Goal: Use online tool/utility: Use online tool/utility

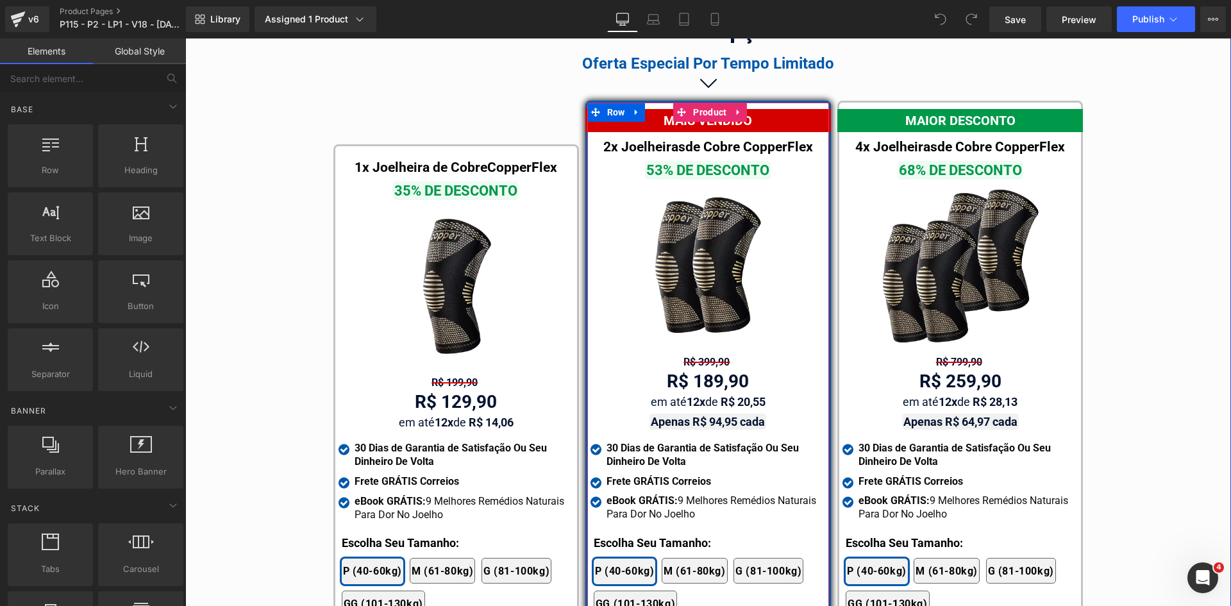
scroll to position [7308, 0]
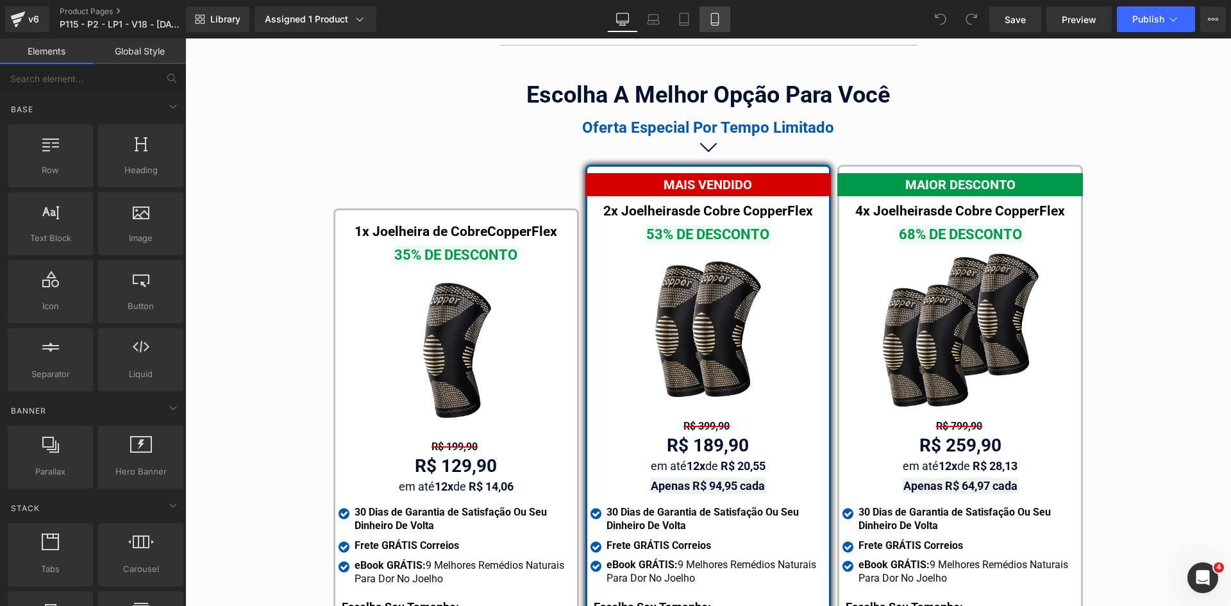
click at [710, 24] on icon at bounding box center [715, 19] width 13 height 13
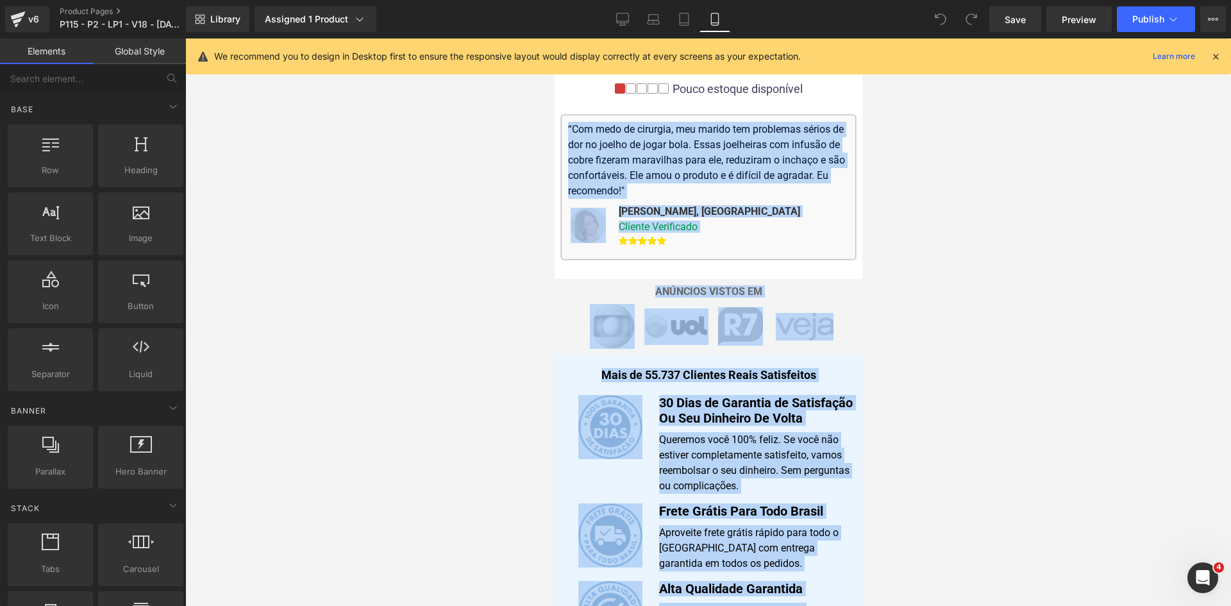
scroll to position [520, 0]
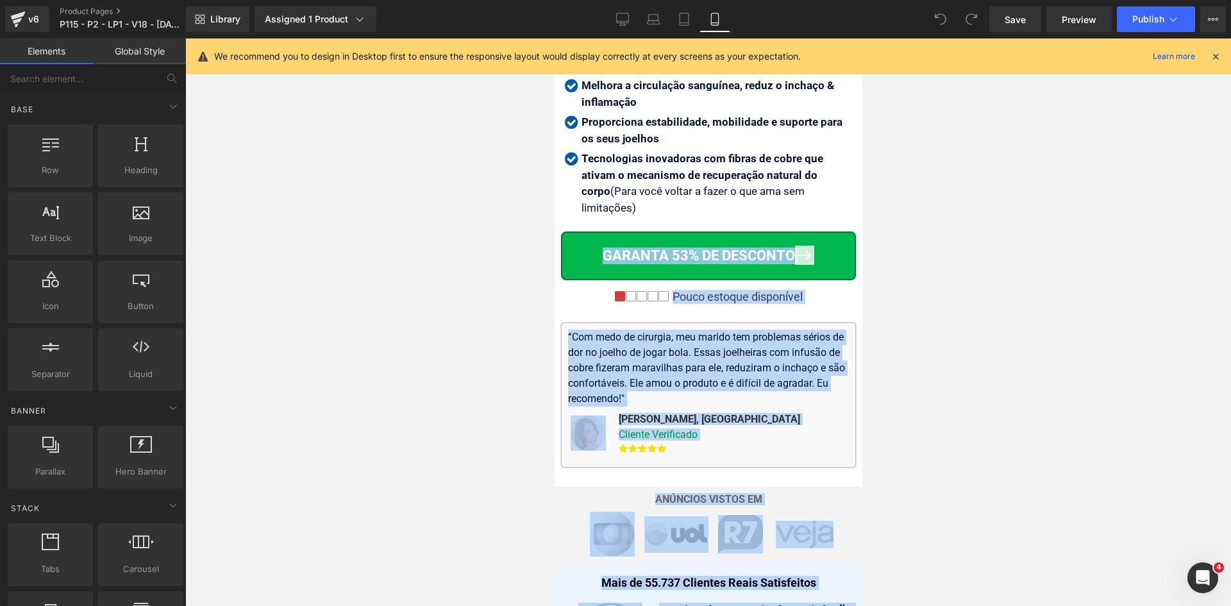
drag, startPoint x: 864, startPoint y: 290, endPoint x: 895, endPoint y: 68, distance: 224.1
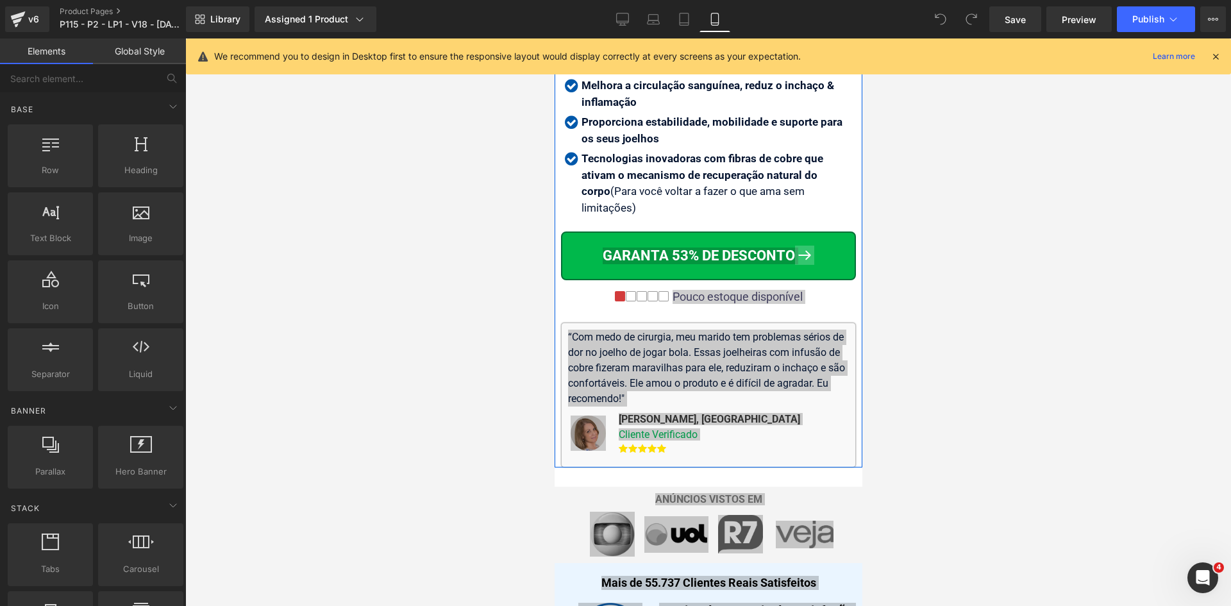
click at [964, 298] on div at bounding box center [708, 322] width 1046 height 568
click at [1217, 59] on icon at bounding box center [1216, 57] width 12 height 12
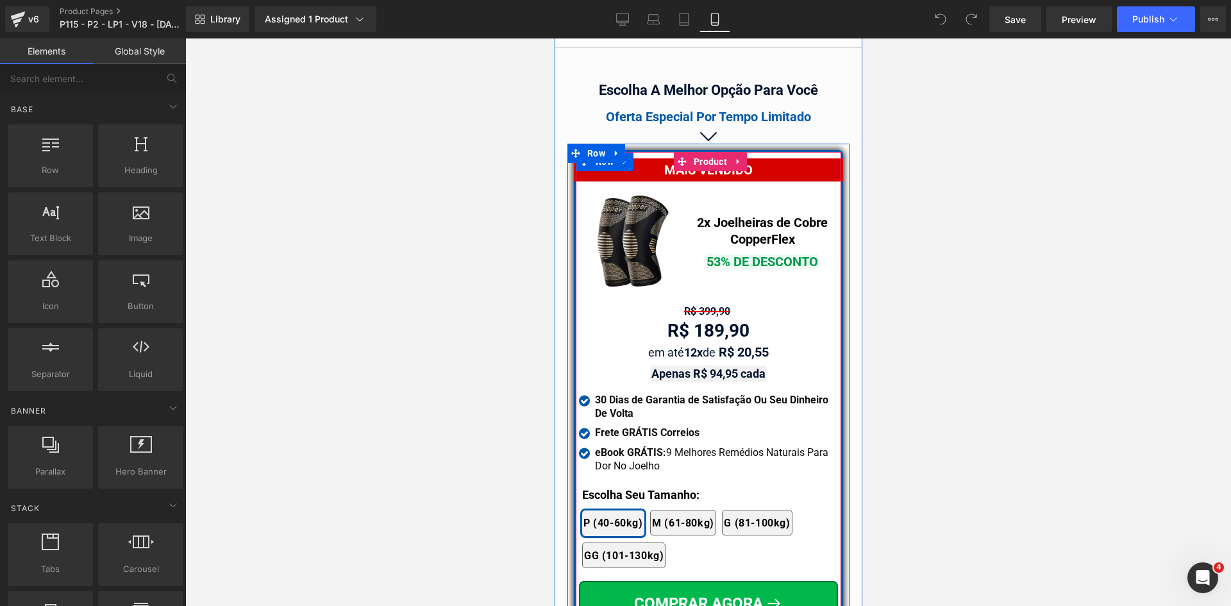
scroll to position [11154, 0]
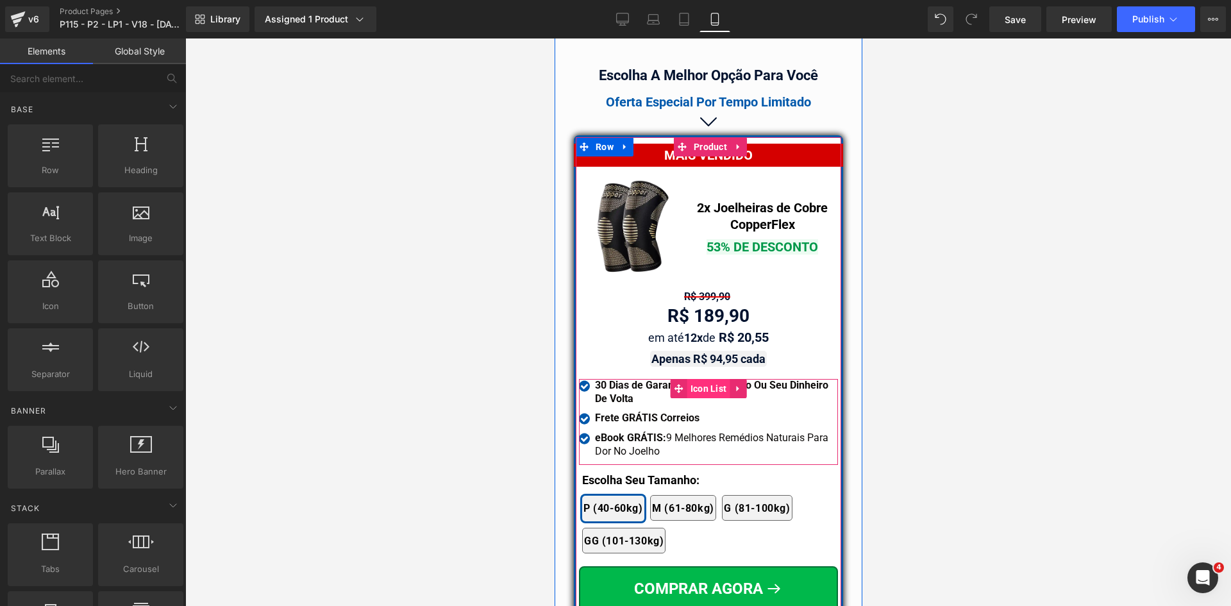
click at [698, 379] on span "Icon List" at bounding box center [708, 388] width 43 height 19
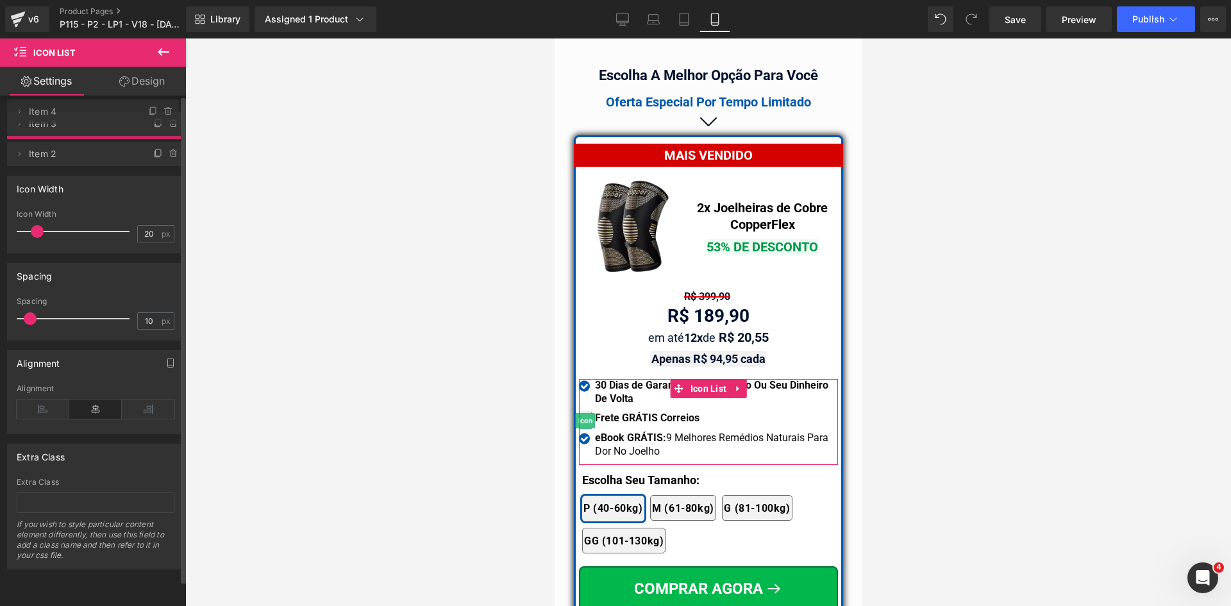
drag, startPoint x: 101, startPoint y: 150, endPoint x: 102, endPoint y: 111, distance: 39.1
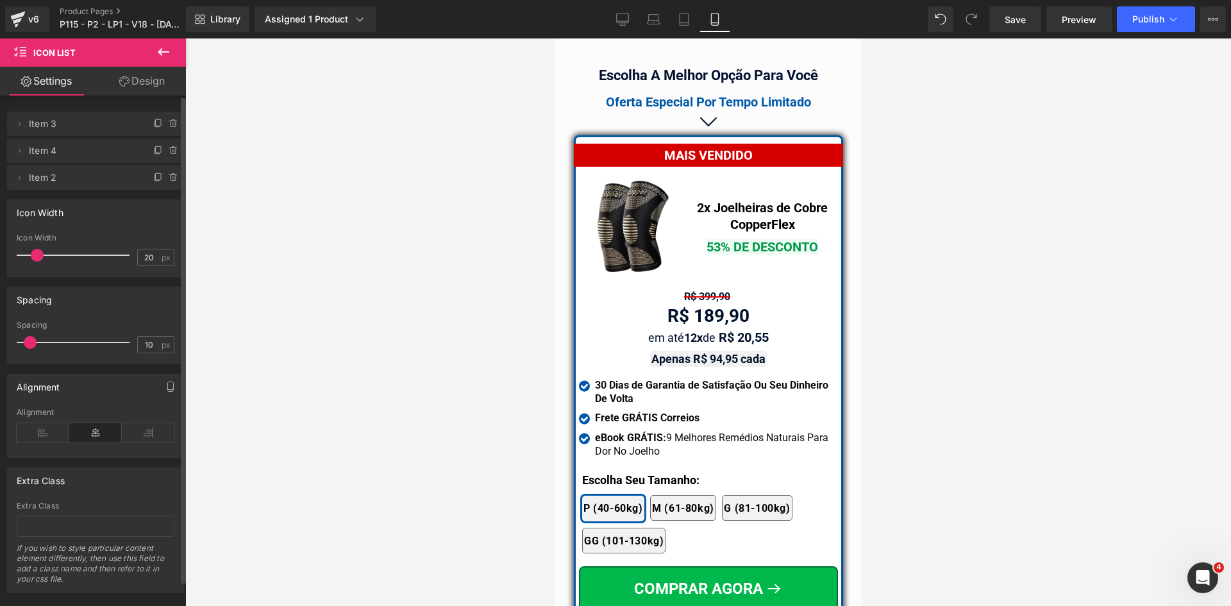
click at [633, 92] on div "Oferta Especial Por Tempo Limitado" at bounding box center [708, 101] width 308 height 19
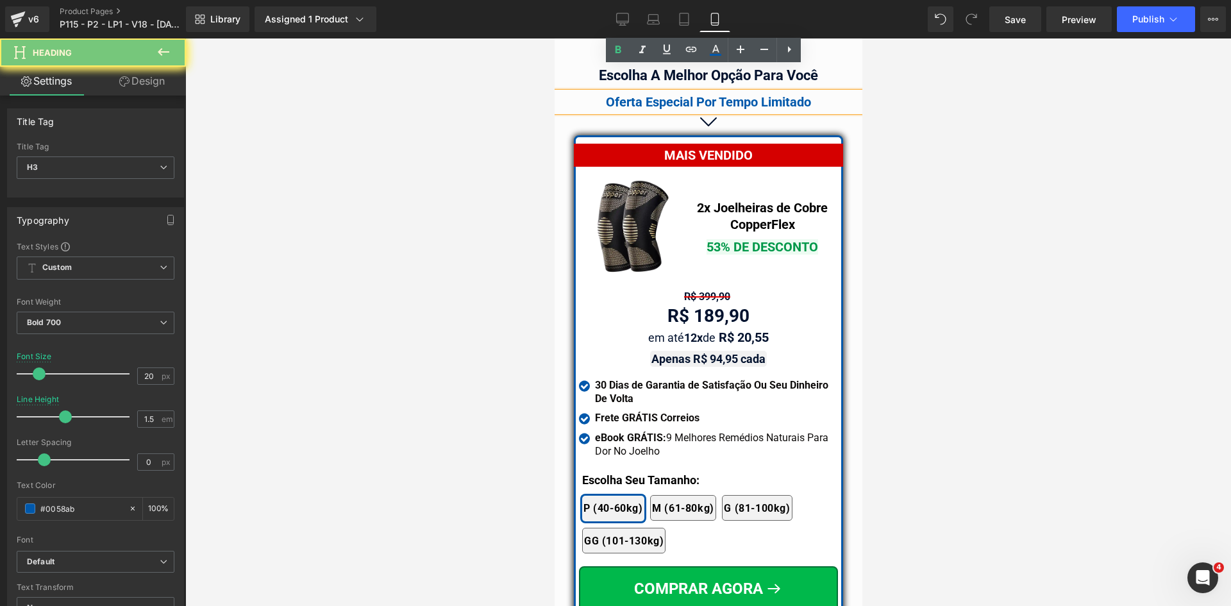
click at [633, 92] on div "Oferta Especial Por Tempo Limitado" at bounding box center [708, 101] width 308 height 19
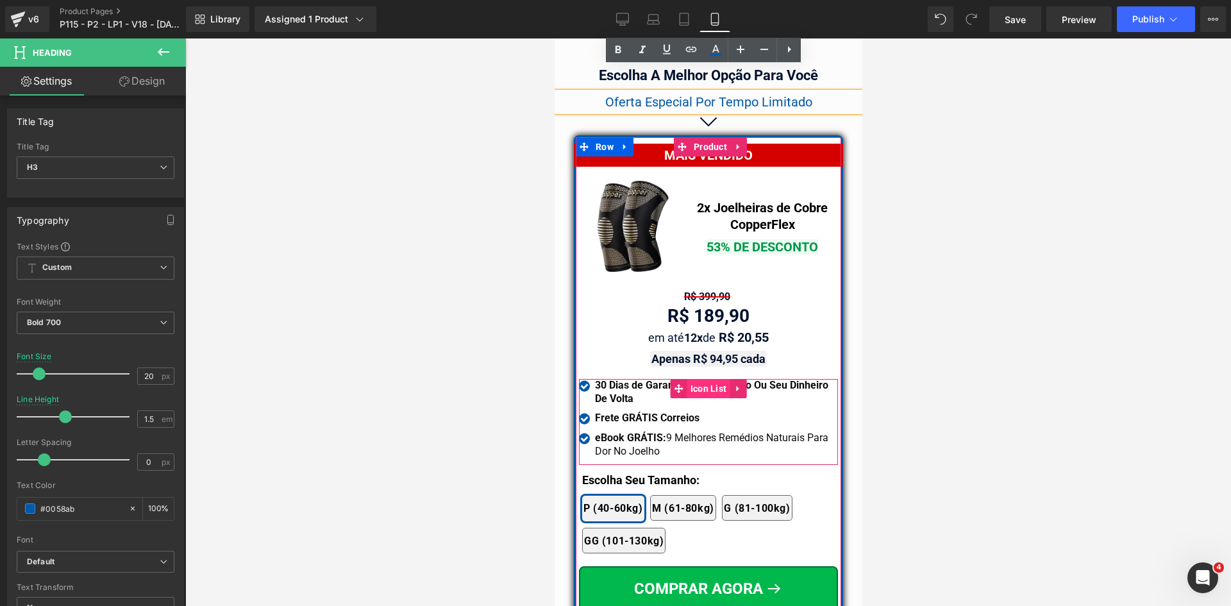
click at [706, 379] on span "Icon List" at bounding box center [708, 388] width 43 height 19
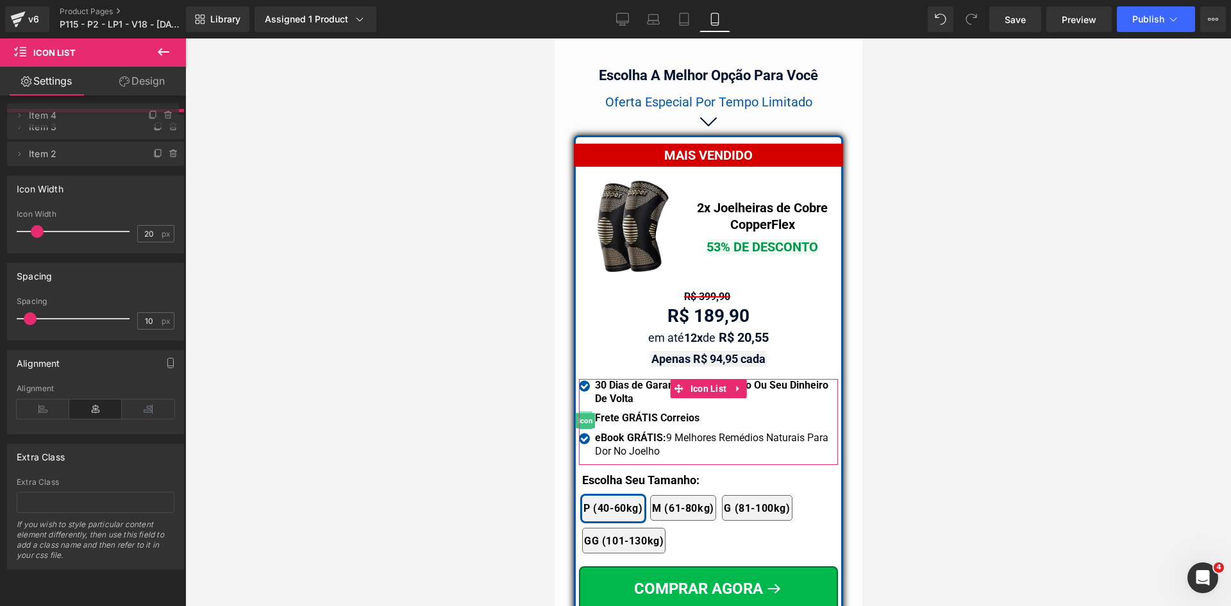
drag, startPoint x: 88, startPoint y: 151, endPoint x: 85, endPoint y: 116, distance: 35.4
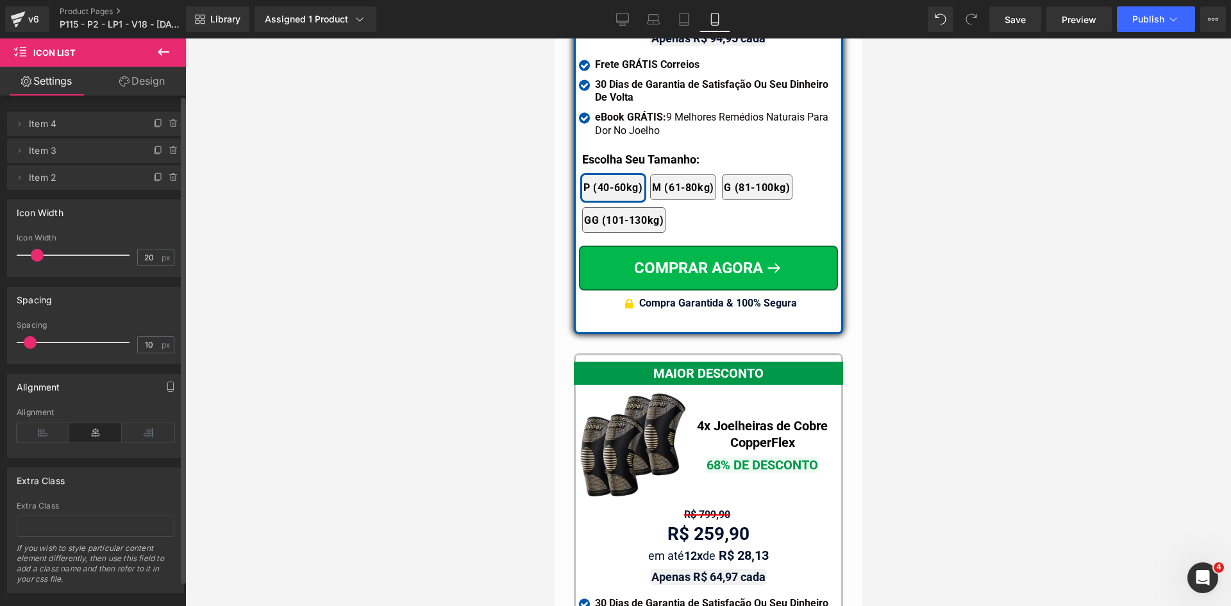
scroll to position [11731, 0]
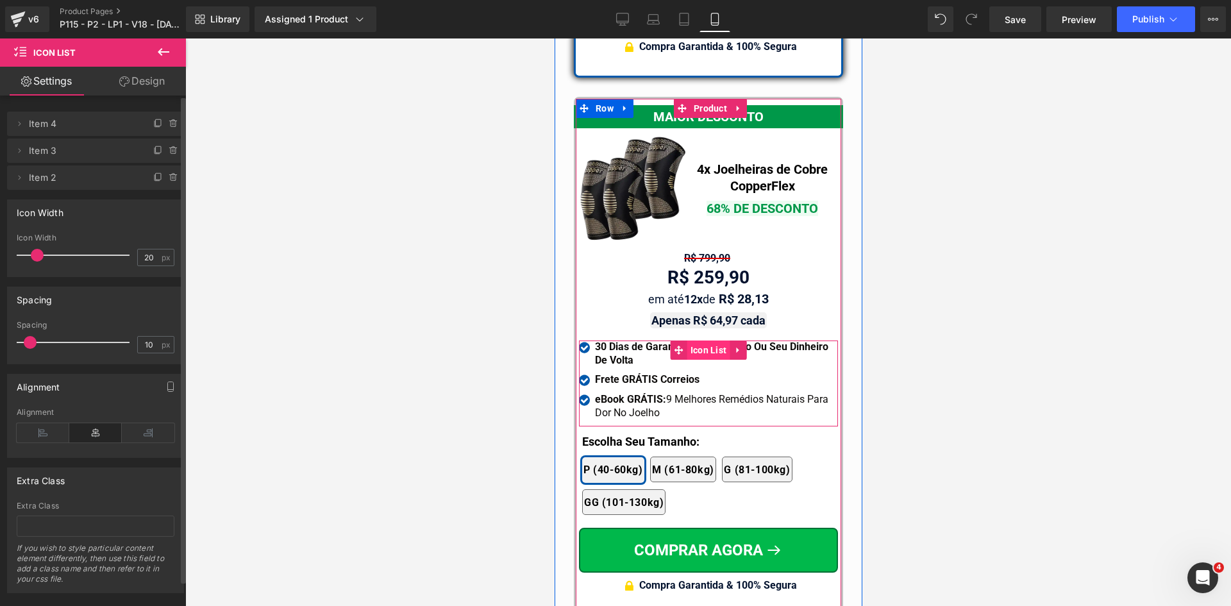
click at [702, 341] on span "Icon List" at bounding box center [708, 350] width 43 height 19
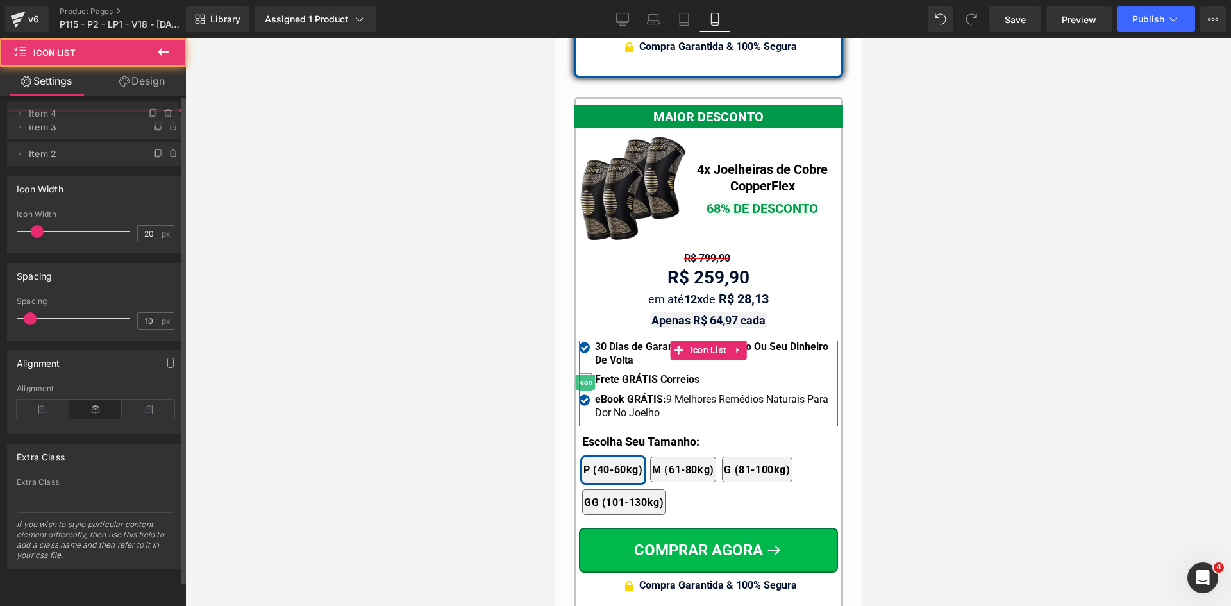
drag, startPoint x: 85, startPoint y: 151, endPoint x: 72, endPoint y: 203, distance: 53.7
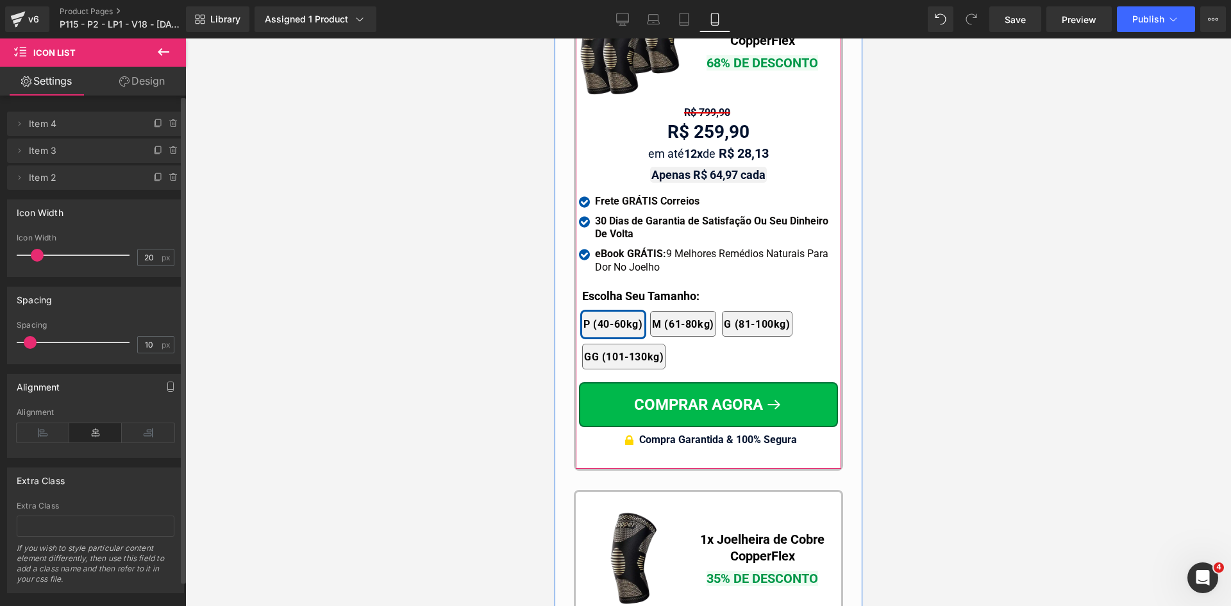
scroll to position [12052, 0]
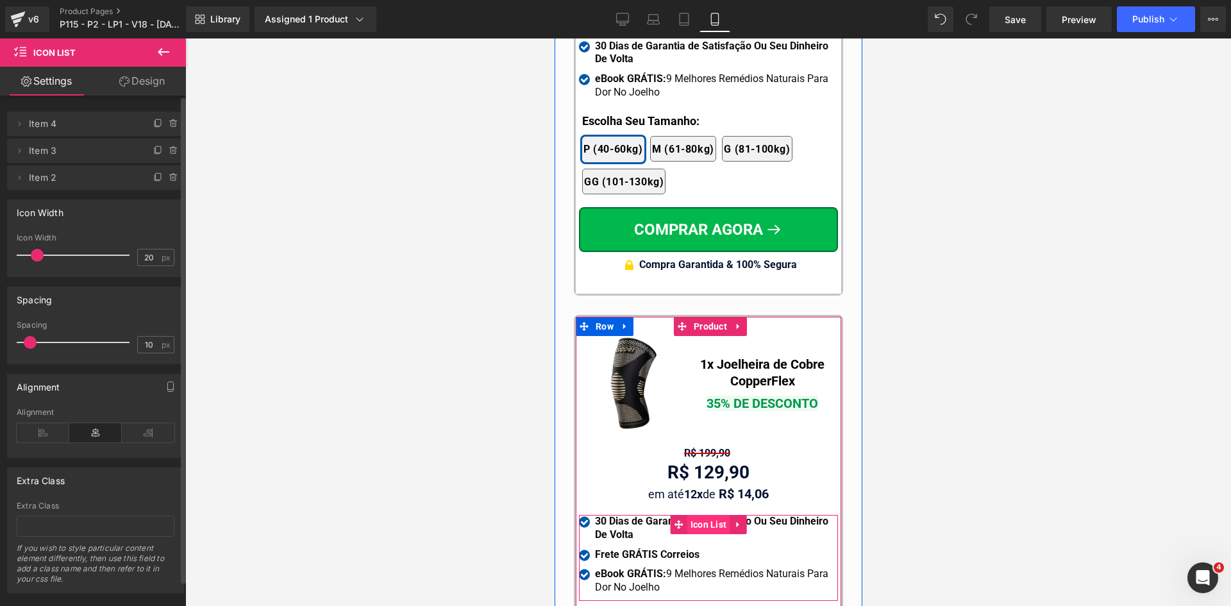
click at [695, 515] on span "Icon List" at bounding box center [708, 524] width 43 height 19
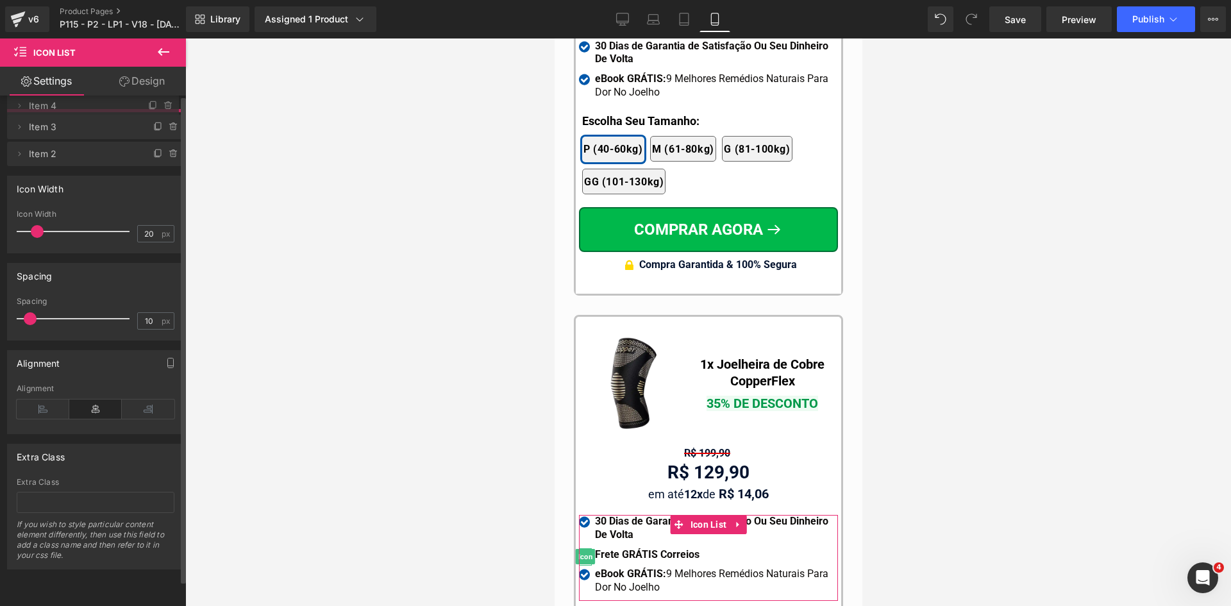
drag, startPoint x: 81, startPoint y: 145, endPoint x: 24, endPoint y: 225, distance: 98.4
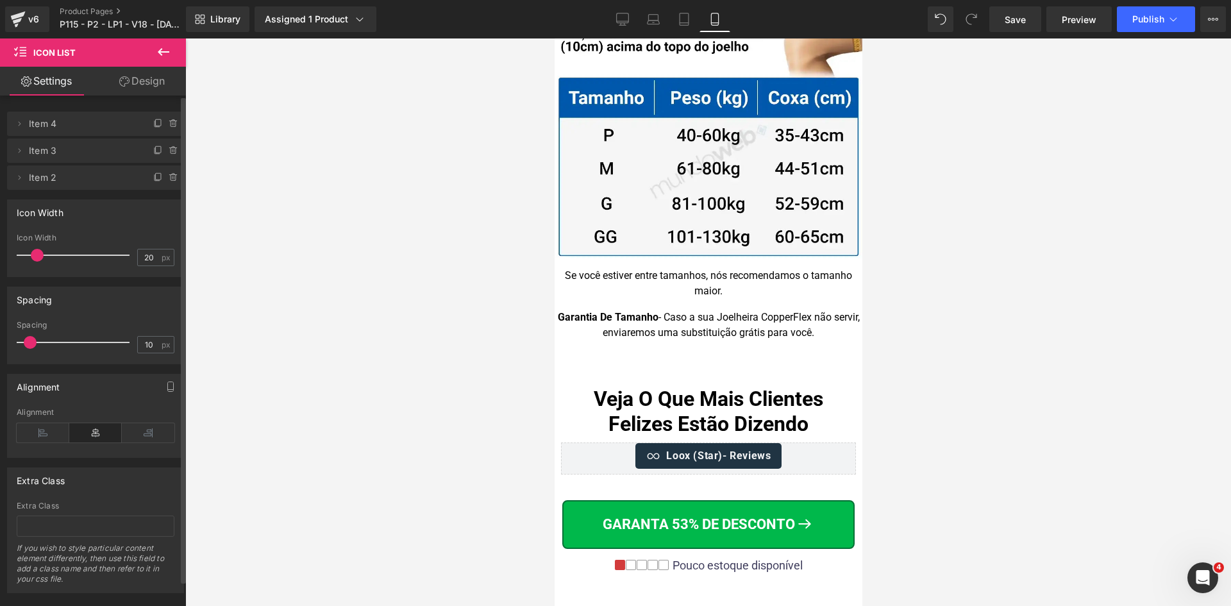
scroll to position [12950, 0]
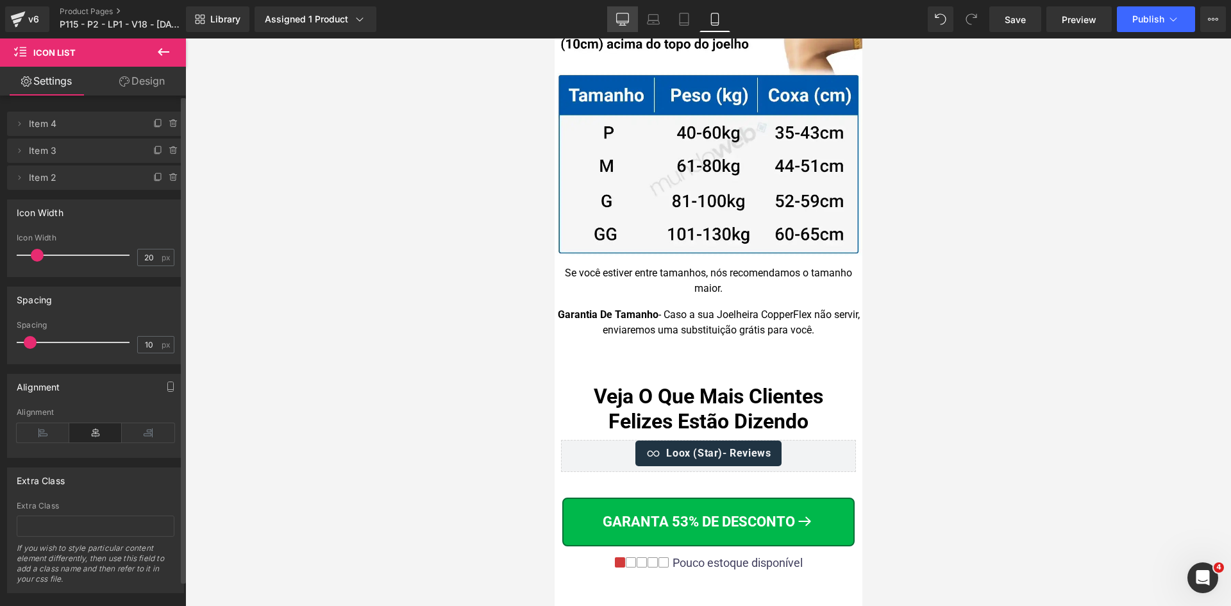
drag, startPoint x: 618, startPoint y: 22, endPoint x: 1045, endPoint y: 34, distance: 427.3
click at [618, 22] on icon at bounding box center [623, 18] width 12 height 10
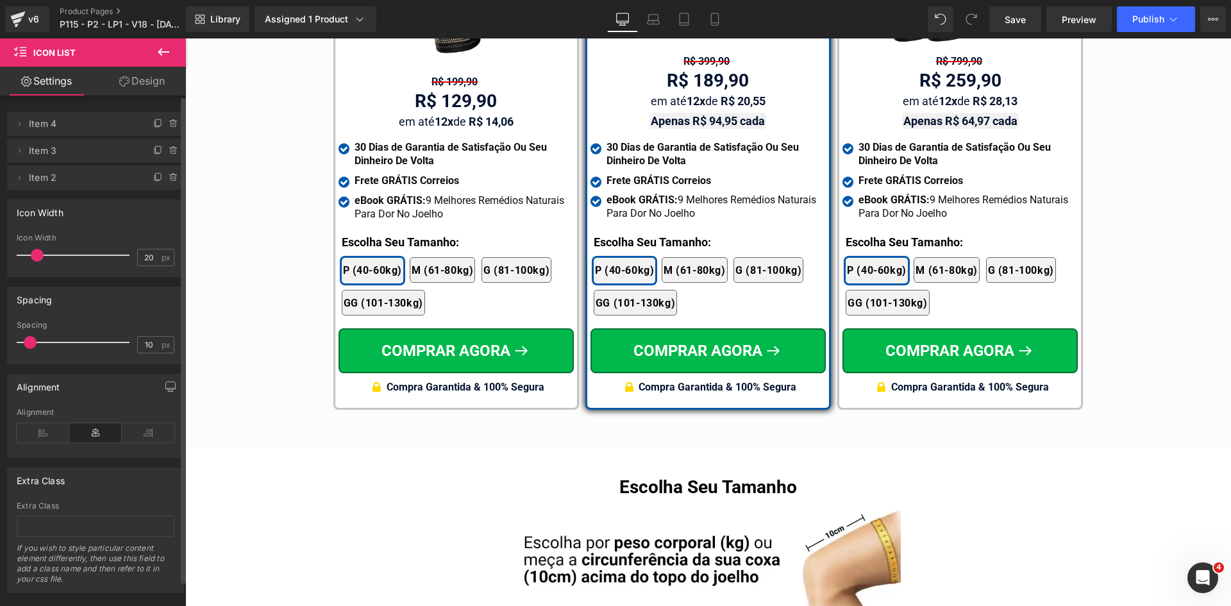
scroll to position [7586, 0]
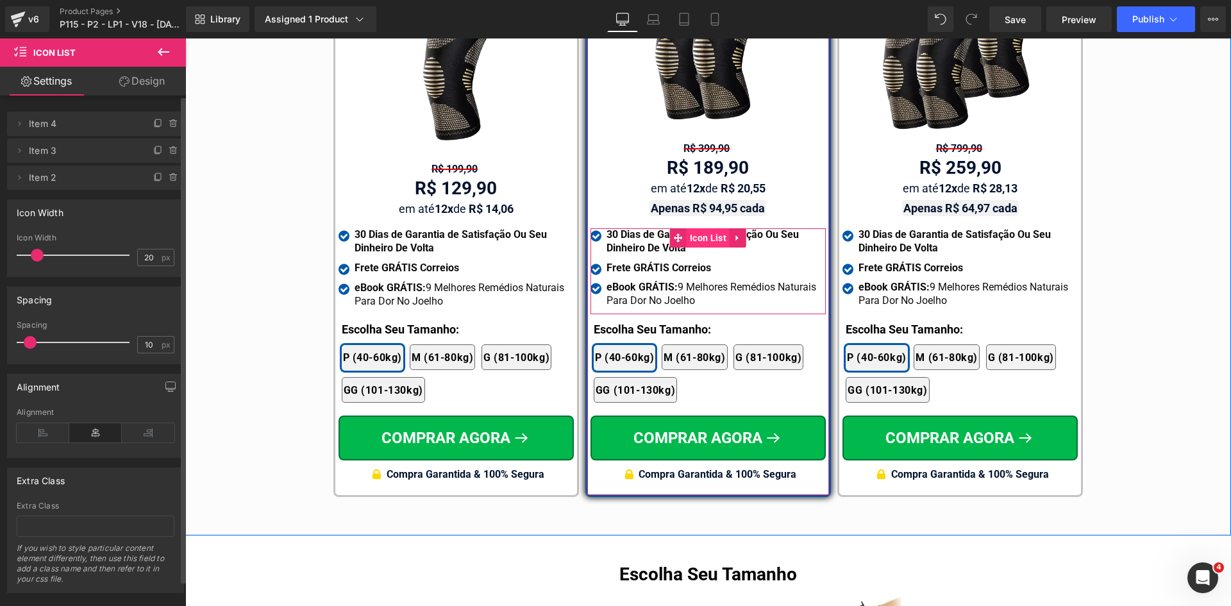
click at [703, 228] on span "Icon List" at bounding box center [708, 237] width 43 height 19
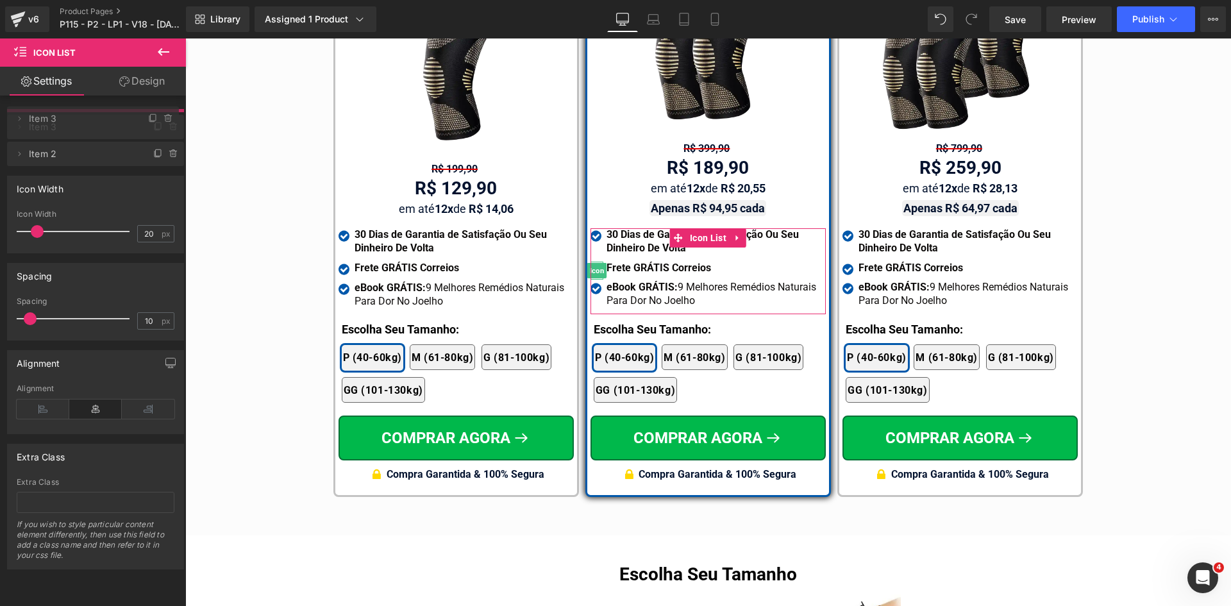
drag, startPoint x: 66, startPoint y: 149, endPoint x: 190, endPoint y: 173, distance: 126.8
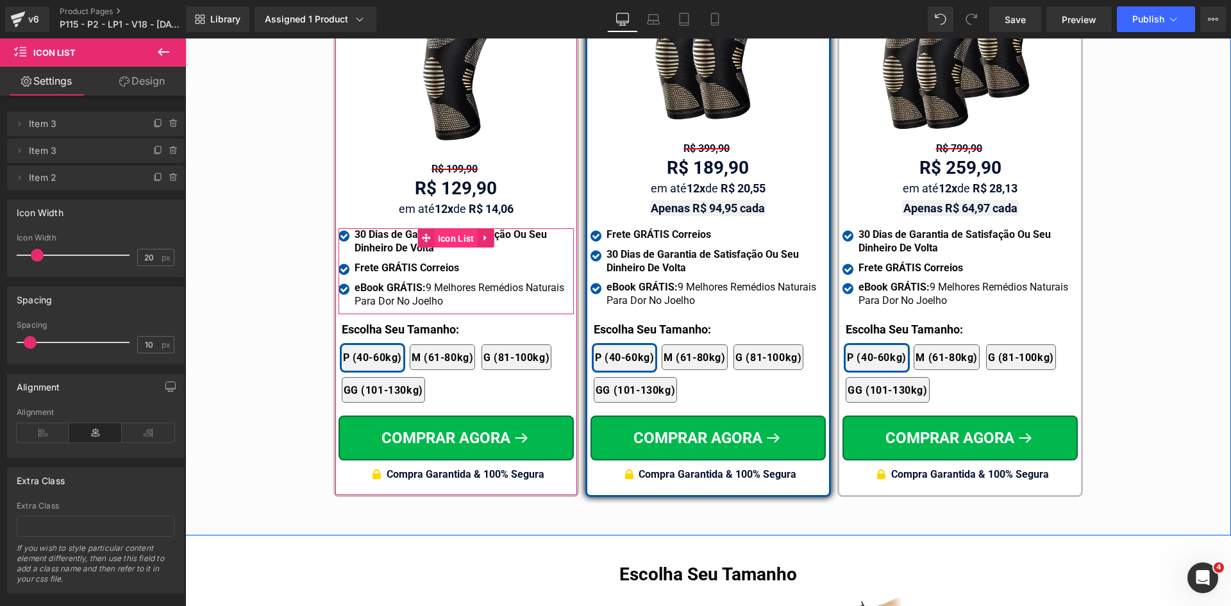
click at [455, 229] on span "Icon List" at bounding box center [456, 238] width 43 height 19
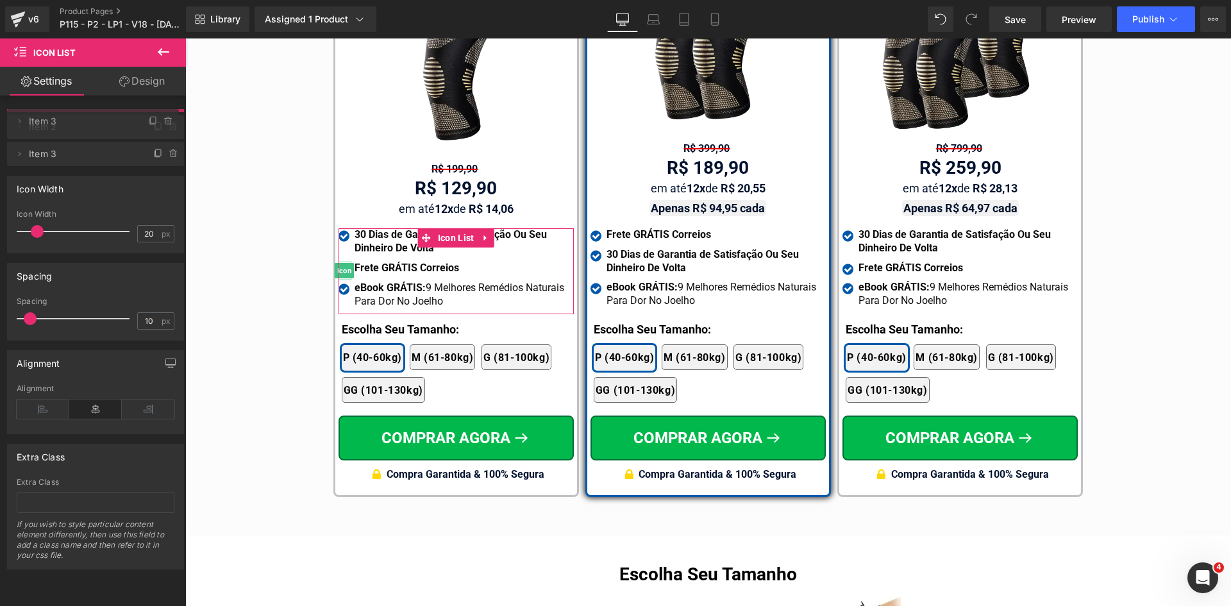
drag, startPoint x: 96, startPoint y: 132, endPoint x: 14, endPoint y: 93, distance: 90.4
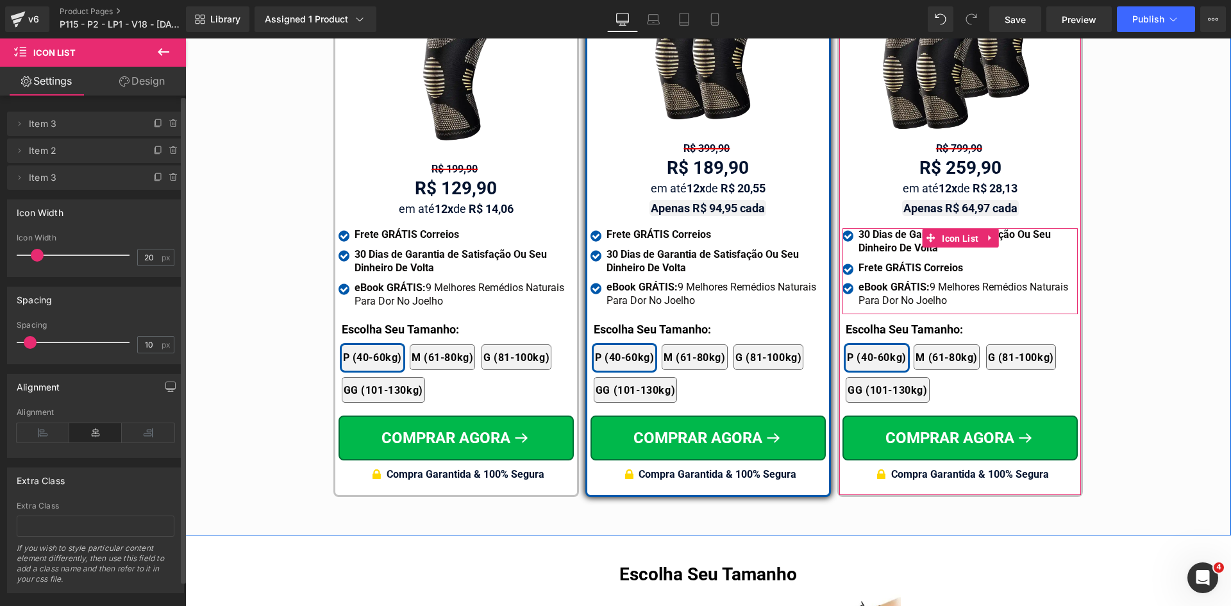
drag, startPoint x: 949, startPoint y: 226, endPoint x: 296, endPoint y: 196, distance: 653.0
click at [948, 229] on span "Icon List" at bounding box center [960, 238] width 43 height 19
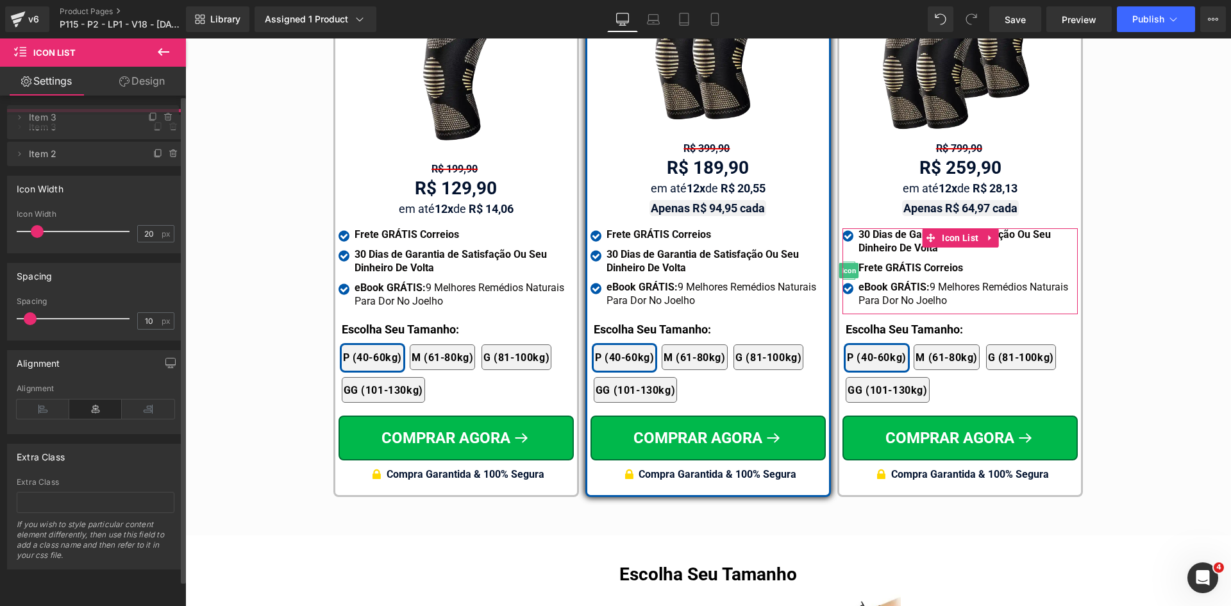
drag, startPoint x: 92, startPoint y: 154, endPoint x: 90, endPoint y: 121, distance: 33.4
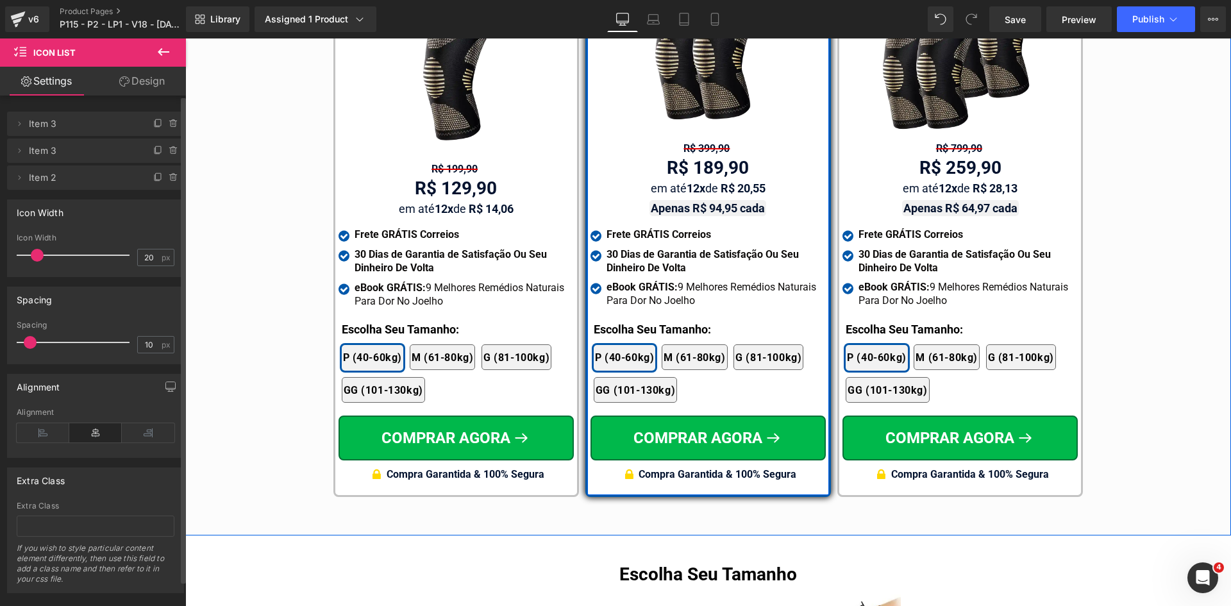
click at [688, 160] on span "Text Block" at bounding box center [701, 167] width 40 height 15
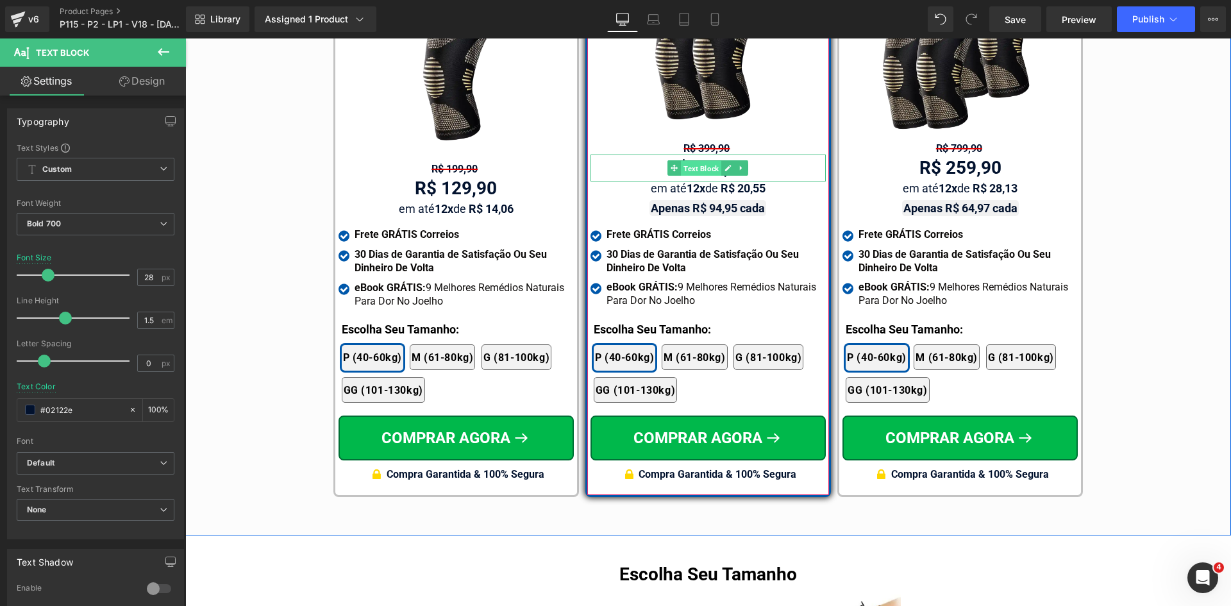
click at [700, 161] on span "Text Block" at bounding box center [701, 168] width 40 height 15
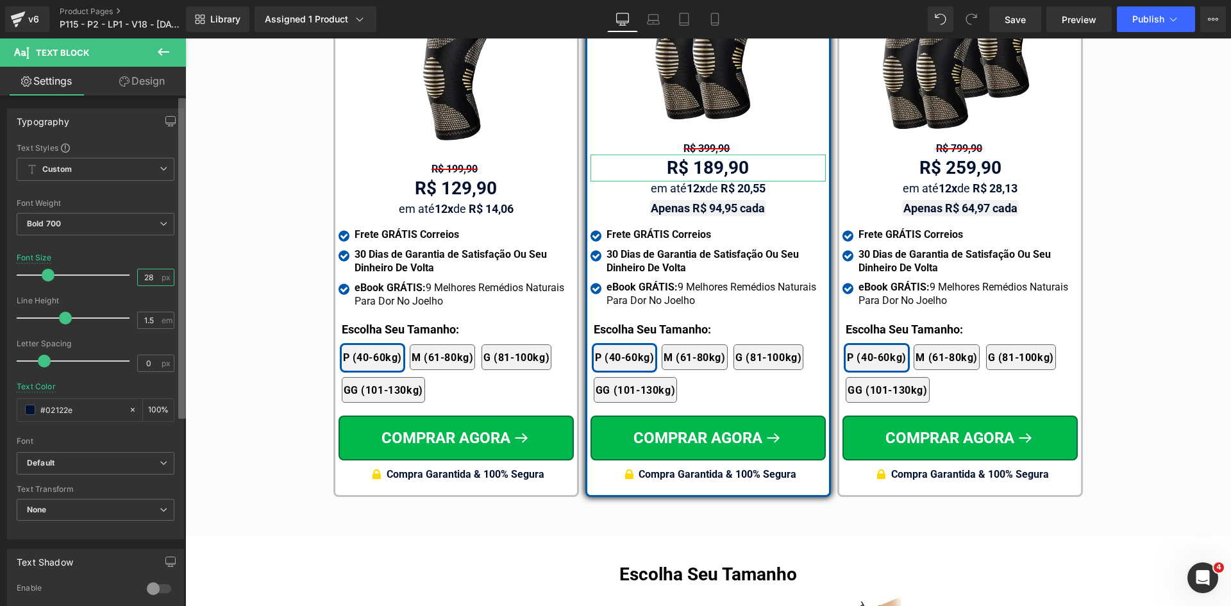
drag, startPoint x: 145, startPoint y: 278, endPoint x: 181, endPoint y: 277, distance: 35.9
click at [159, 278] on div "28 px" at bounding box center [155, 277] width 37 height 17
type input "26"
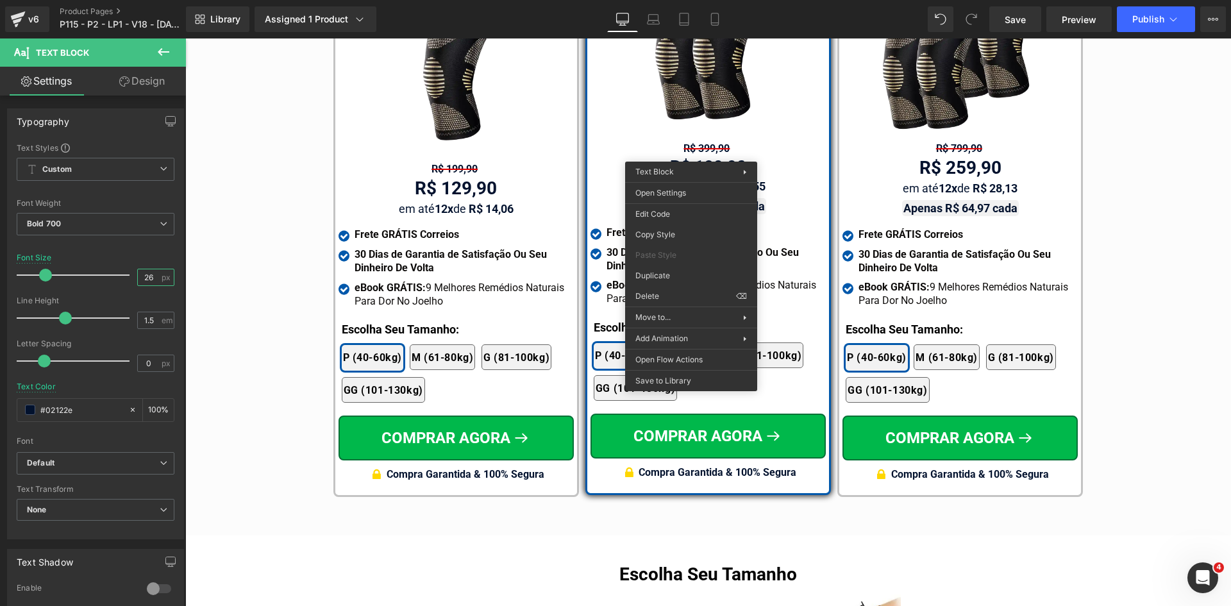
drag, startPoint x: 849, startPoint y: 274, endPoint x: 495, endPoint y: 199, distance: 361.2
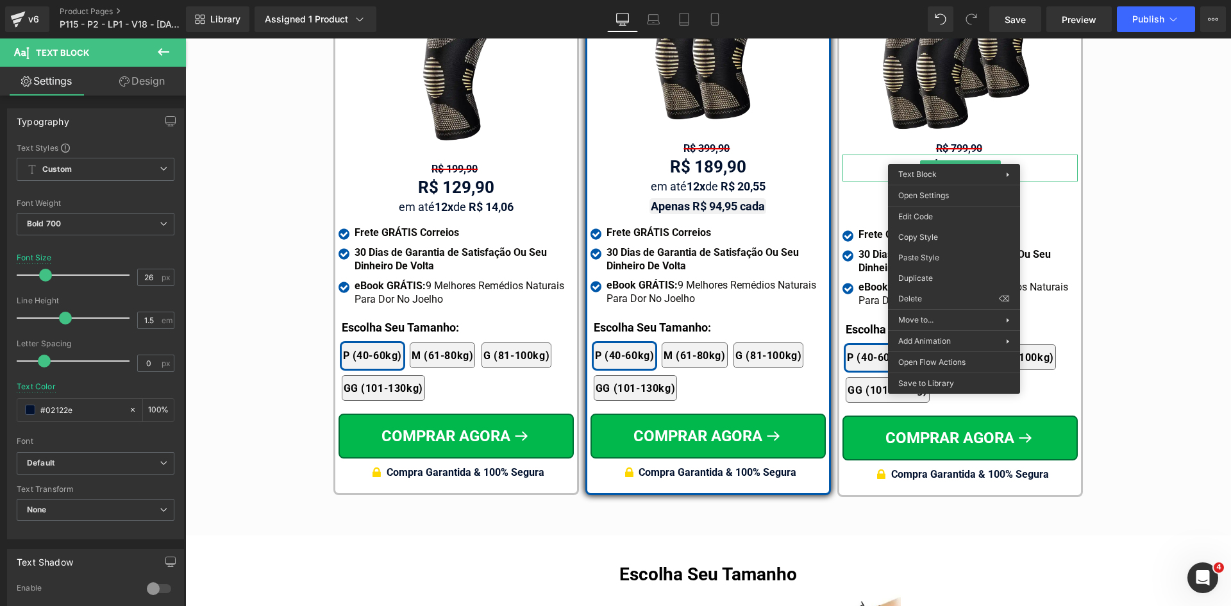
drag, startPoint x: 827, startPoint y: 58, endPoint x: 918, endPoint y: 257, distance: 218.4
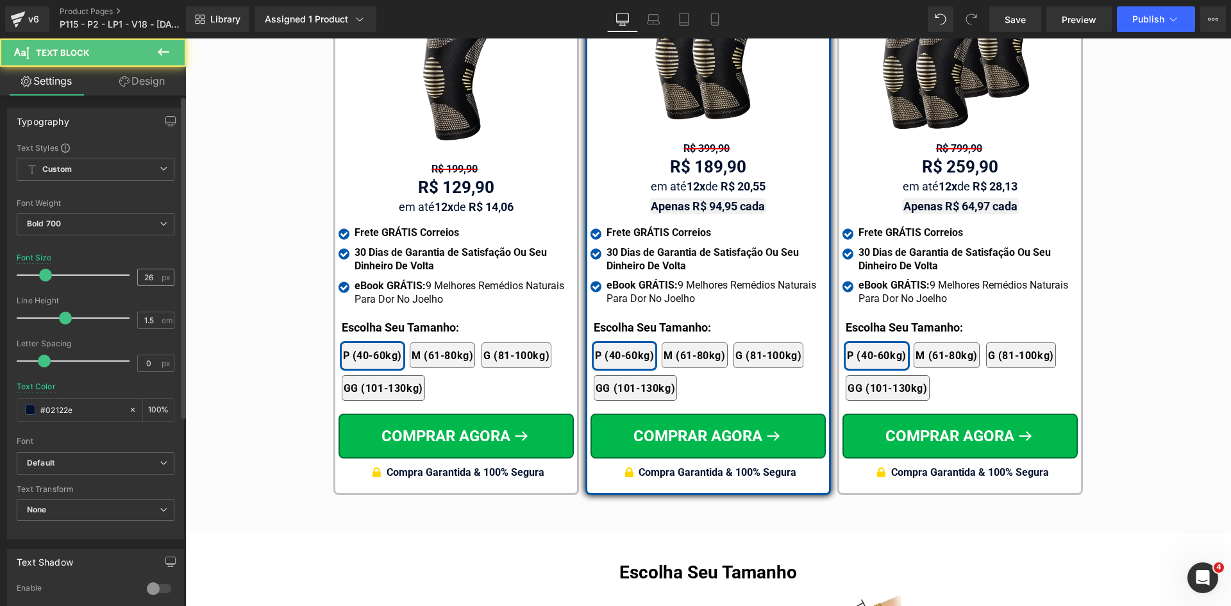
drag, startPoint x: 658, startPoint y: 23, endPoint x: 148, endPoint y: 278, distance: 570.8
click at [657, 23] on icon at bounding box center [653, 19] width 13 height 13
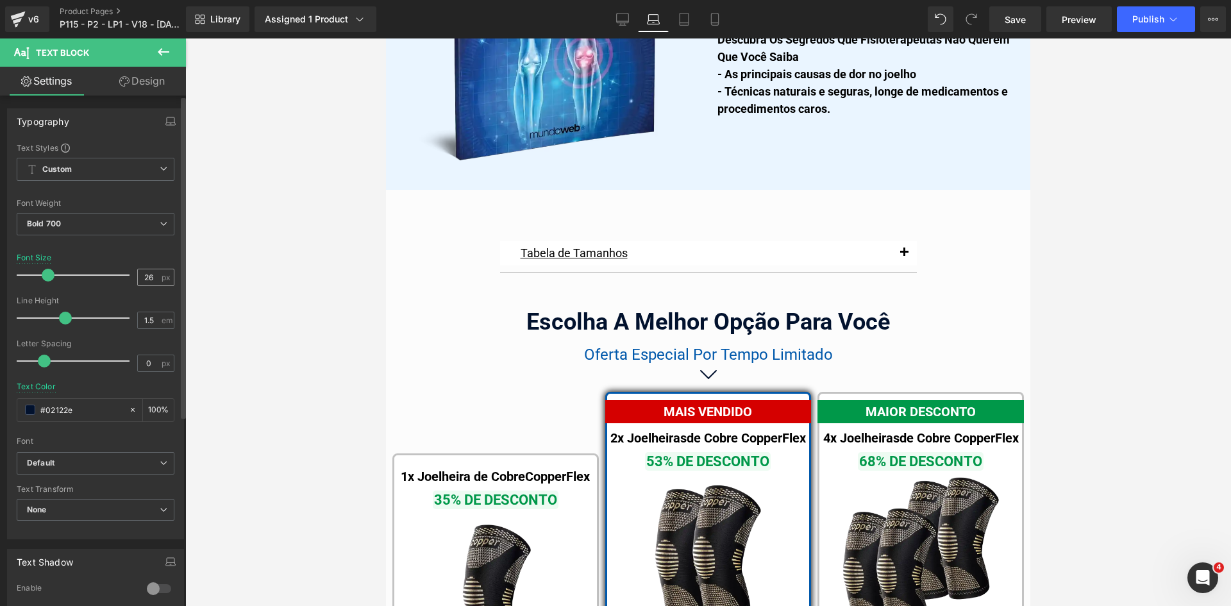
scroll to position [8096, 0]
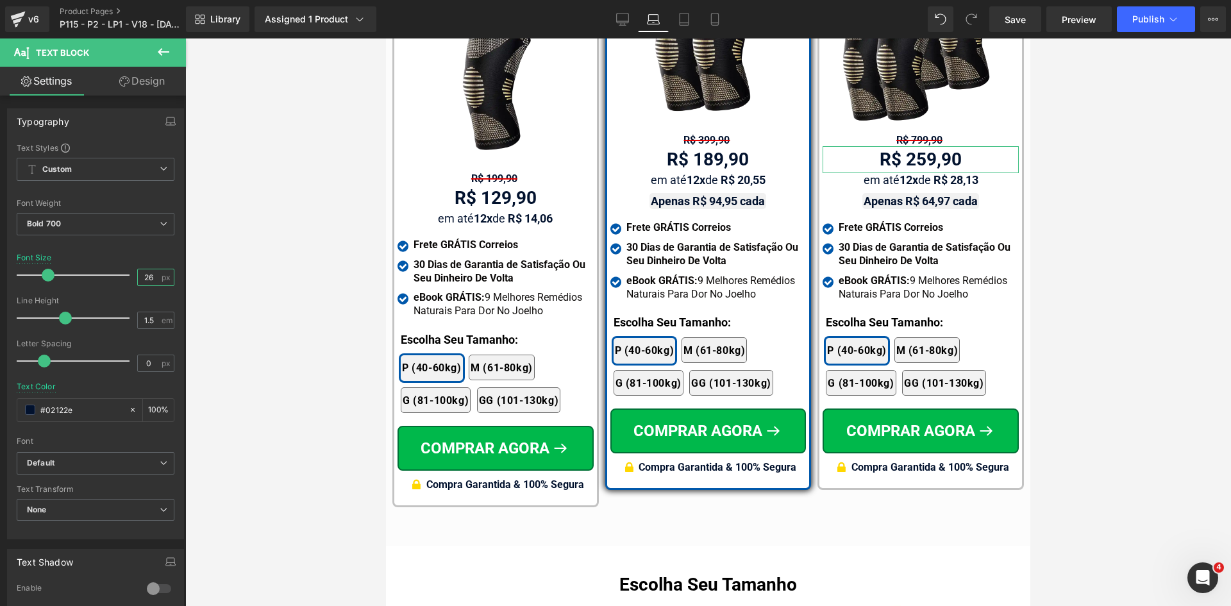
drag, startPoint x: 144, startPoint y: 278, endPoint x: 204, endPoint y: 278, distance: 59.7
click at [158, 278] on div "26 px" at bounding box center [155, 277] width 37 height 17
type input "26"
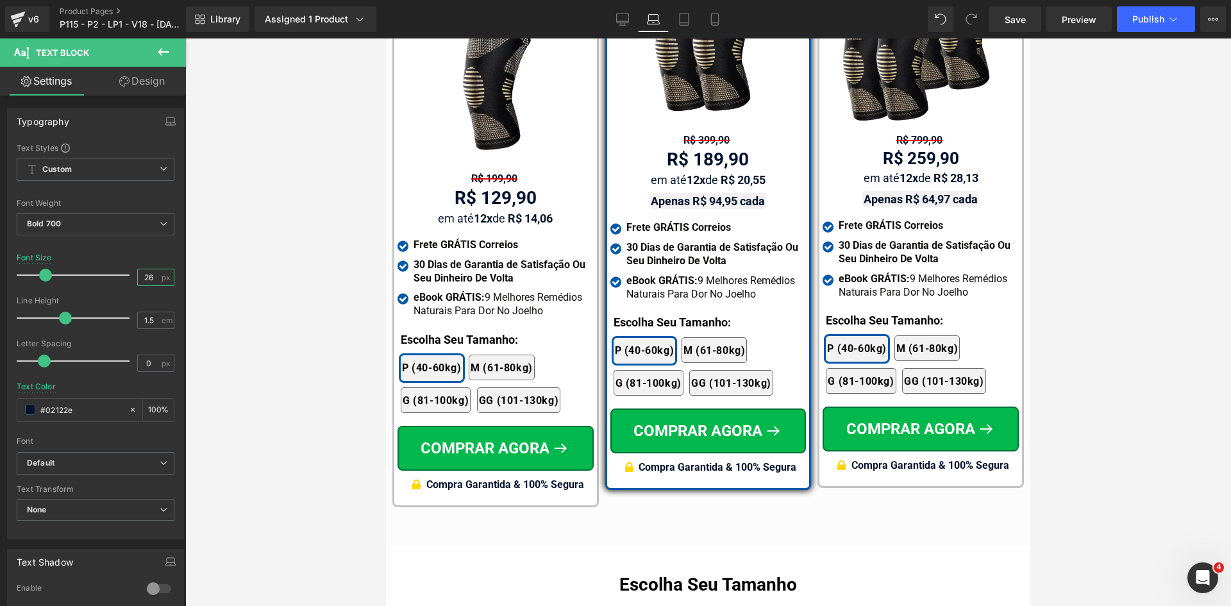
drag, startPoint x: 1251, startPoint y: 266, endPoint x: 725, endPoint y: 180, distance: 533.7
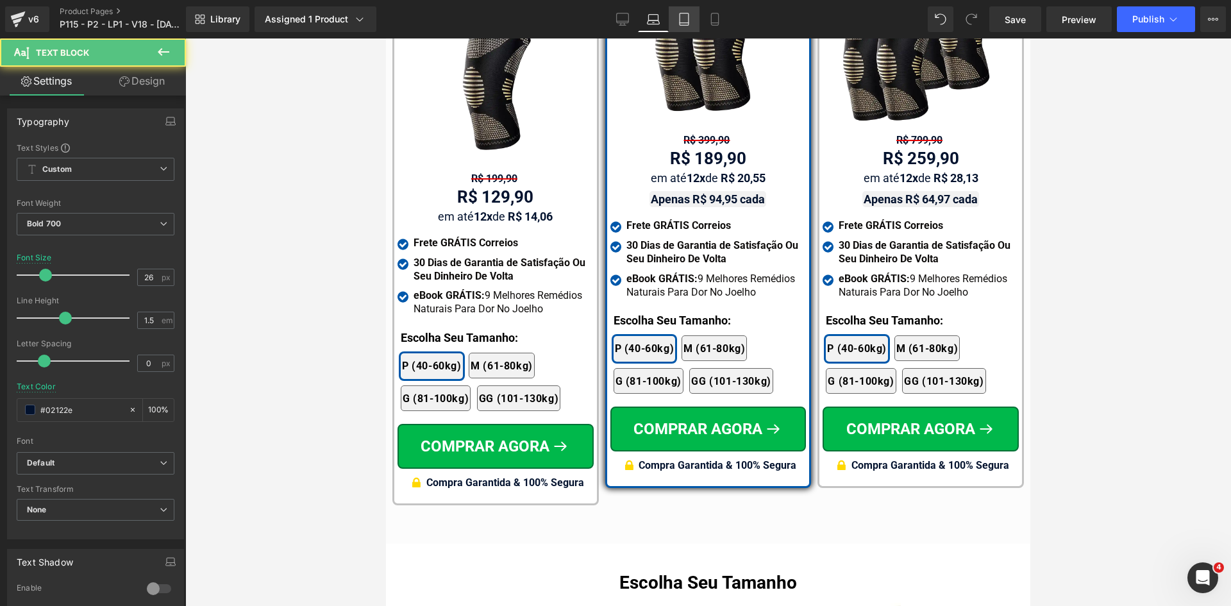
click at [684, 29] on link "Tablet" at bounding box center [684, 19] width 31 height 26
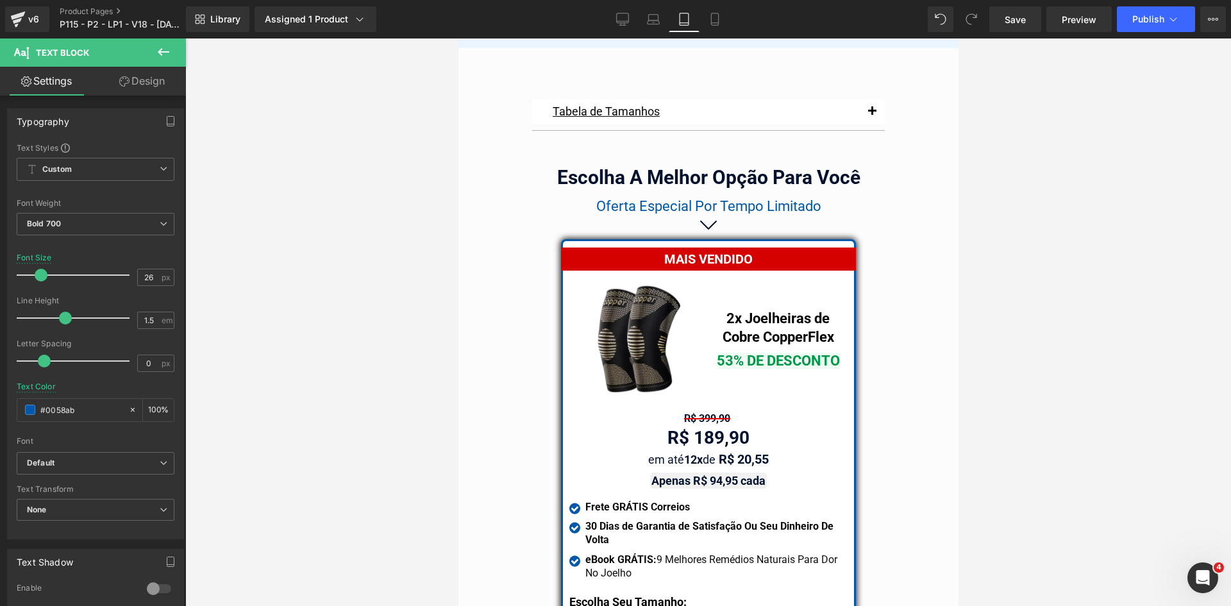
scroll to position [10887, 0]
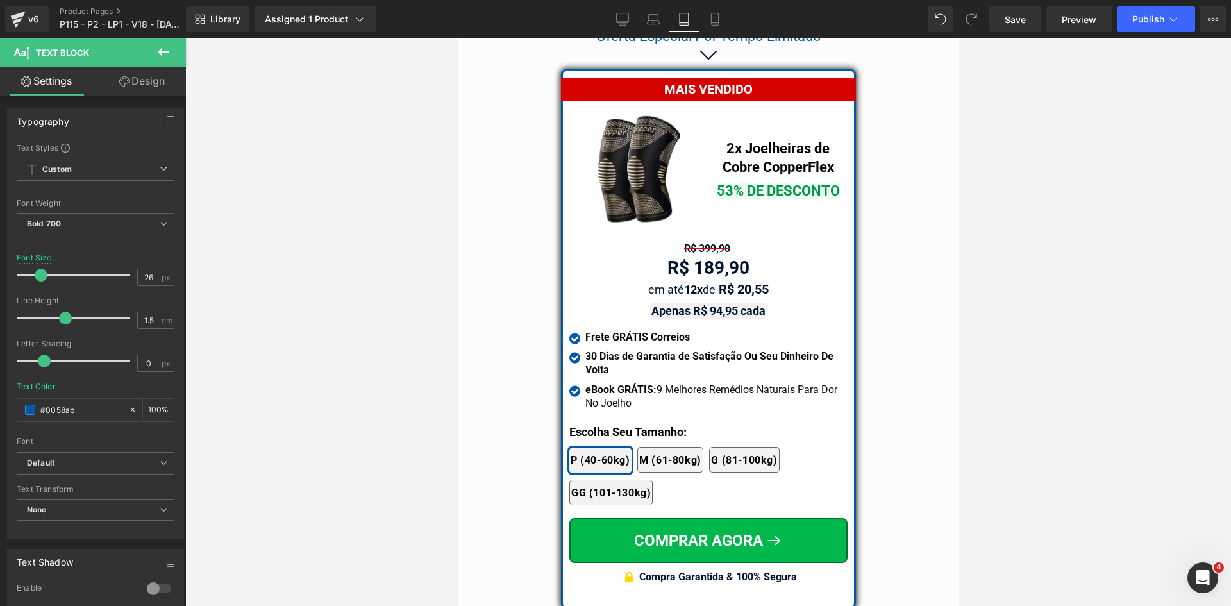
click at [691, 260] on span "Text Block" at bounding box center [701, 267] width 40 height 15
drag, startPoint x: 145, startPoint y: 278, endPoint x: 268, endPoint y: 280, distance: 123.2
click at [160, 278] on div "28 px" at bounding box center [155, 277] width 37 height 17
type input "26"
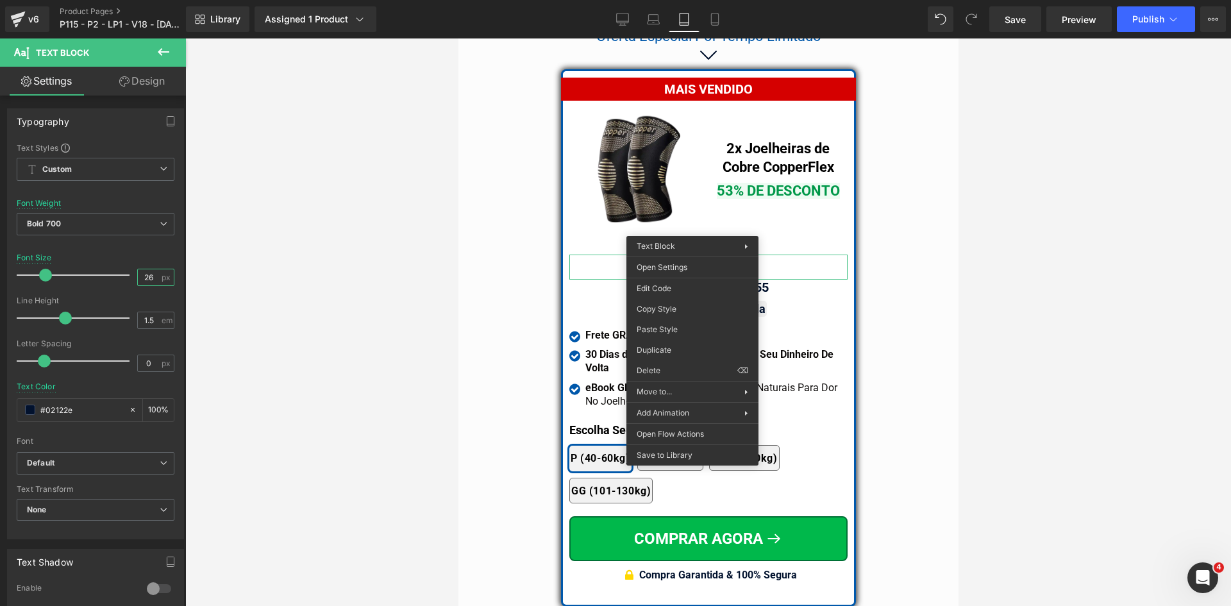
drag, startPoint x: 1112, startPoint y: 346, endPoint x: 652, endPoint y: 305, distance: 461.1
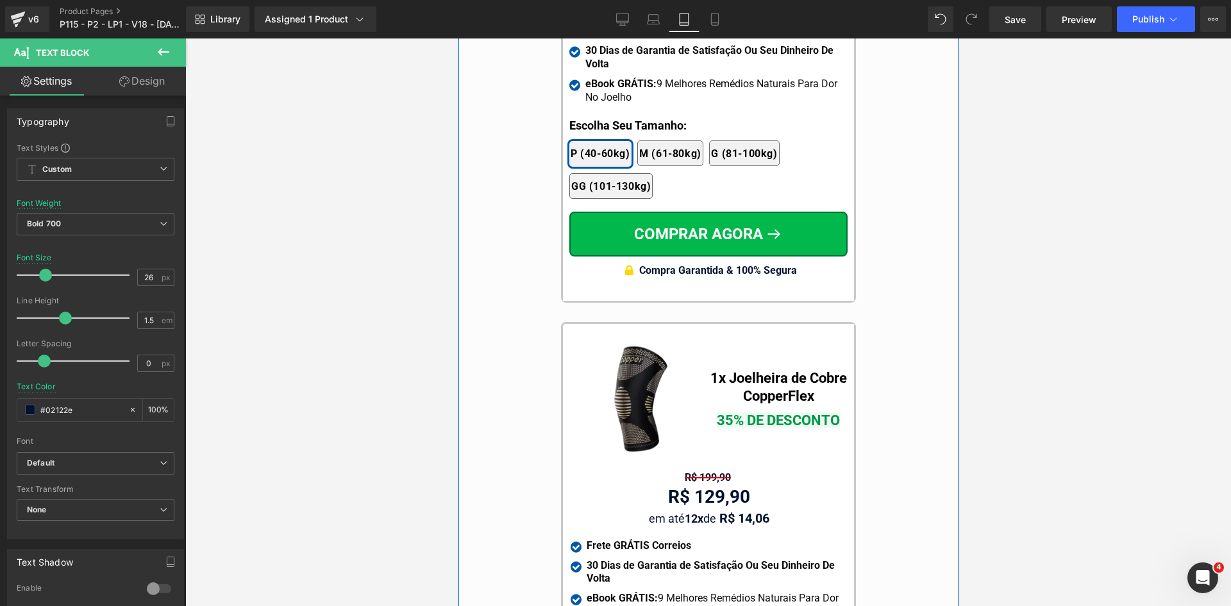
scroll to position [11849, 0]
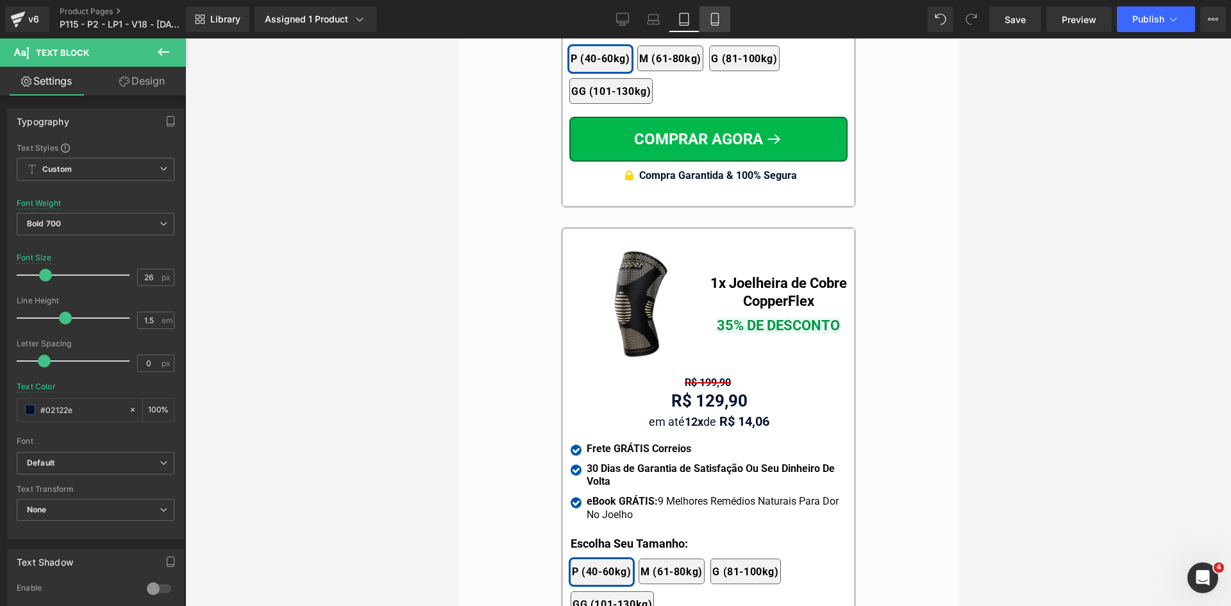
click at [705, 17] on link "Mobile" at bounding box center [715, 19] width 31 height 26
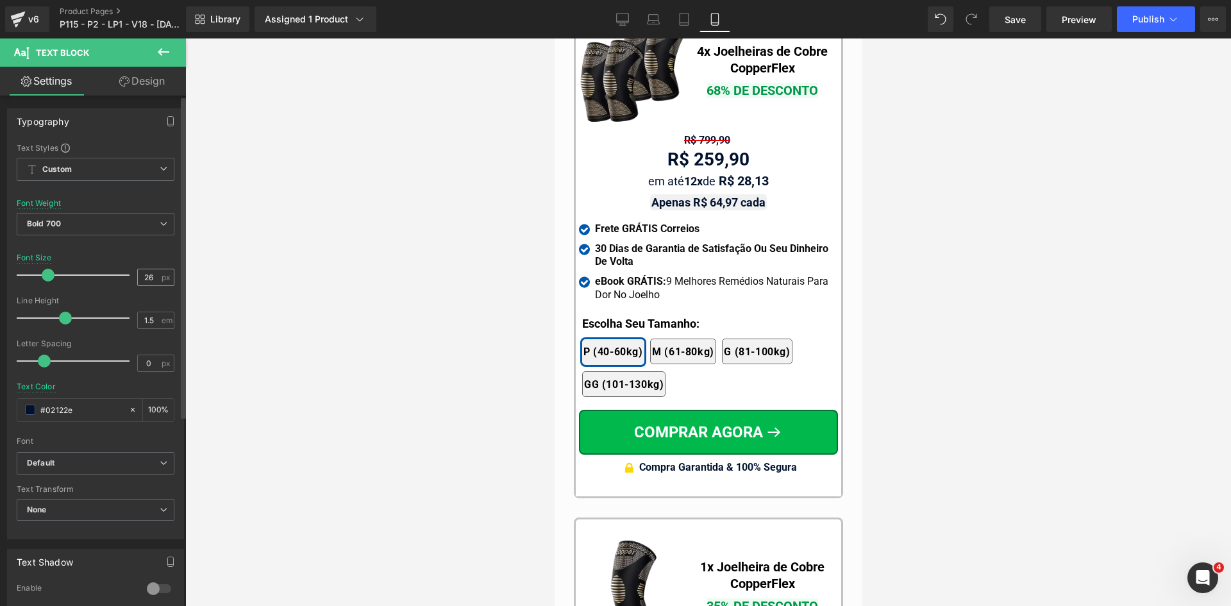
scroll to position [12129, 0]
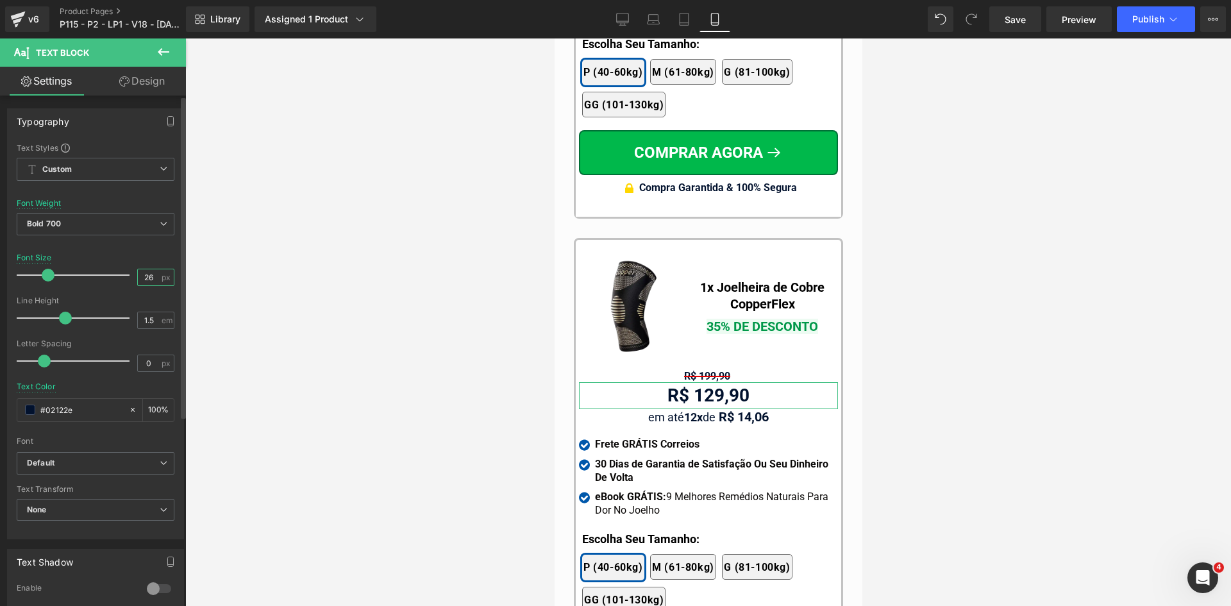
click at [154, 276] on input "26" at bounding box center [149, 277] width 22 height 16
type input "26"
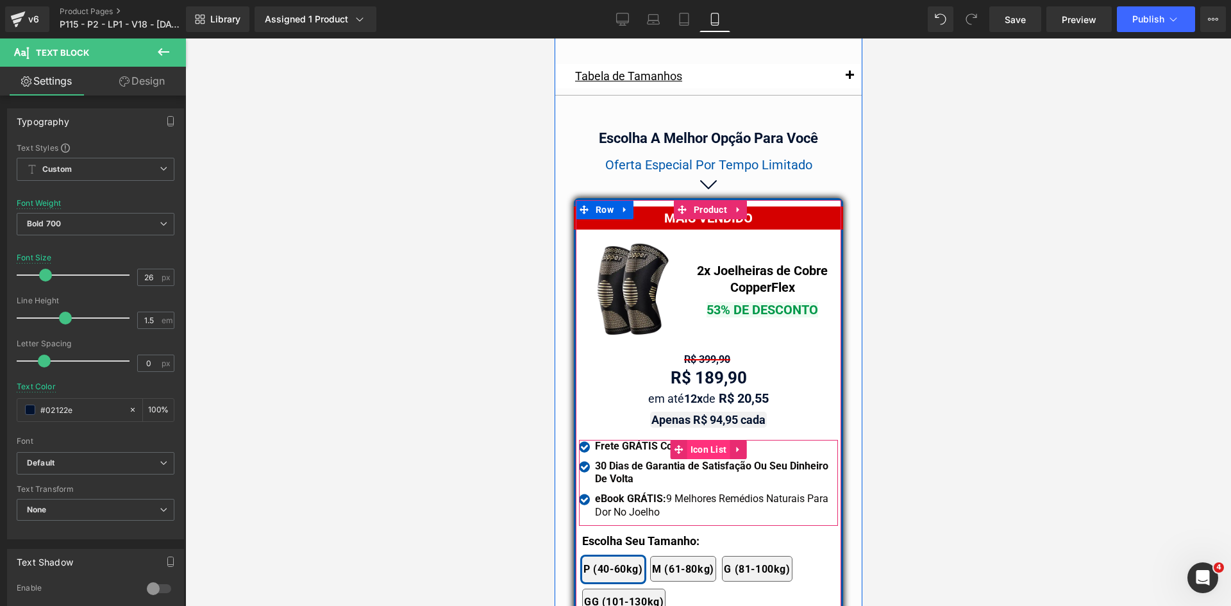
scroll to position [11039, 0]
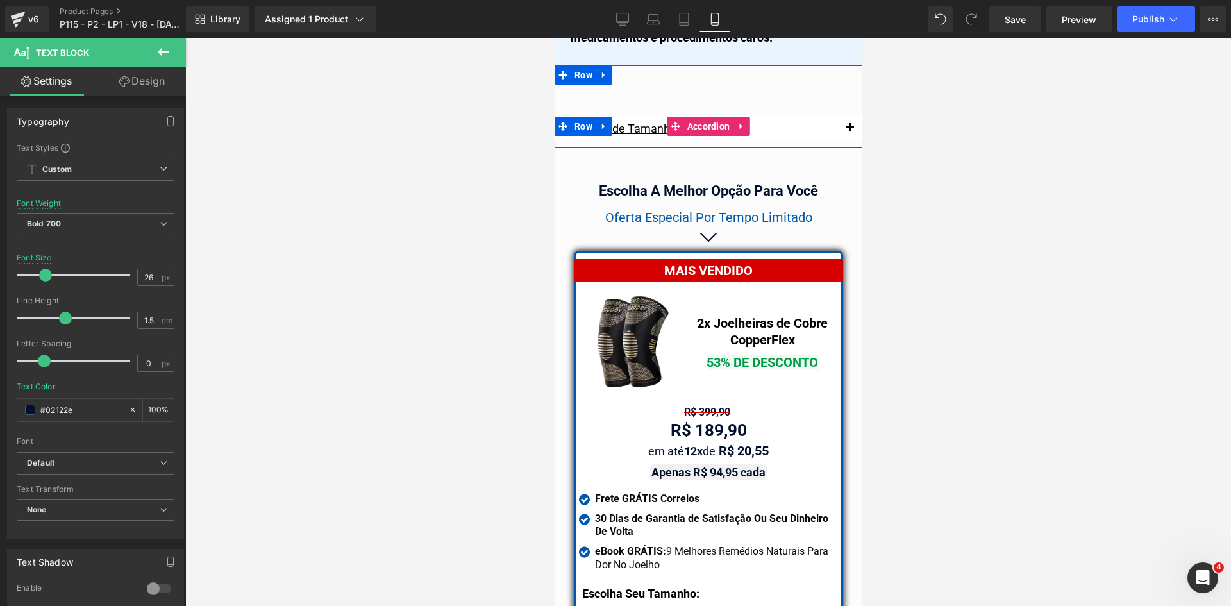
click at [849, 131] on span "button" at bounding box center [849, 131] width 0 height 0
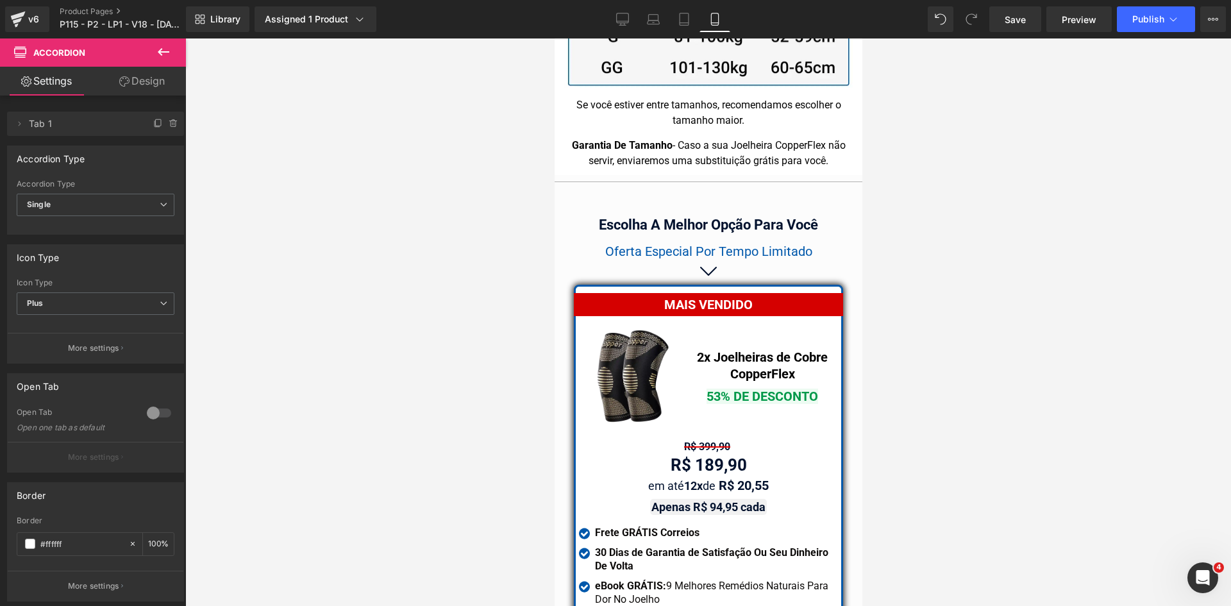
scroll to position [11418, 0]
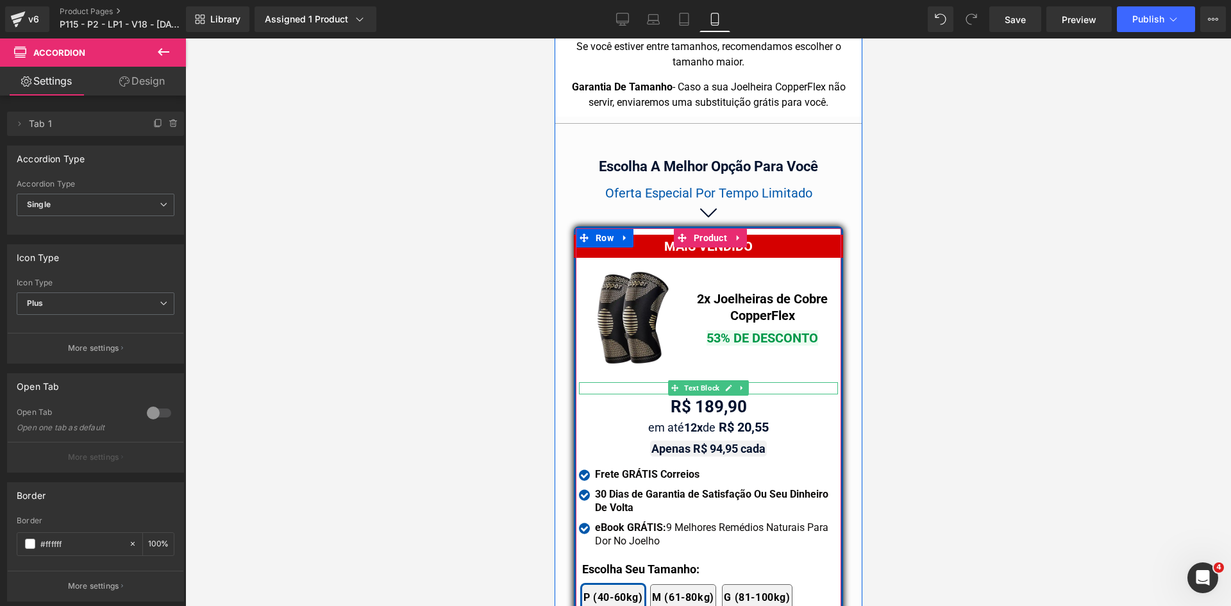
click at [702, 380] on span "Text Block" at bounding box center [701, 387] width 40 height 15
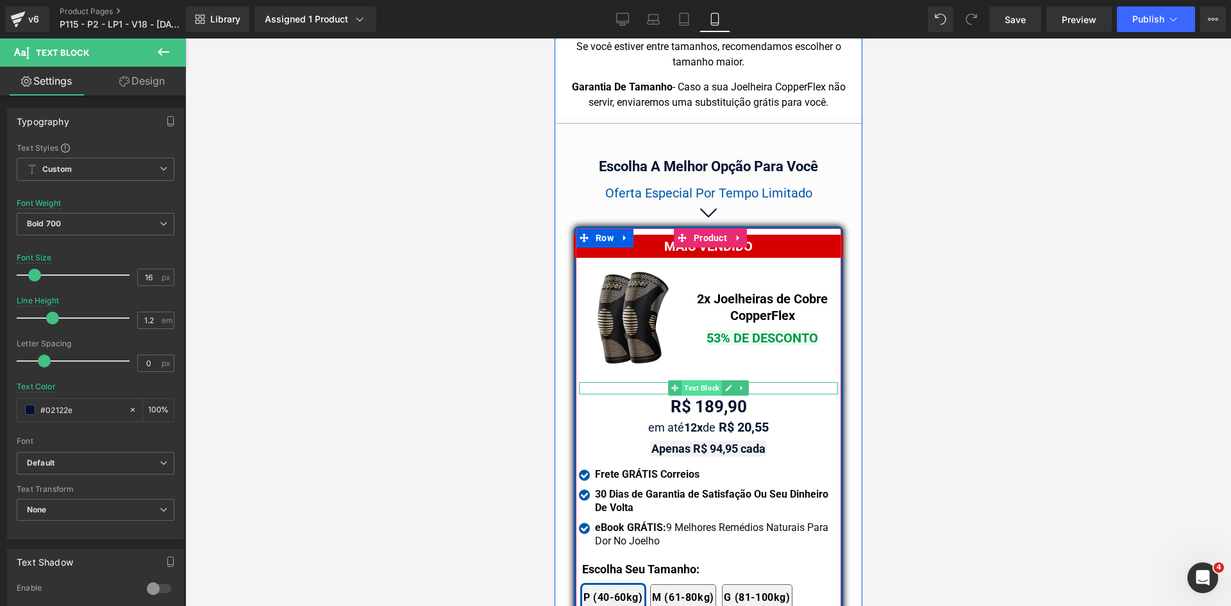
click at [698, 380] on span "Text Block" at bounding box center [701, 387] width 40 height 15
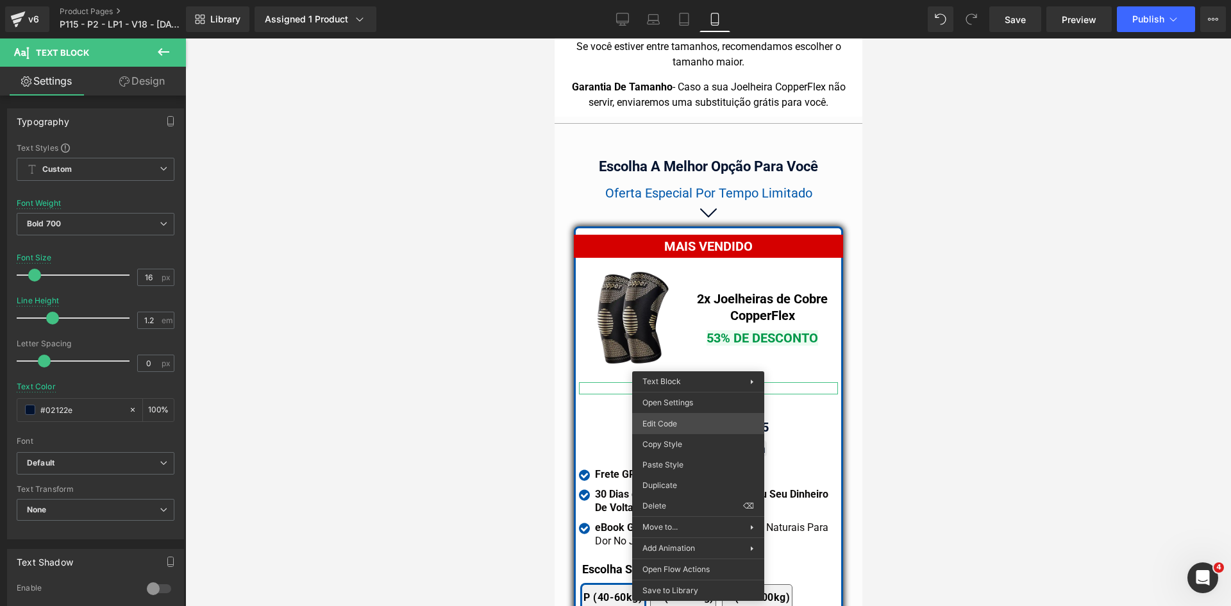
click at [684, 0] on div "Text Block You are previewing how the will restyle your page. You can not edit …" at bounding box center [615, 0] width 1231 height 0
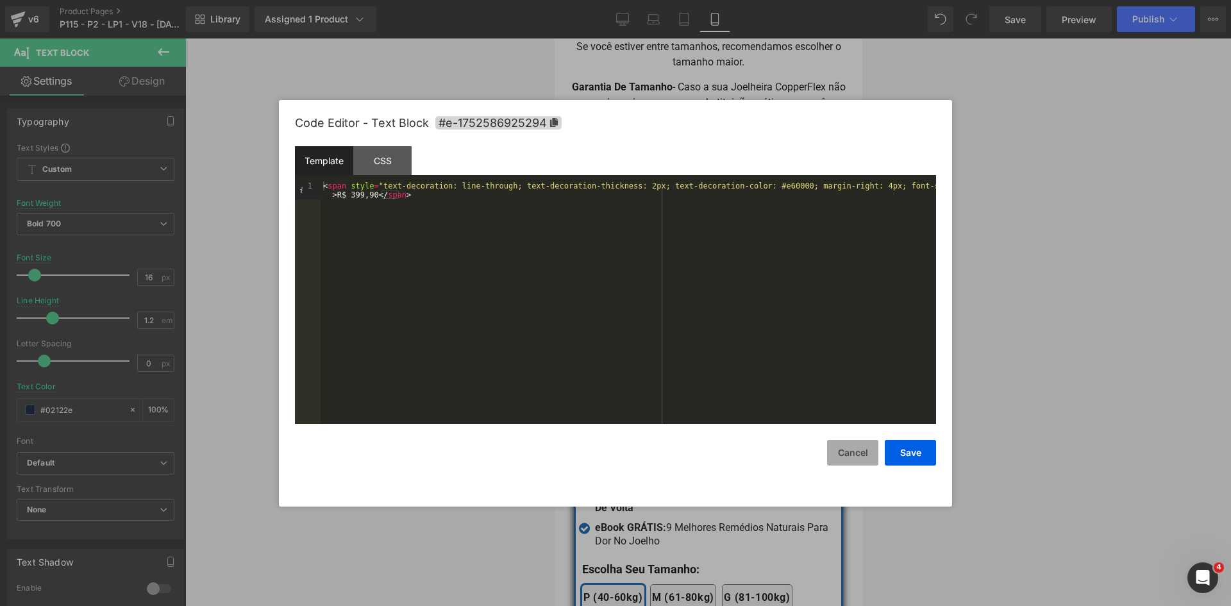
click at [858, 453] on button "Cancel" at bounding box center [852, 453] width 51 height 26
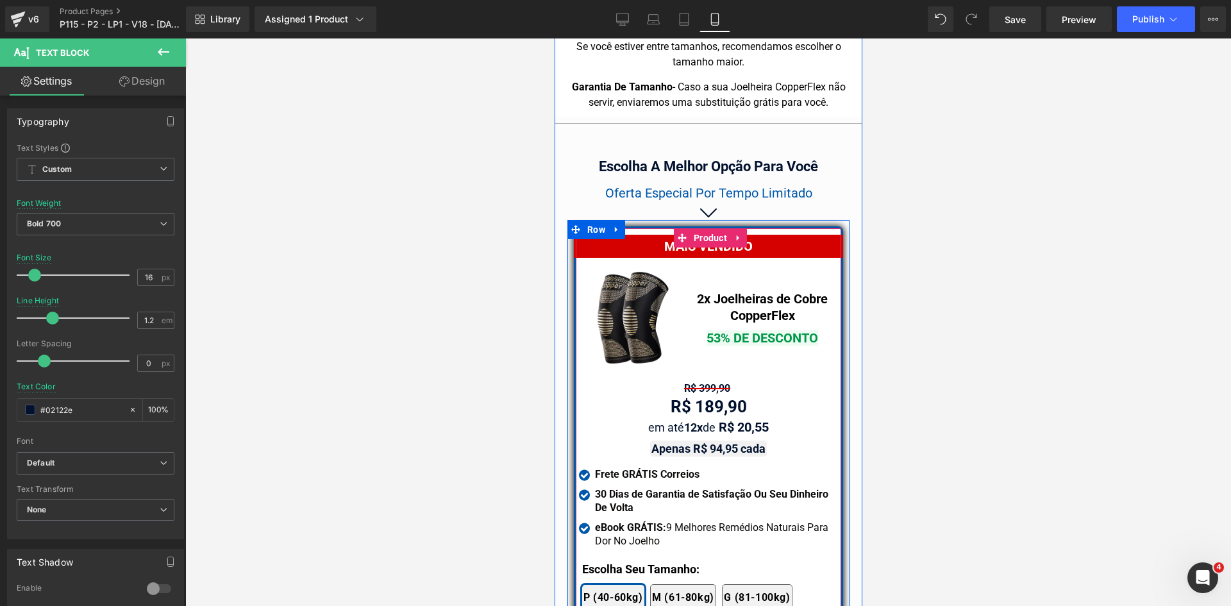
click at [799, 235] on div "MAIS VENDIDO" at bounding box center [707, 246] width 269 height 23
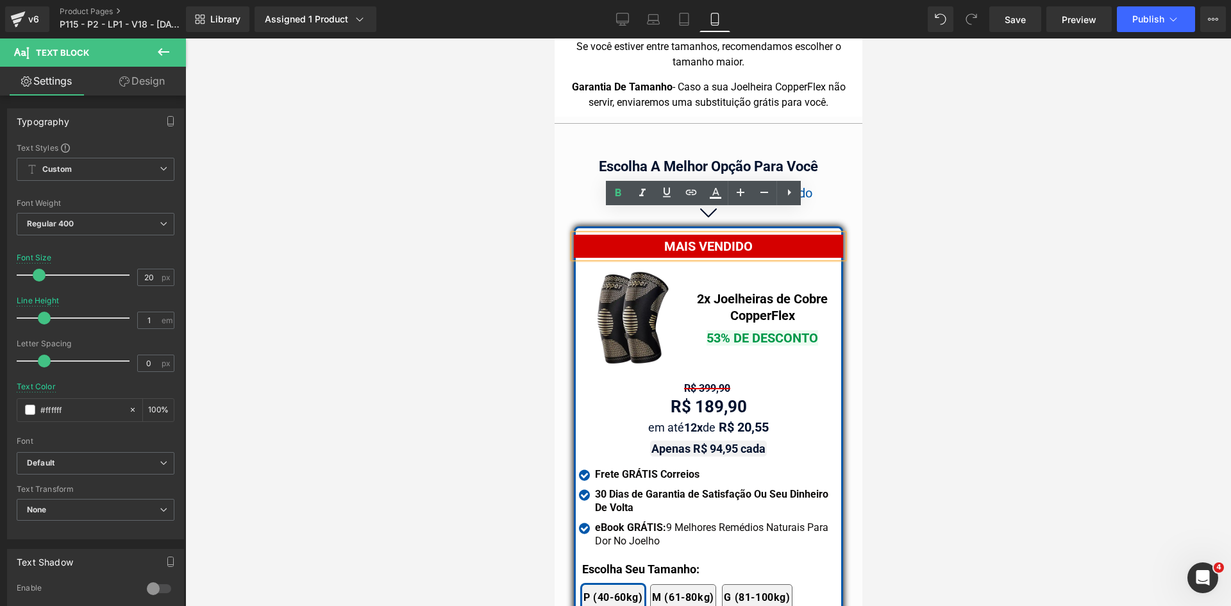
click at [157, 87] on link "Design" at bounding box center [142, 81] width 93 height 29
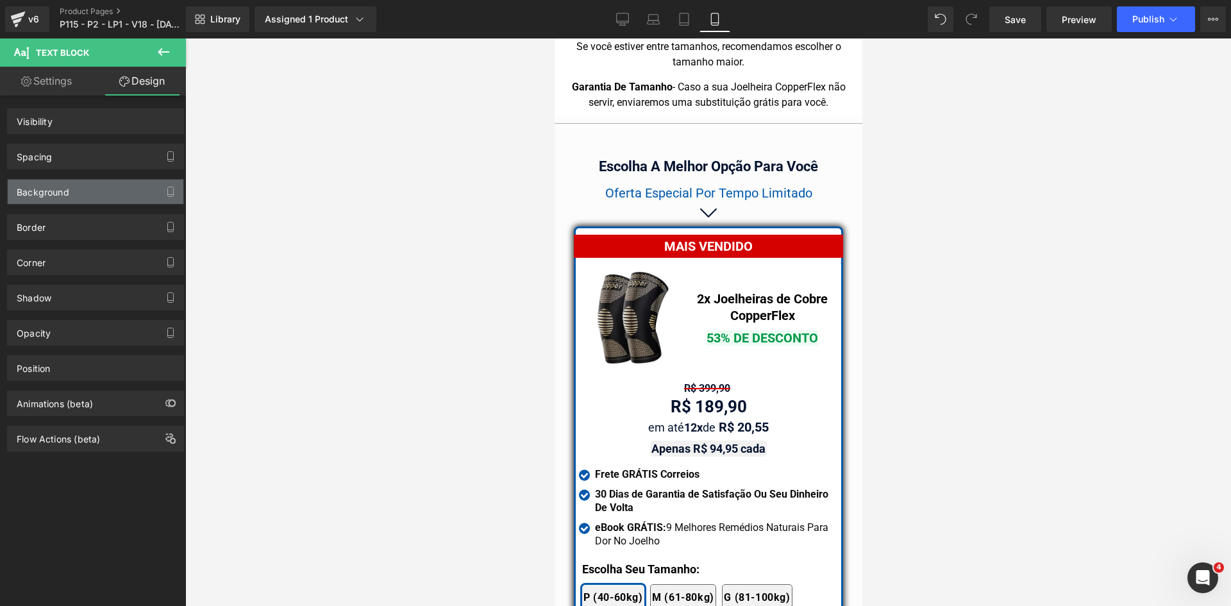
click at [60, 190] on div "Background" at bounding box center [43, 189] width 53 height 18
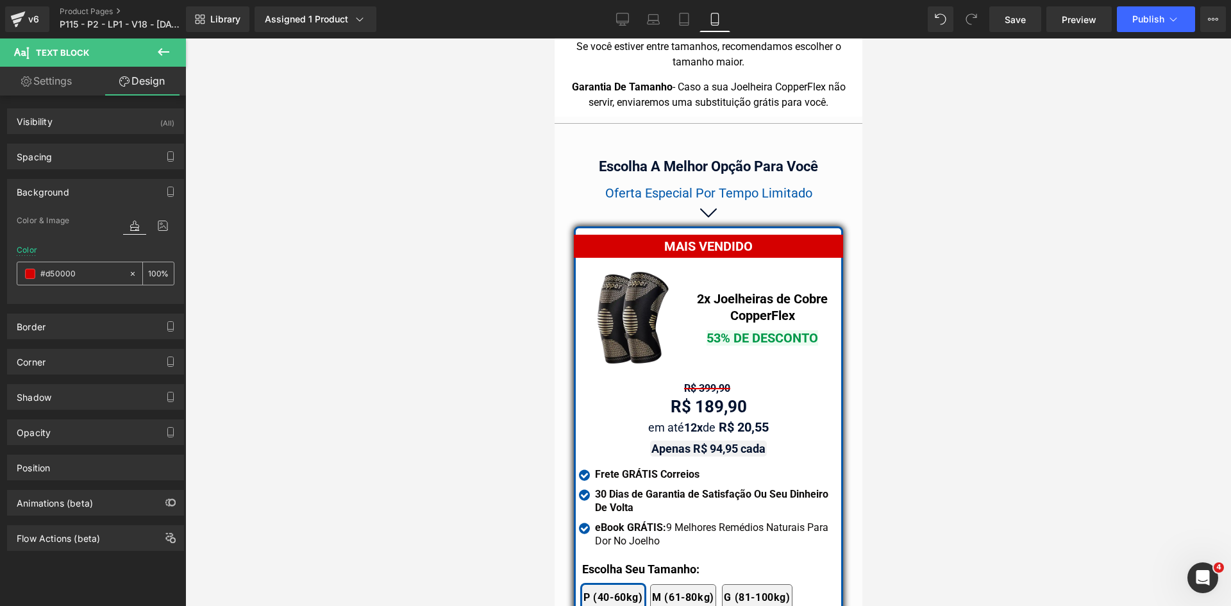
click at [82, 270] on input "text" at bounding box center [81, 274] width 82 height 14
type input "#d50000"
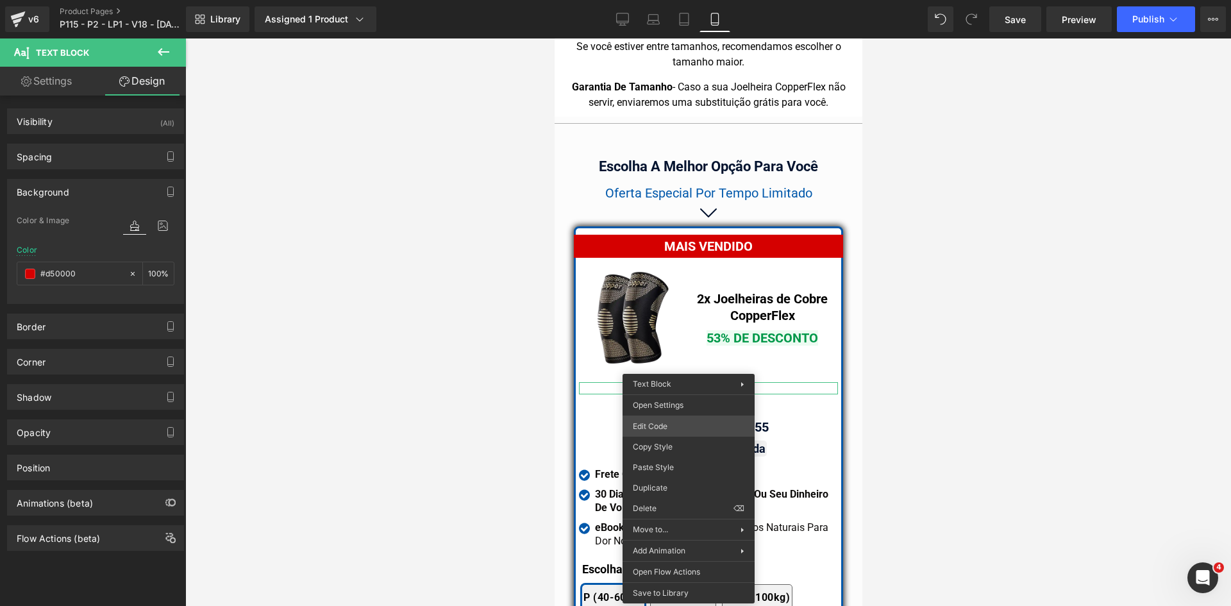
click at [671, 0] on div "Text Block You are previewing how the will restyle your page. You can not edit …" at bounding box center [615, 0] width 1231 height 0
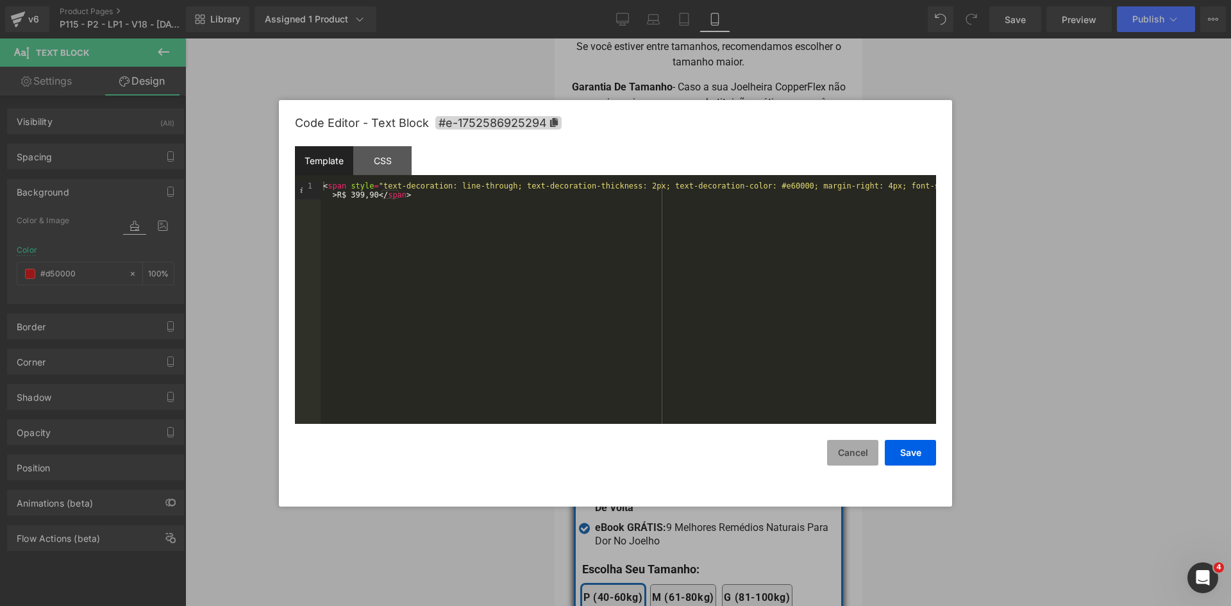
click at [838, 440] on button "Cancel" at bounding box center [852, 453] width 51 height 26
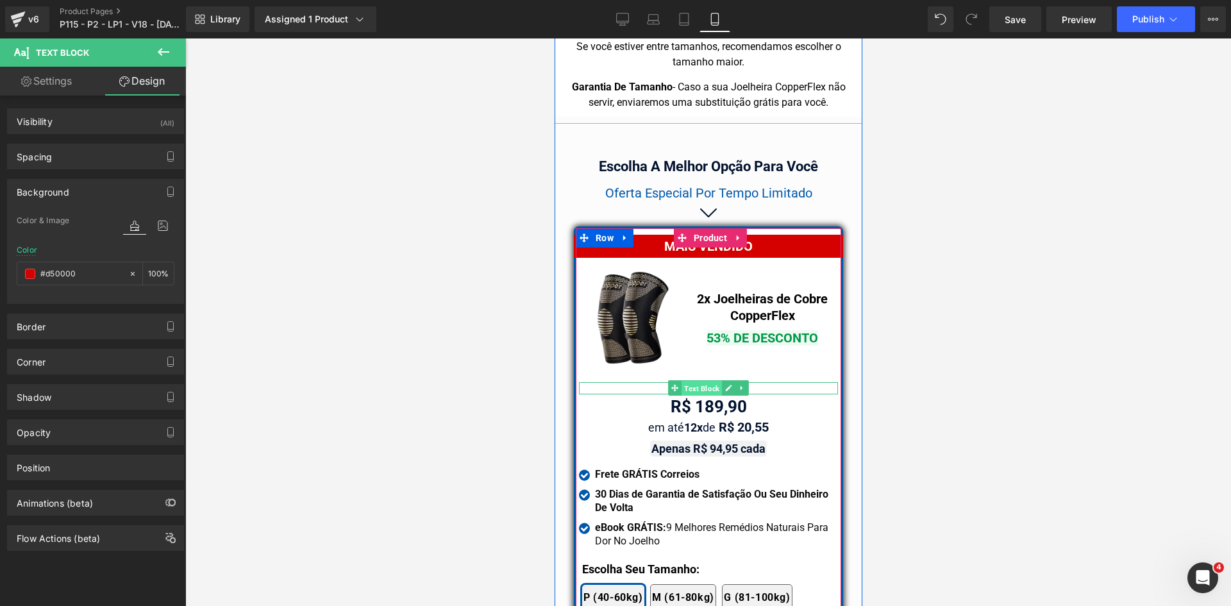
drag, startPoint x: 698, startPoint y: 364, endPoint x: 879, endPoint y: 350, distance: 181.5
click at [698, 381] on span "Text Block" at bounding box center [701, 388] width 40 height 15
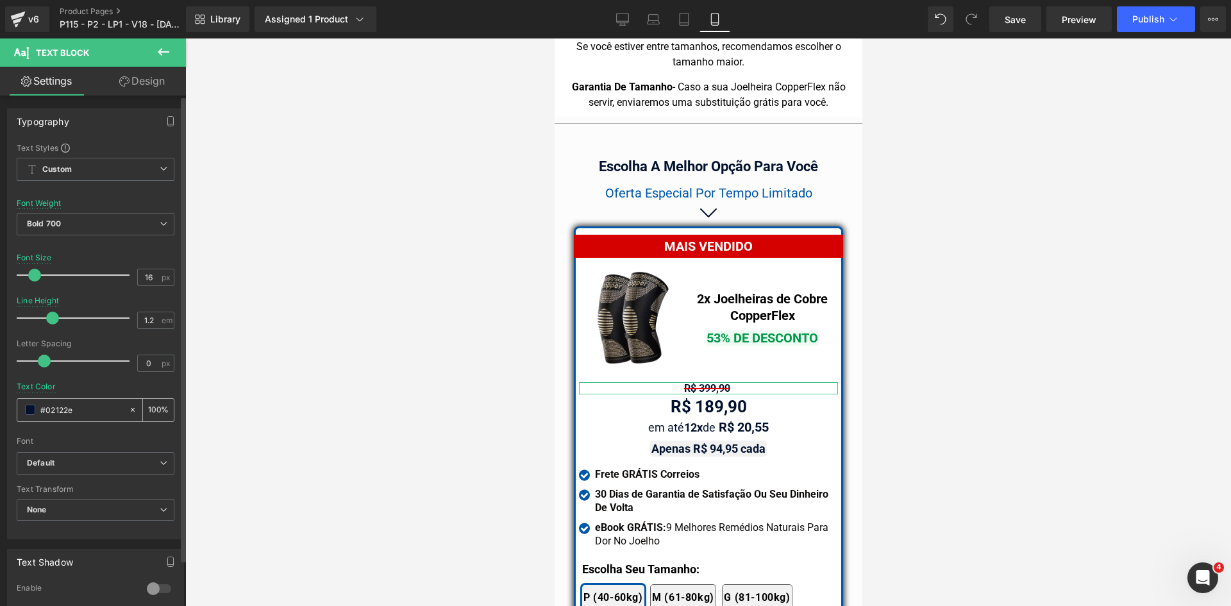
click at [79, 409] on input "#02122e" at bounding box center [81, 410] width 82 height 14
paste input "d50000"
type input "#d50000"
click at [77, 226] on span "Bold 700" at bounding box center [96, 224] width 158 height 22
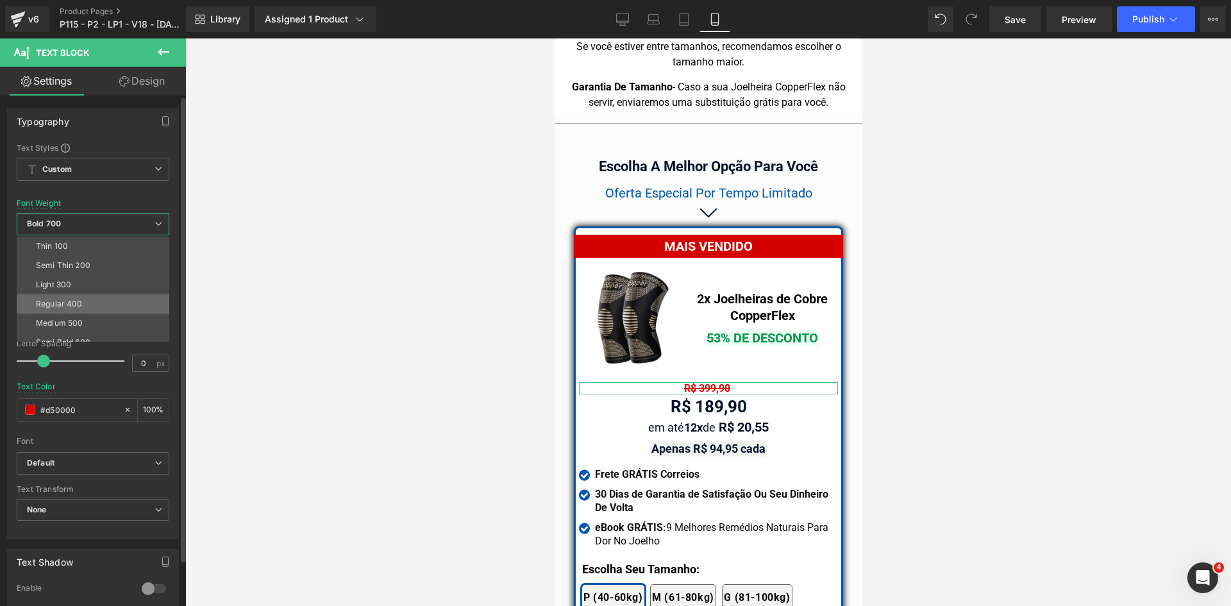
click at [78, 296] on li "Regular 400" at bounding box center [96, 303] width 158 height 19
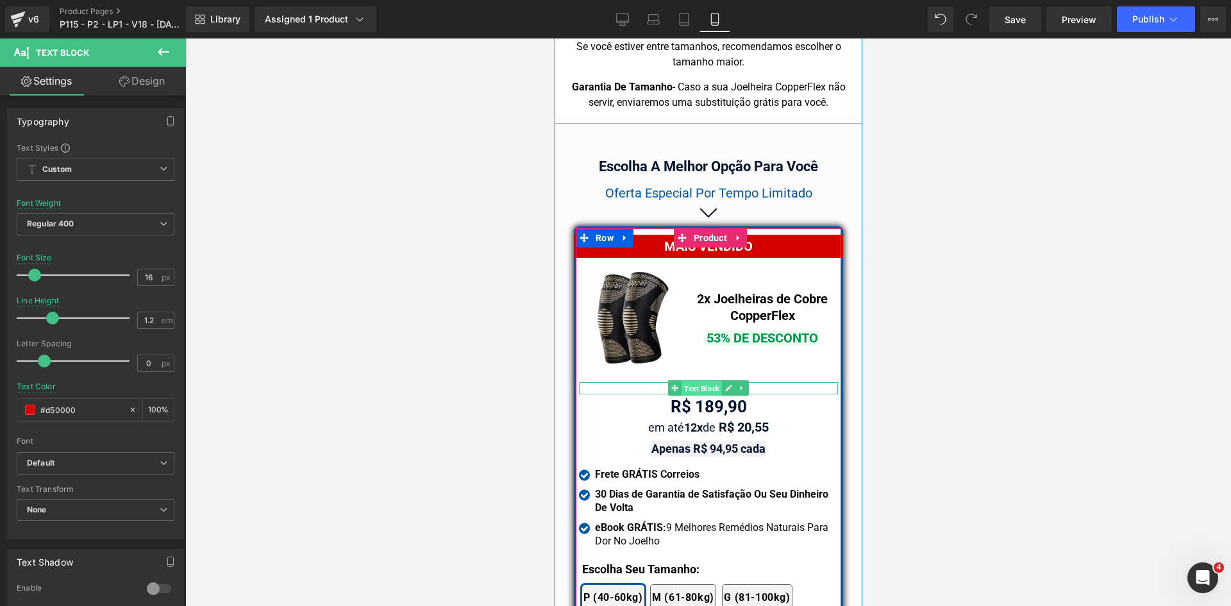
click at [697, 381] on span "Text Block" at bounding box center [701, 388] width 40 height 15
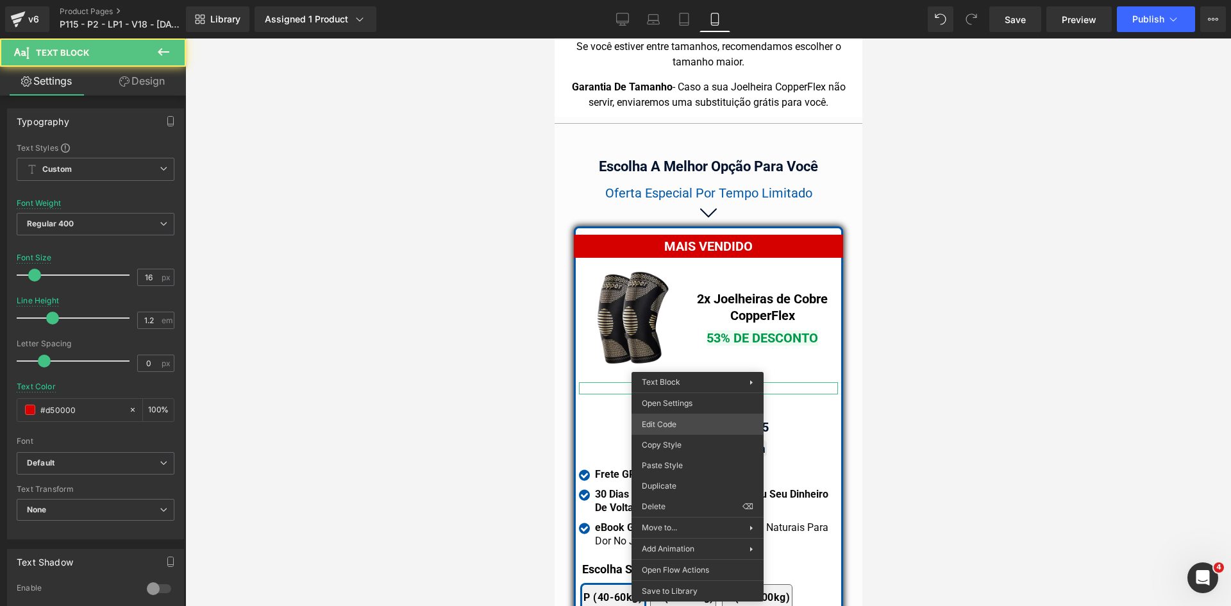
click at [684, 0] on div "Text Block You are previewing how the will restyle your page. You can not edit …" at bounding box center [615, 0] width 1231 height 0
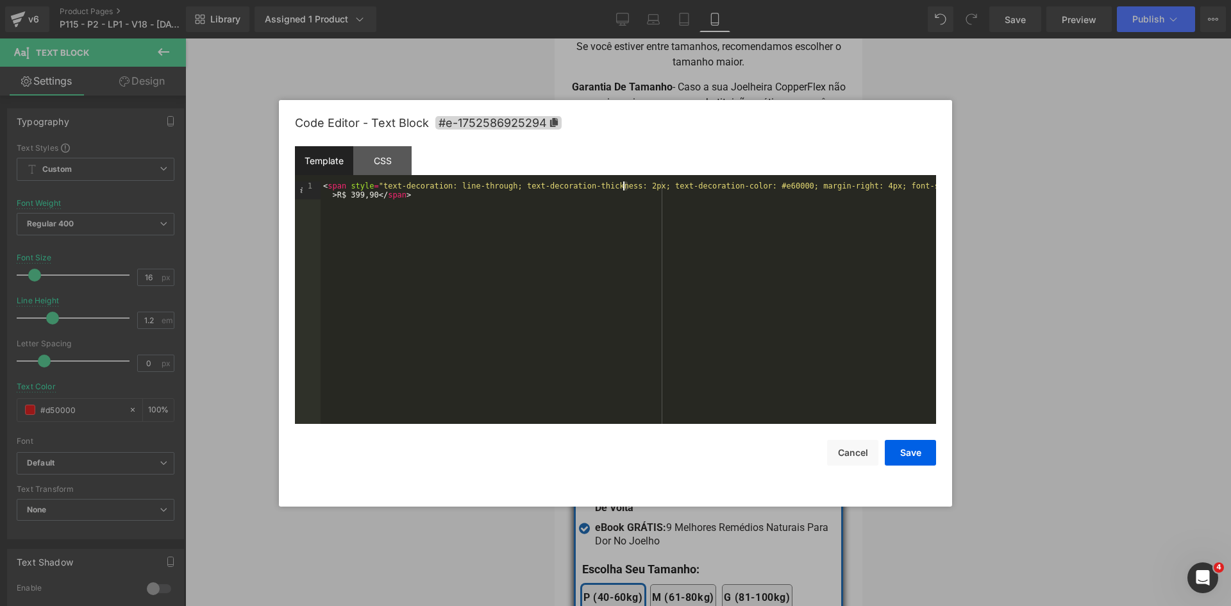
click at [625, 186] on div "< span style = "text-decoration: line-through; text-decoration-thickness: 2px; …" at bounding box center [629, 321] width 616 height 278
click at [913, 455] on button "Save" at bounding box center [910, 453] width 51 height 26
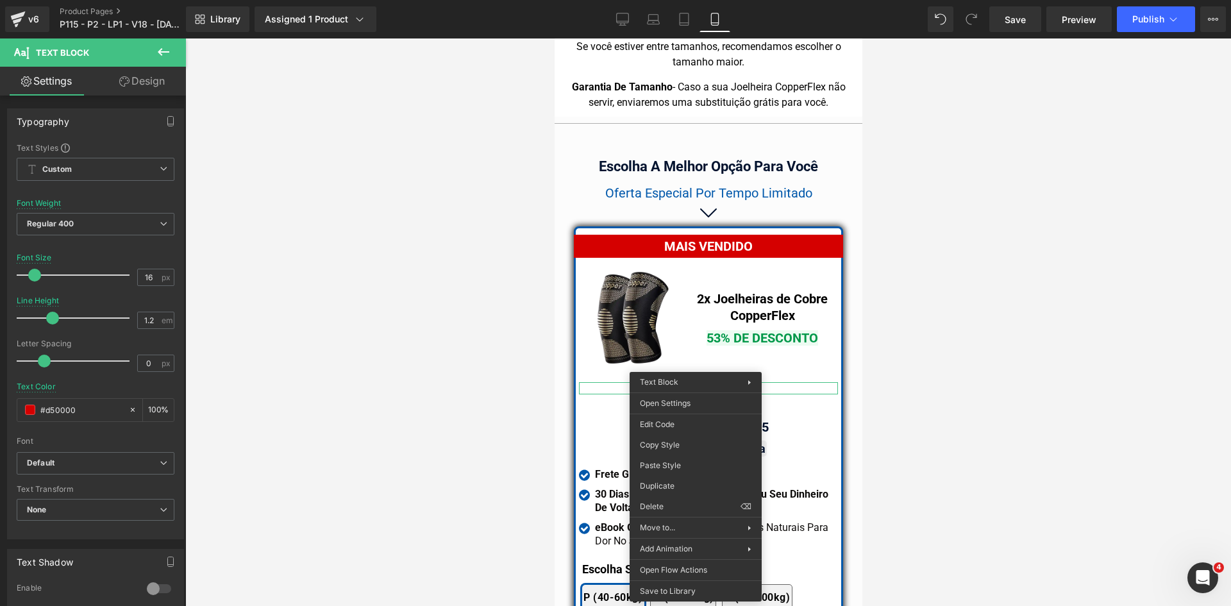
click at [462, 353] on div at bounding box center [708, 322] width 1046 height 568
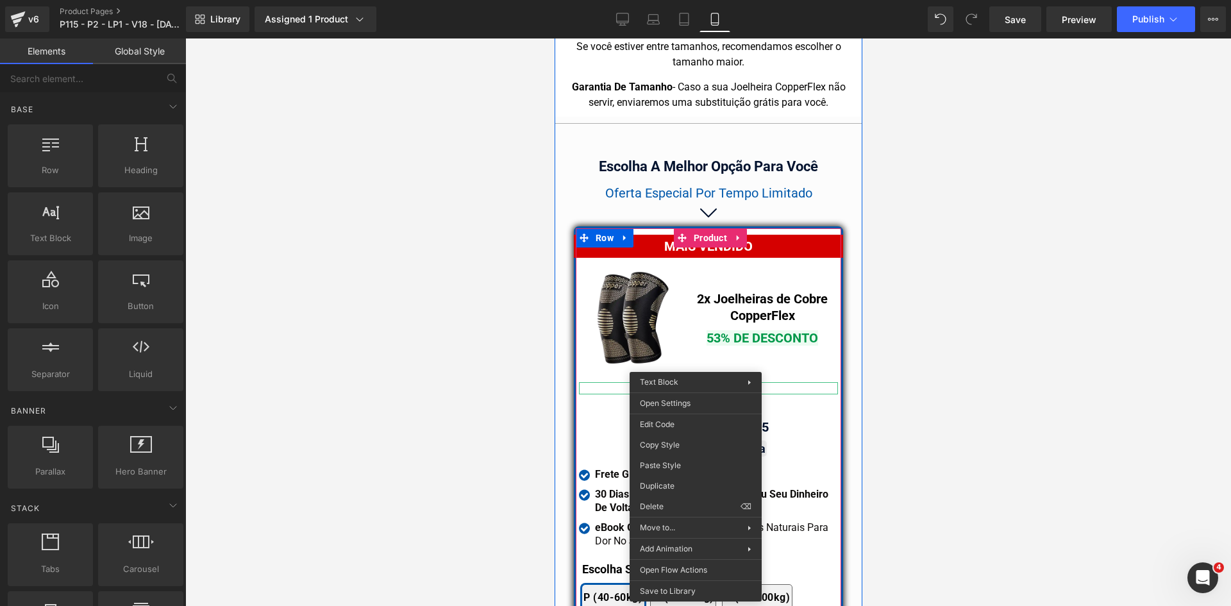
drag, startPoint x: 700, startPoint y: 359, endPoint x: 1525, endPoint y: 406, distance: 826.2
click at [700, 382] on div "R$ 399,90 Text Block" at bounding box center [708, 388] width 259 height 12
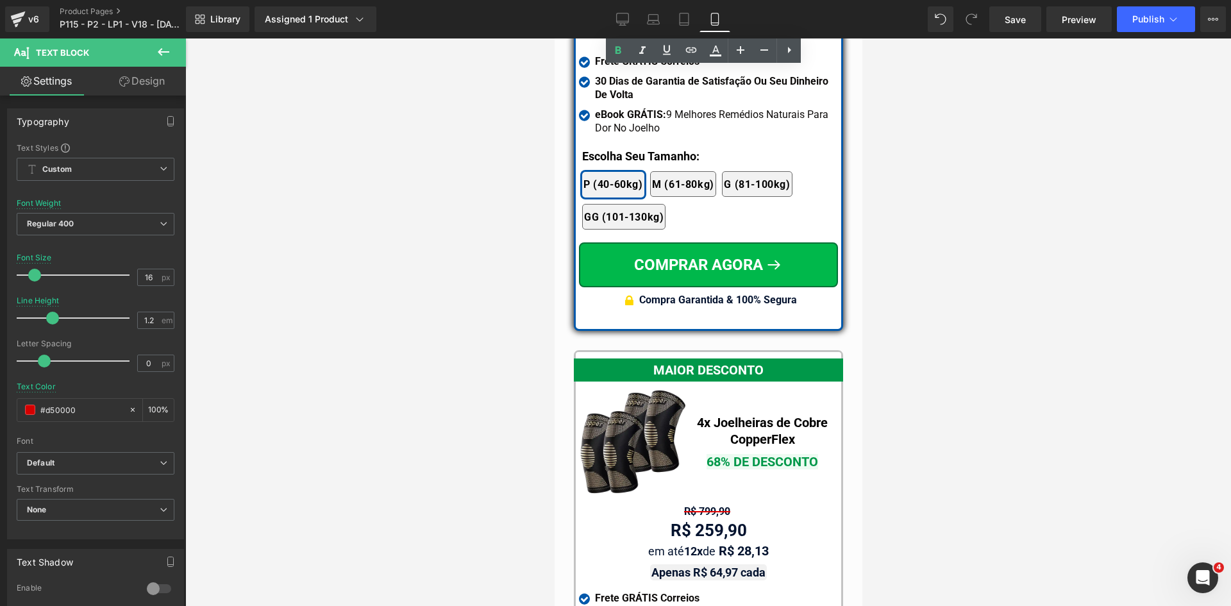
scroll to position [11995, 0]
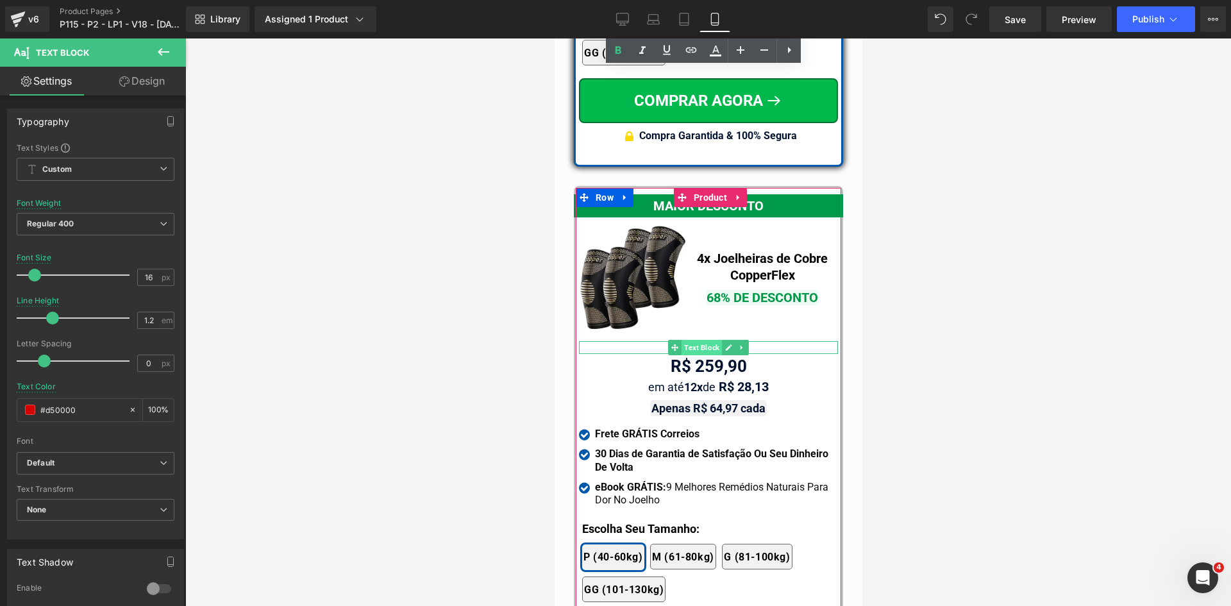
click at [698, 340] on span "Text Block" at bounding box center [701, 347] width 40 height 15
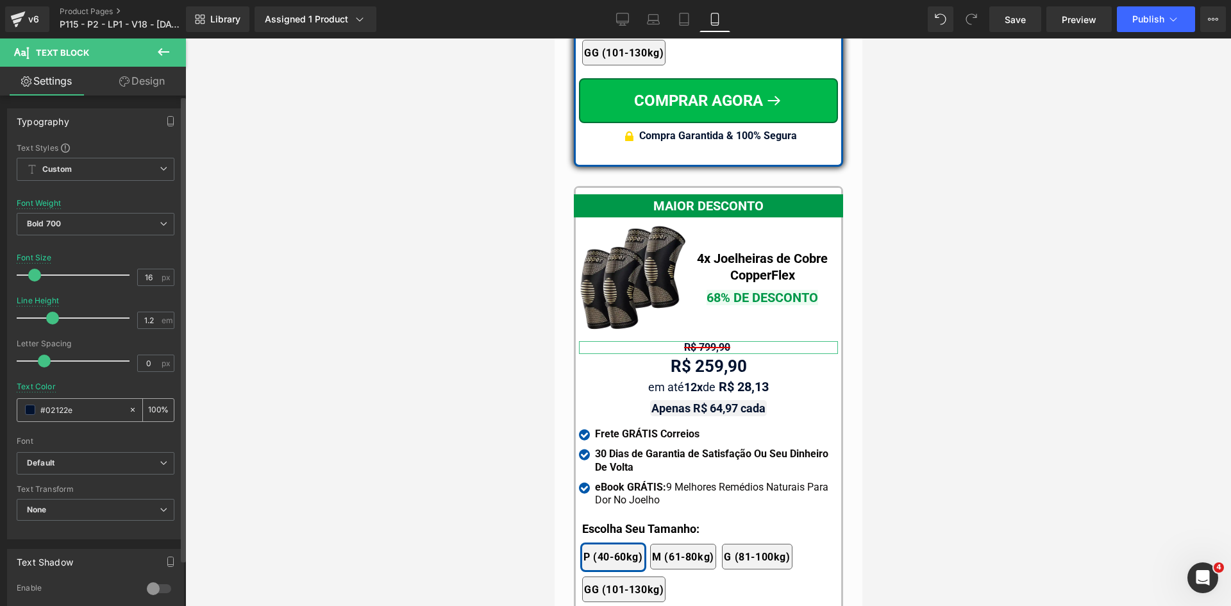
click at [81, 411] on input "#02122e" at bounding box center [81, 410] width 82 height 14
paste input "d50000"
type input "#d50000"
click at [72, 229] on span "Bold 700" at bounding box center [96, 224] width 158 height 22
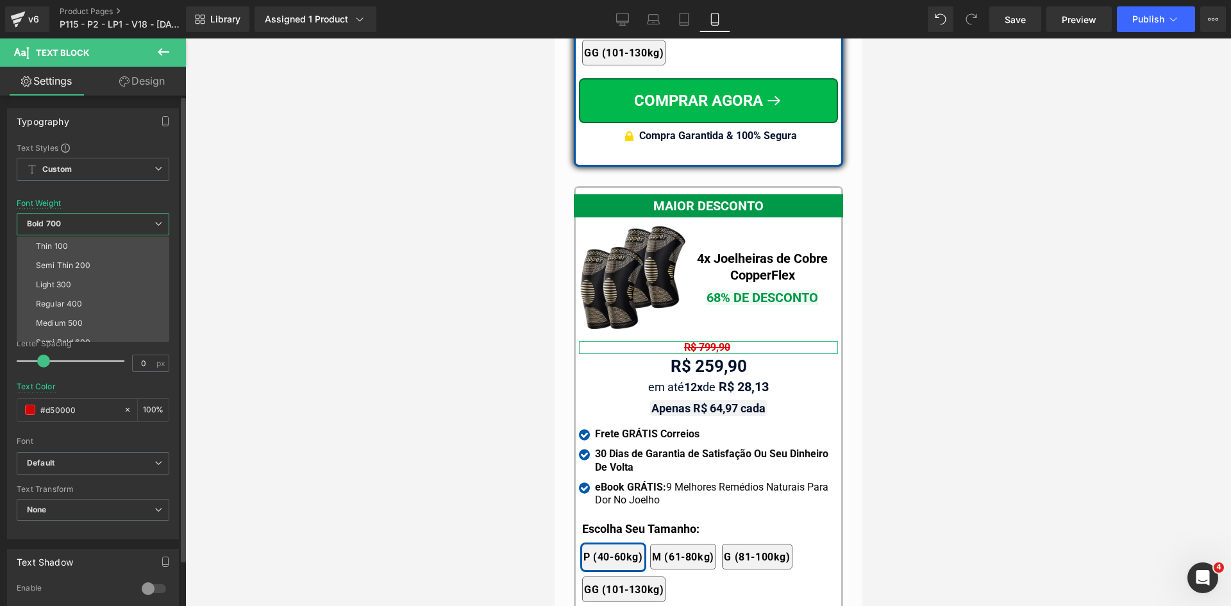
click at [60, 300] on div "Regular 400" at bounding box center [59, 304] width 47 height 9
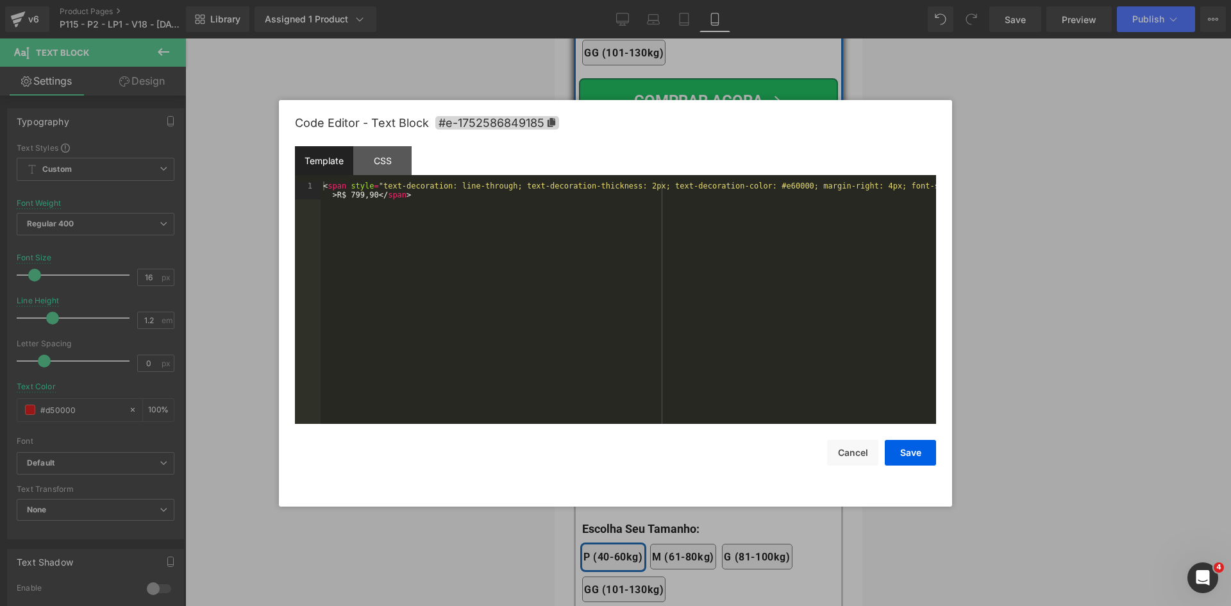
click at [675, 0] on div "Text Block You are previewing how the will restyle your page. You can not edit …" at bounding box center [615, 0] width 1231 height 0
click at [628, 186] on div "< span style = "text-decoration: line-through; text-decoration-thickness: 2px; …" at bounding box center [629, 321] width 616 height 278
click at [923, 449] on button "Save" at bounding box center [910, 453] width 51 height 26
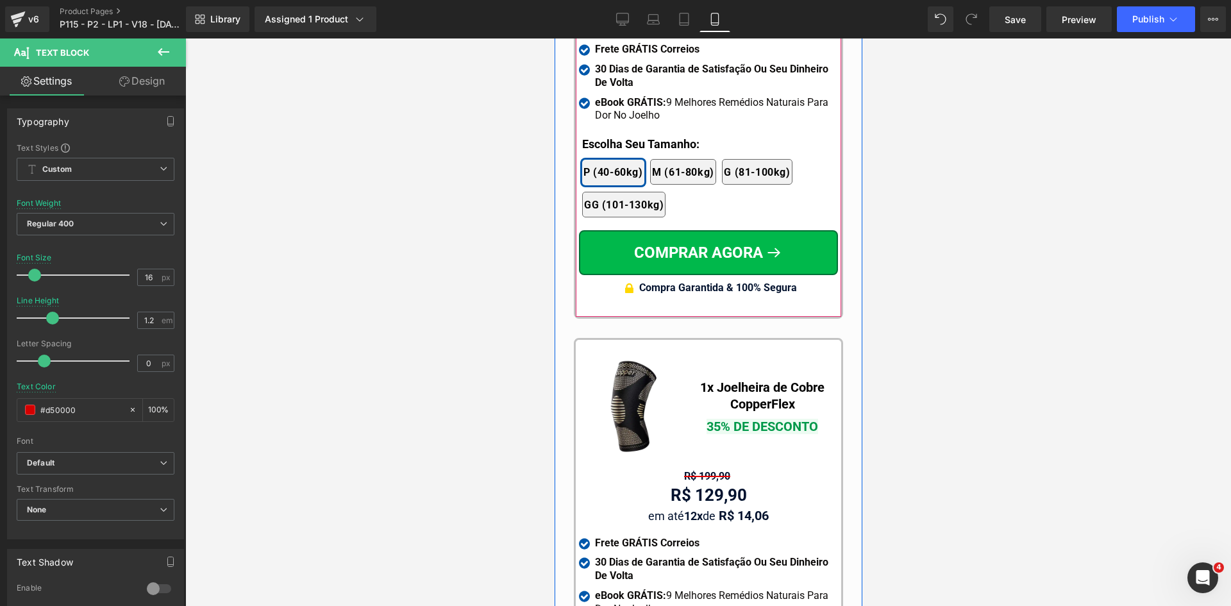
scroll to position [12572, 0]
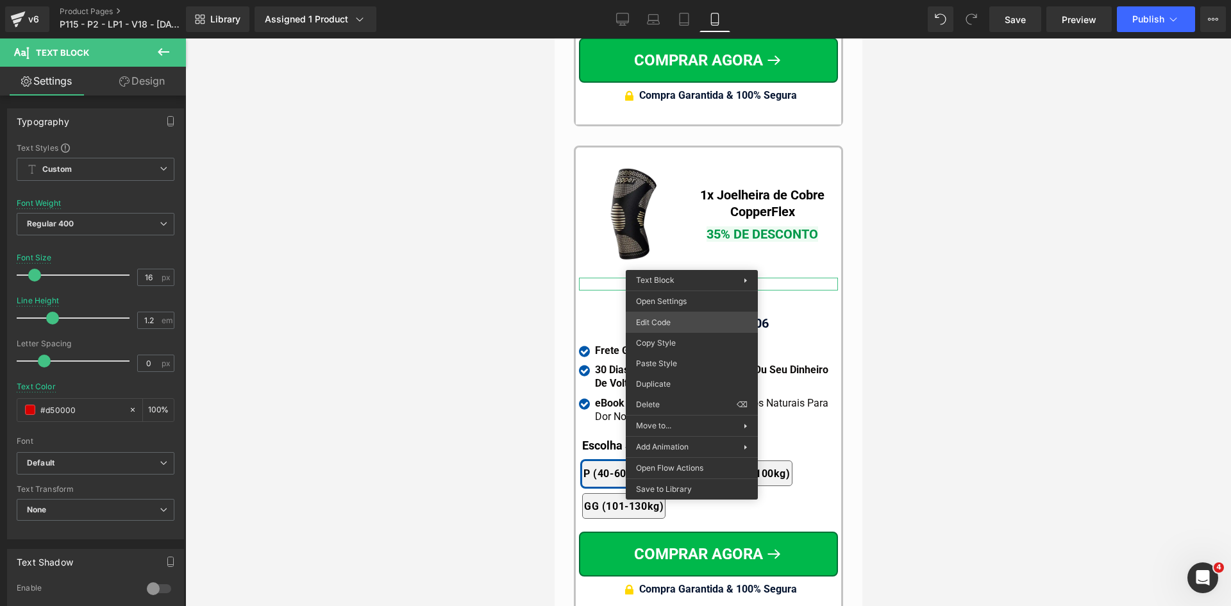
click at [671, 0] on div "Text Block You are previewing how the will restyle your page. You can not edit …" at bounding box center [615, 0] width 1231 height 0
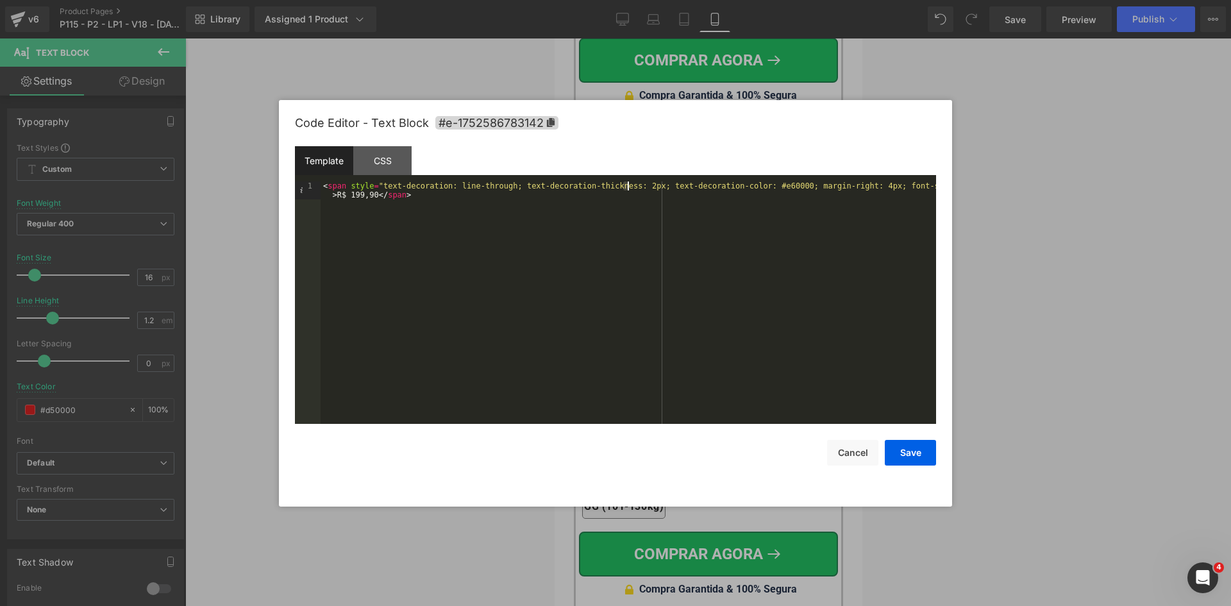
click at [626, 189] on div "< span style = "text-decoration: line-through; text-decoration-thickness: 2px; …" at bounding box center [629, 321] width 616 height 278
click at [931, 446] on button "Save" at bounding box center [910, 453] width 51 height 26
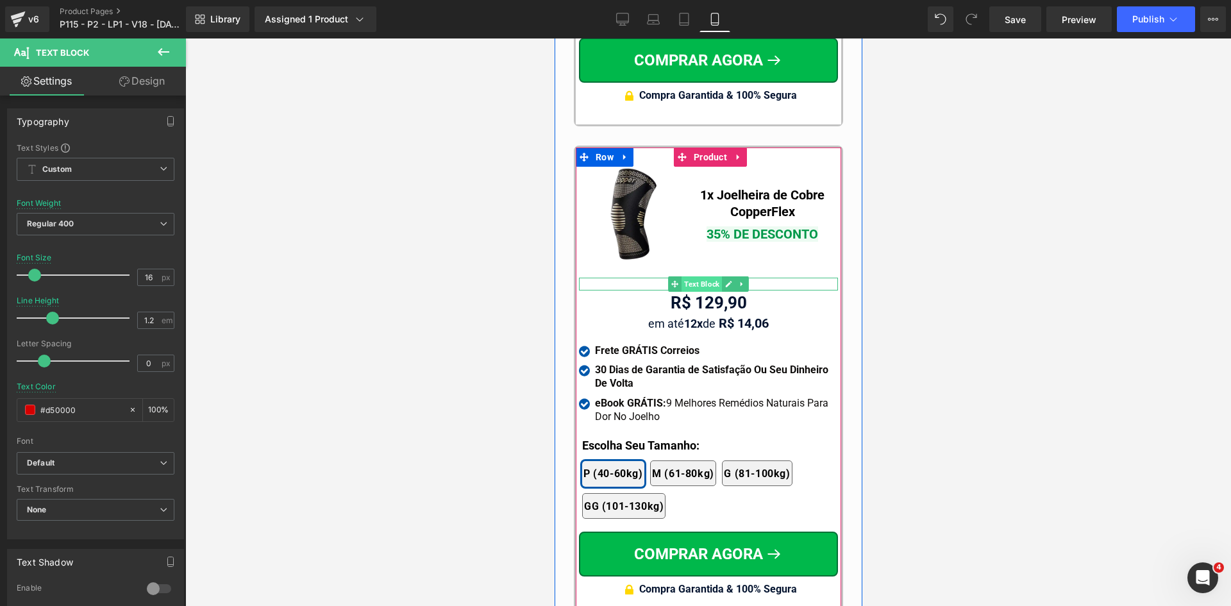
click at [698, 276] on span "Text Block" at bounding box center [701, 283] width 40 height 15
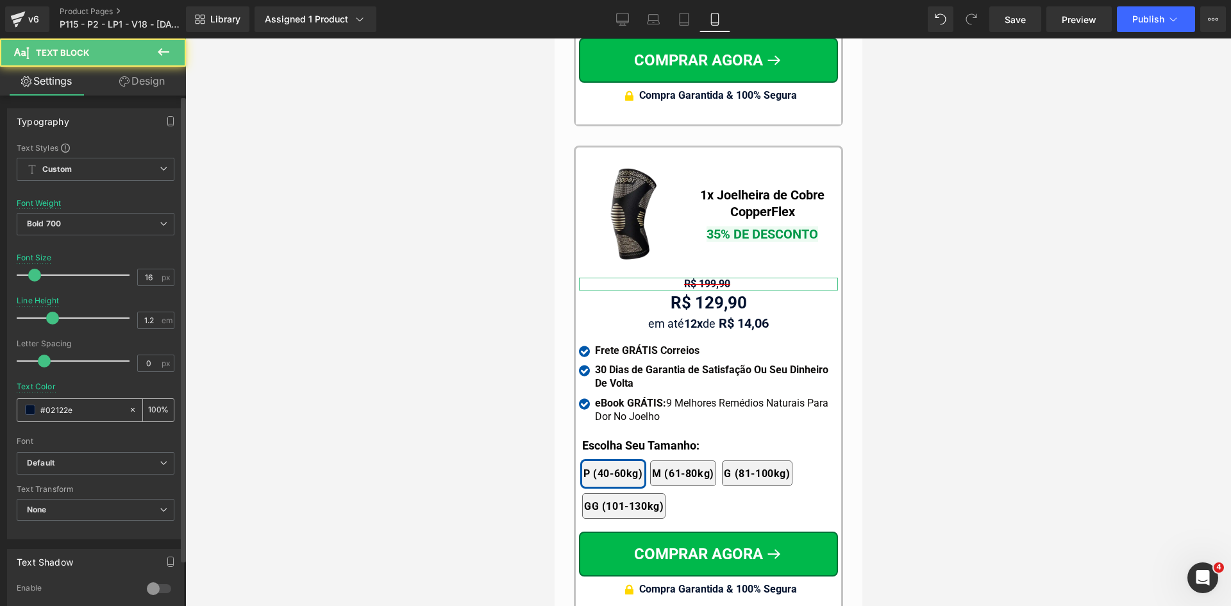
click at [96, 405] on div "#02122e" at bounding box center [72, 410] width 111 height 22
click at [94, 412] on input "#02122e" at bounding box center [81, 410] width 82 height 14
paste input "d50000"
click at [74, 228] on span "Bold 700" at bounding box center [96, 224] width 158 height 22
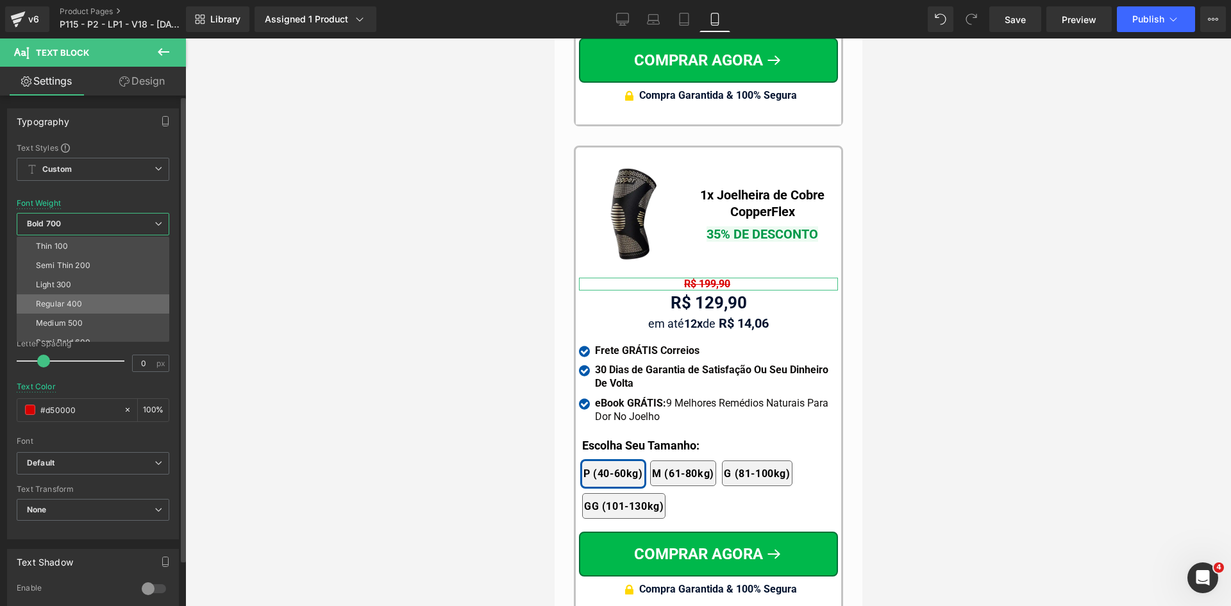
click at [69, 300] on div "Regular 400" at bounding box center [59, 304] width 47 height 9
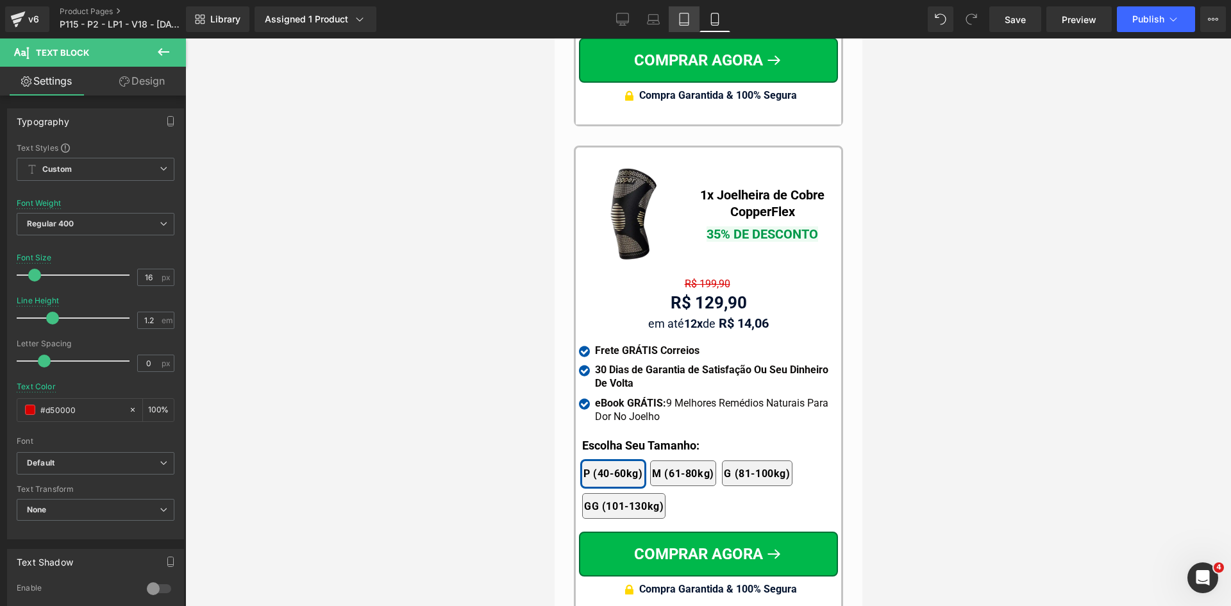
click at [684, 15] on icon at bounding box center [684, 19] width 13 height 13
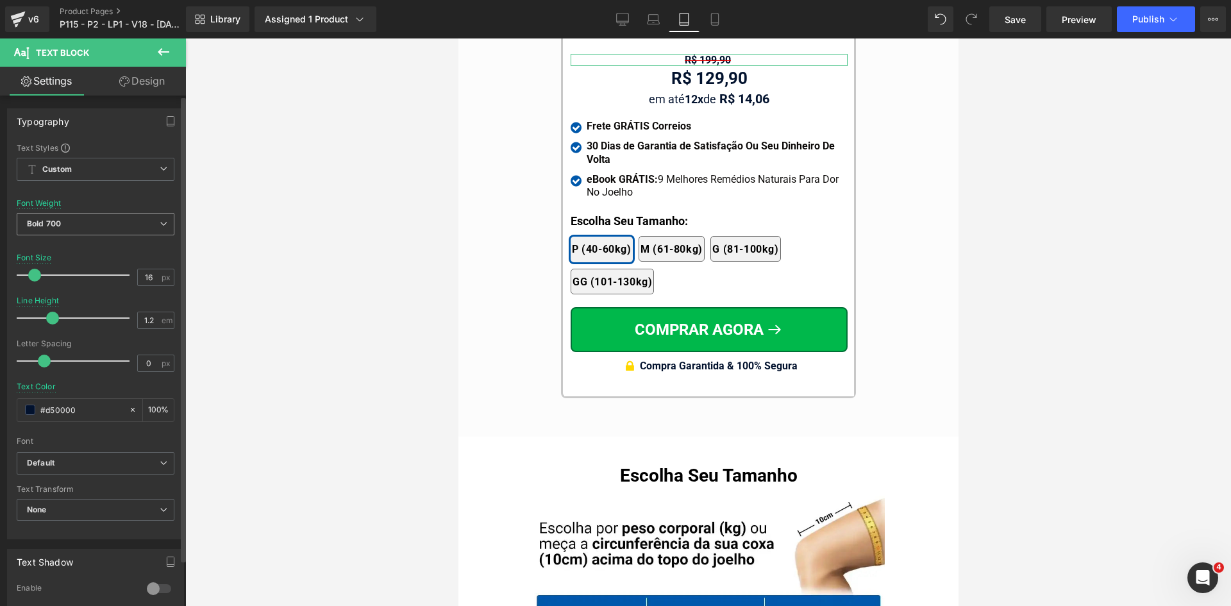
scroll to position [12345, 0]
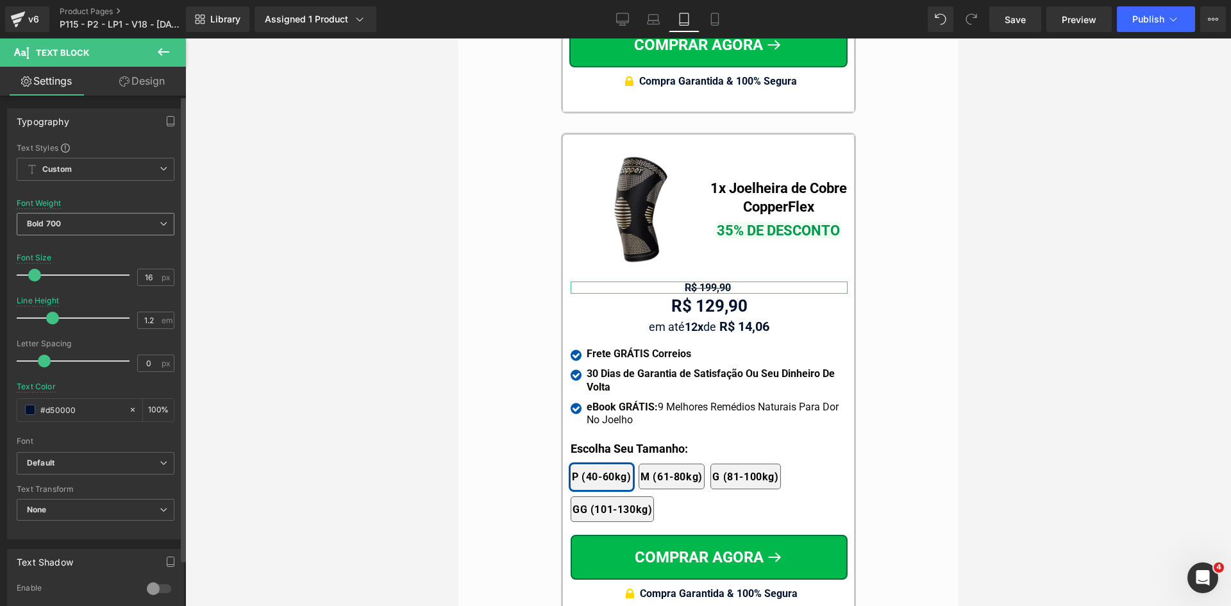
click at [94, 225] on span "Bold 700" at bounding box center [96, 224] width 158 height 22
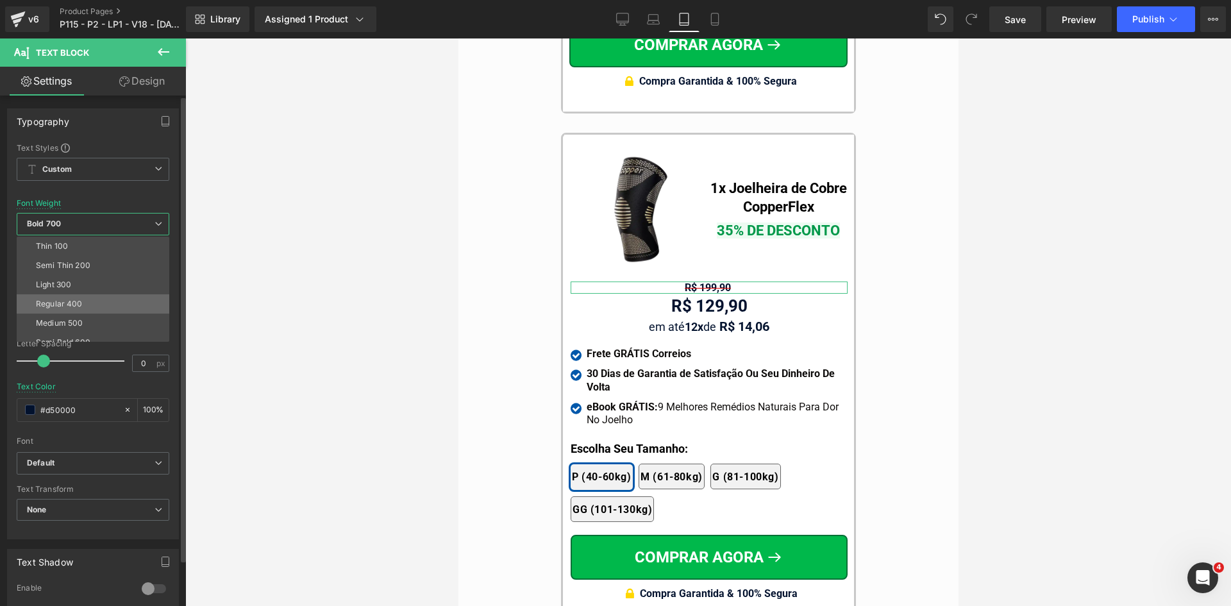
click at [78, 304] on div "Regular 400" at bounding box center [59, 304] width 47 height 9
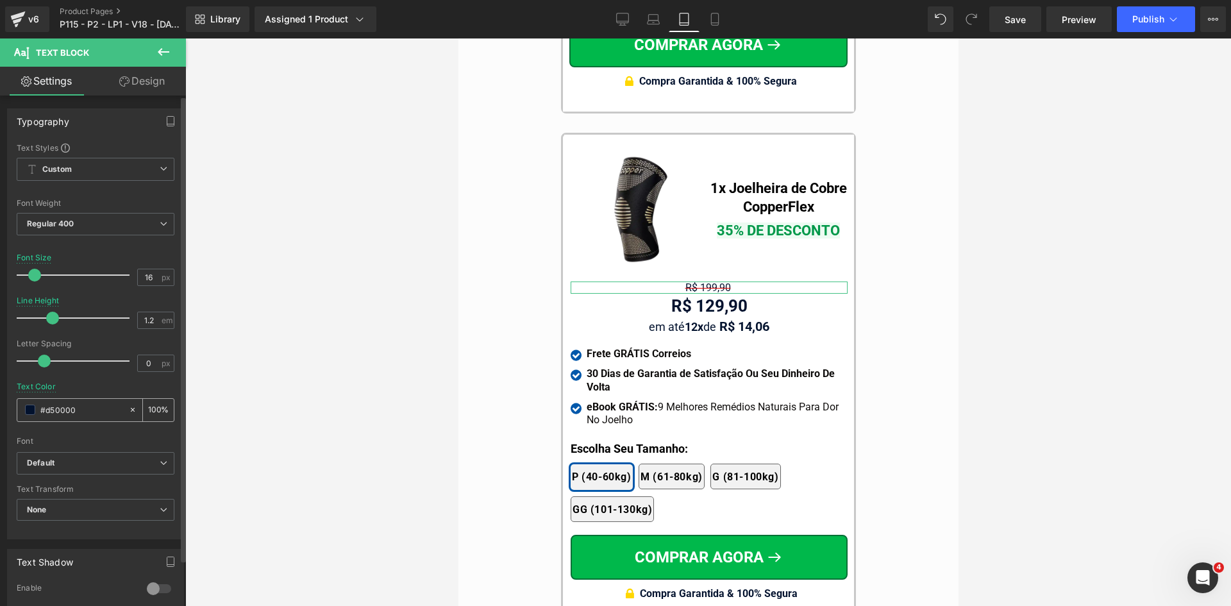
click at [72, 411] on input "#d50000" at bounding box center [81, 410] width 82 height 14
paste input "d50000"
type input "#d50000"
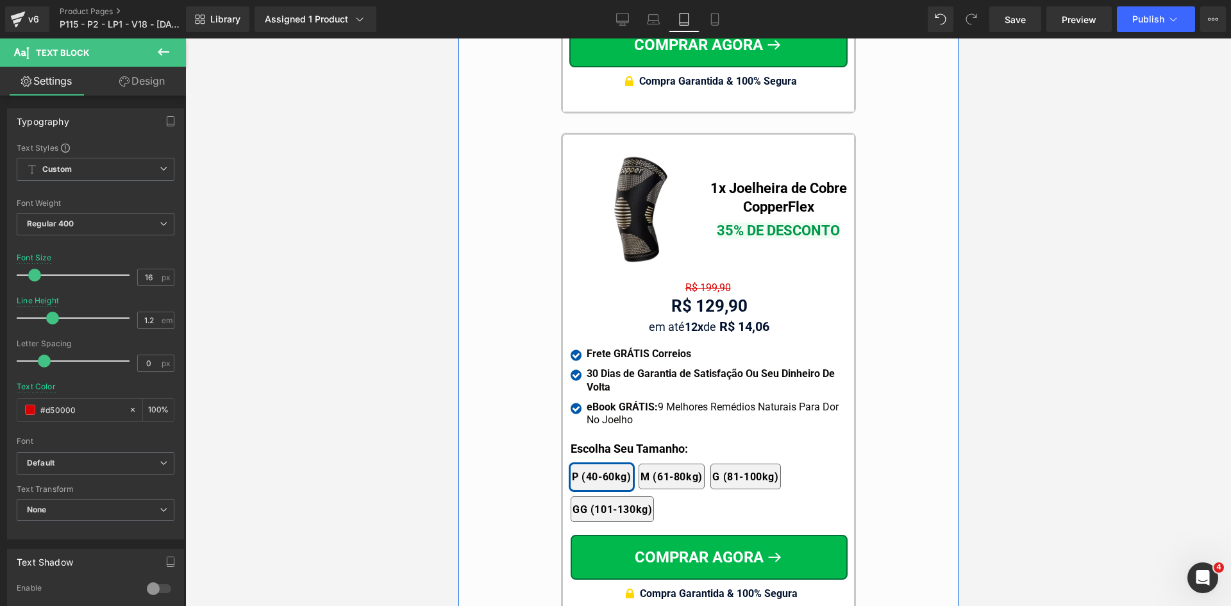
scroll to position [11831, 0]
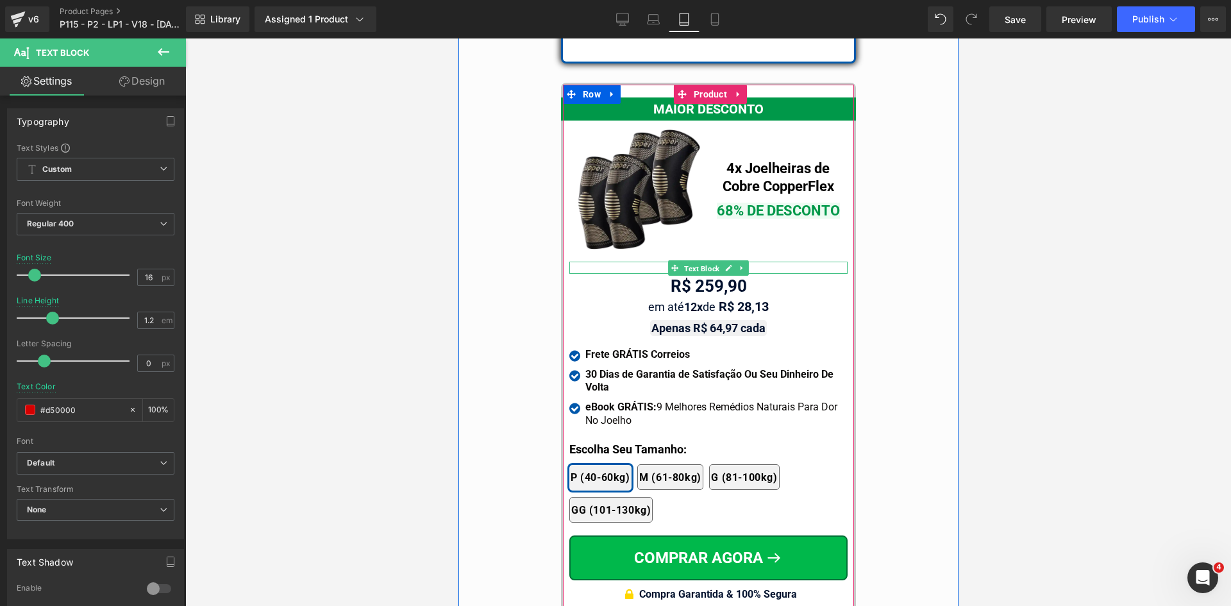
drag, startPoint x: 700, startPoint y: 226, endPoint x: 719, endPoint y: 230, distance: 19.6
click at [700, 260] on span "Text Block" at bounding box center [701, 267] width 40 height 15
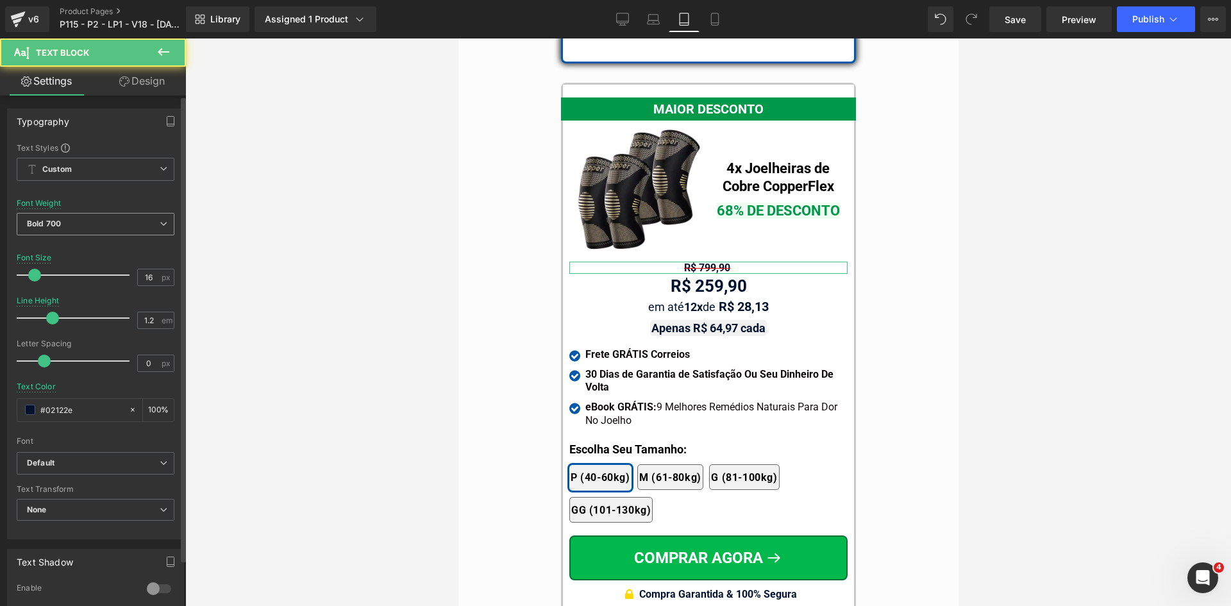
drag, startPoint x: 96, startPoint y: 223, endPoint x: 71, endPoint y: 278, distance: 61.4
click at [96, 223] on span "Bold 700" at bounding box center [96, 224] width 158 height 22
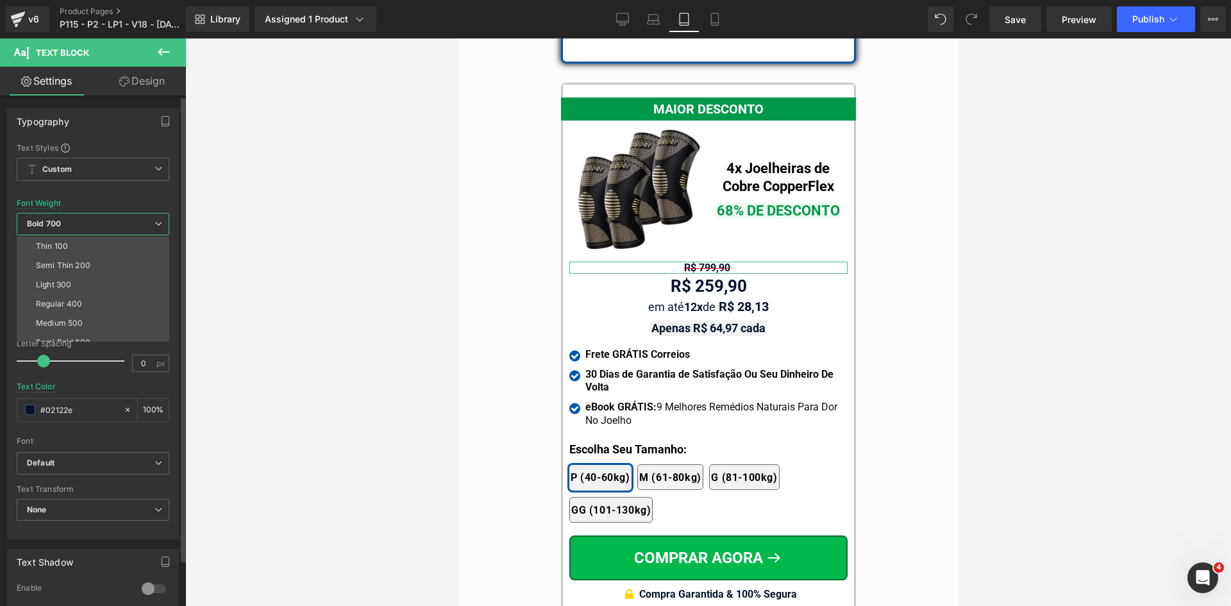
drag, startPoint x: 69, startPoint y: 300, endPoint x: 83, endPoint y: 333, distance: 36.2
click at [69, 300] on div "Regular 400" at bounding box center [59, 304] width 47 height 9
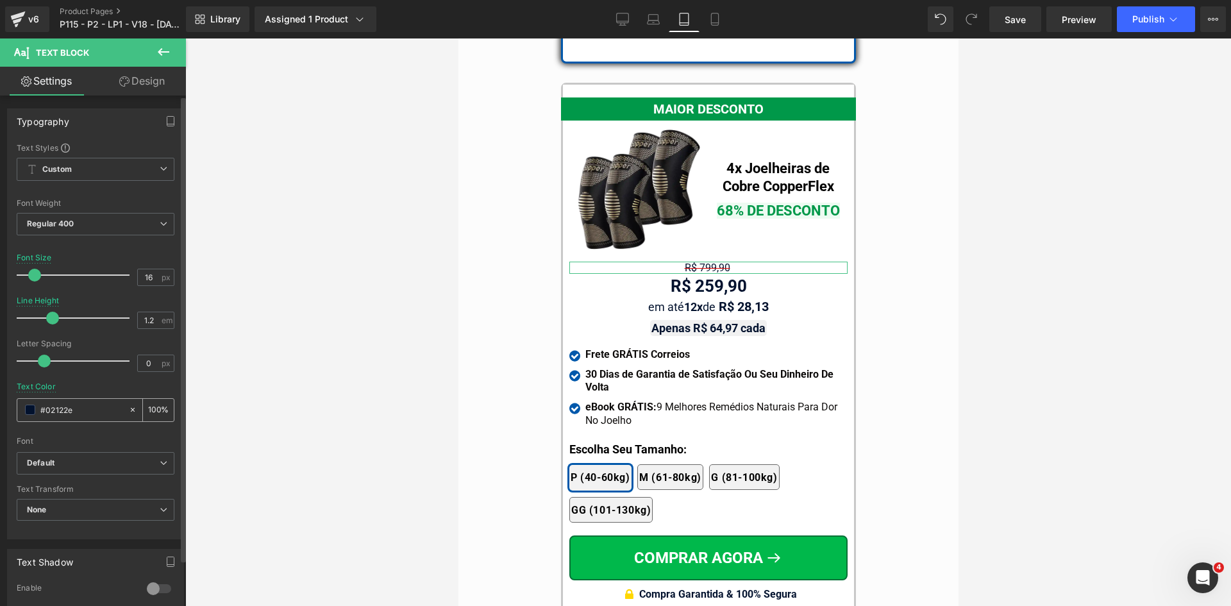
click at [83, 411] on input "#02122e" at bounding box center [81, 410] width 82 height 14
paste input "d50000"
type input "#d50000"
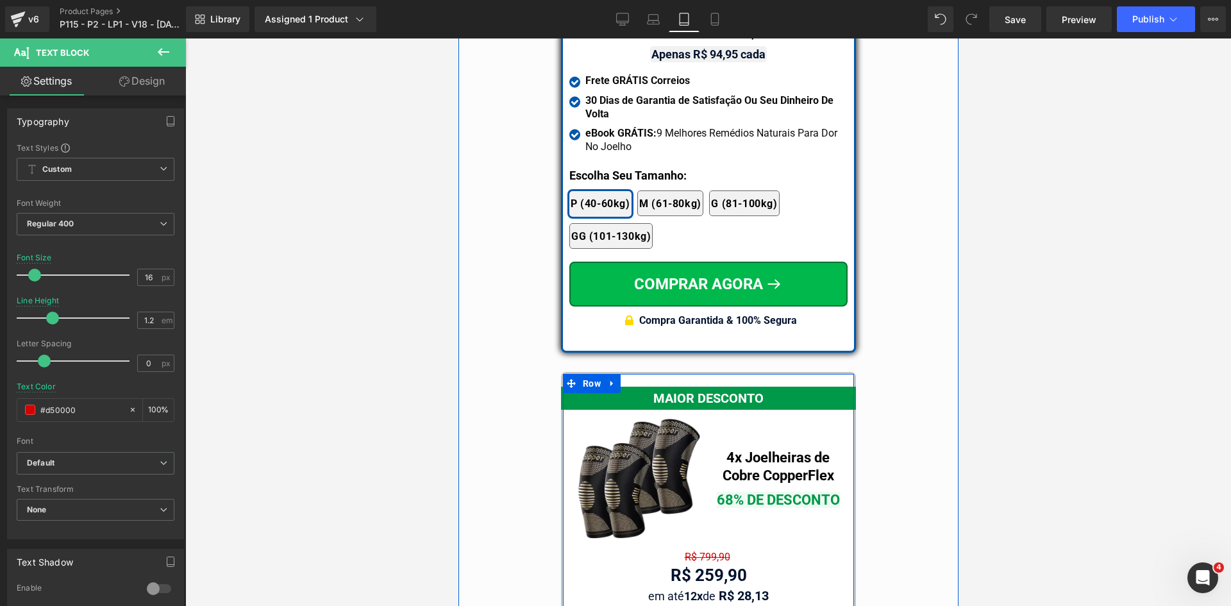
scroll to position [11382, 0]
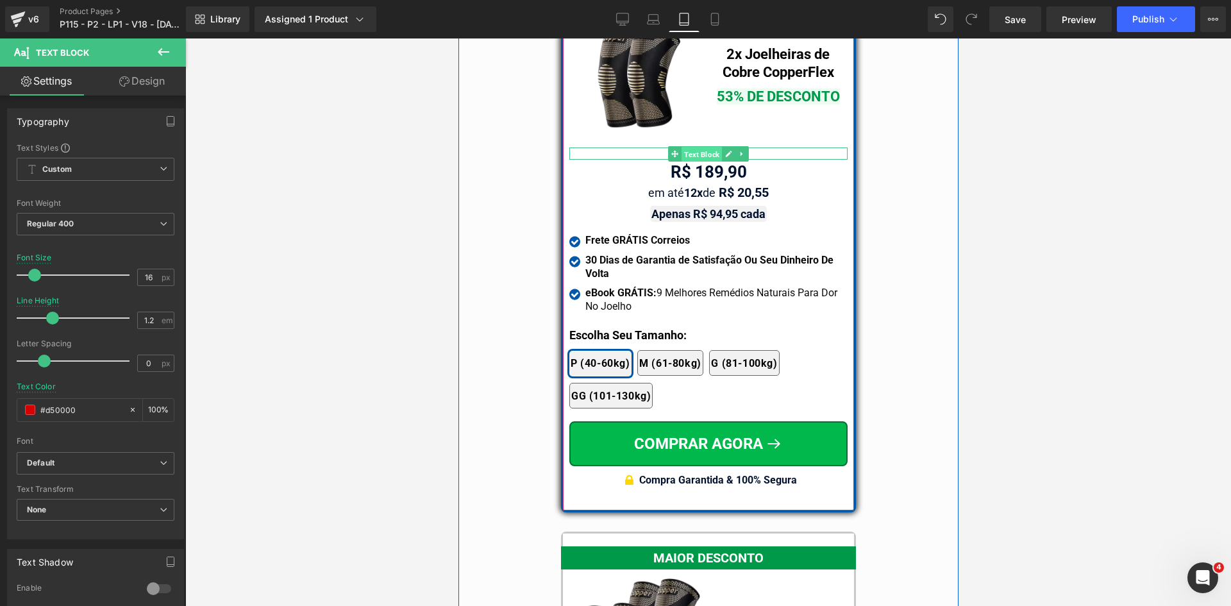
click at [701, 147] on span "Text Block" at bounding box center [701, 154] width 40 height 15
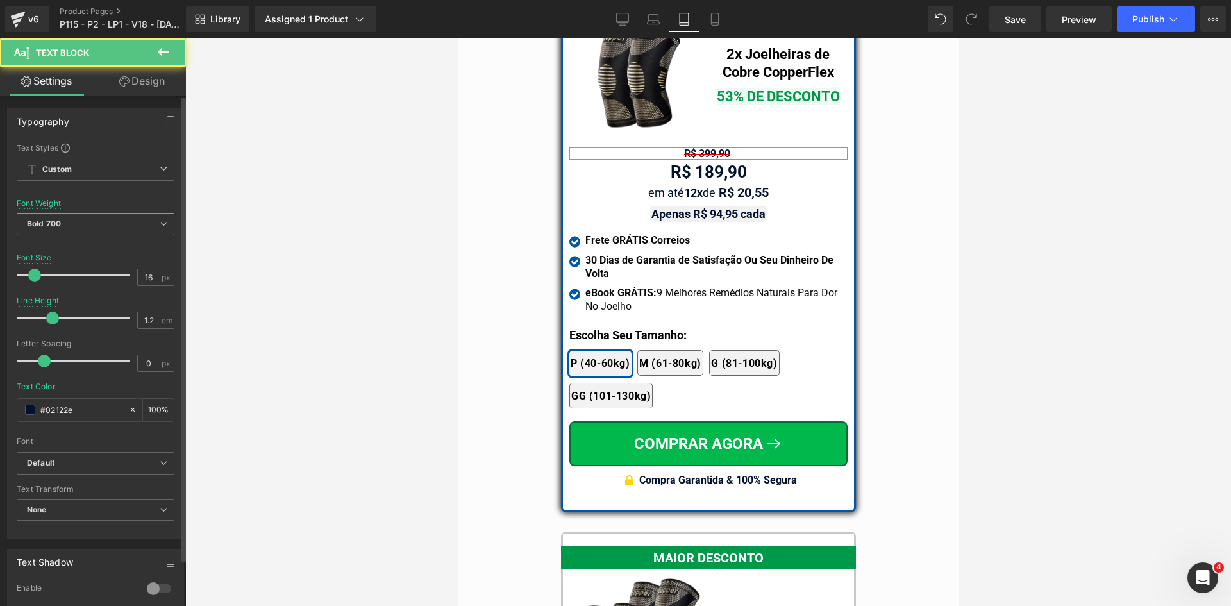
click at [96, 215] on span "Bold 700" at bounding box center [96, 224] width 158 height 22
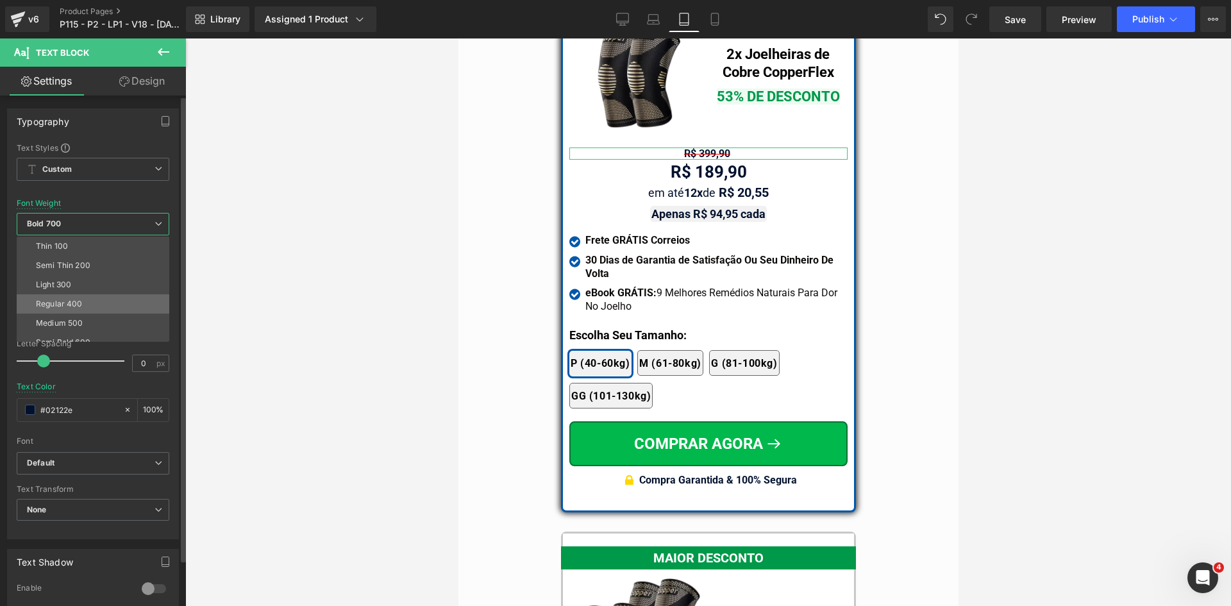
click at [87, 300] on li "Regular 400" at bounding box center [96, 303] width 158 height 19
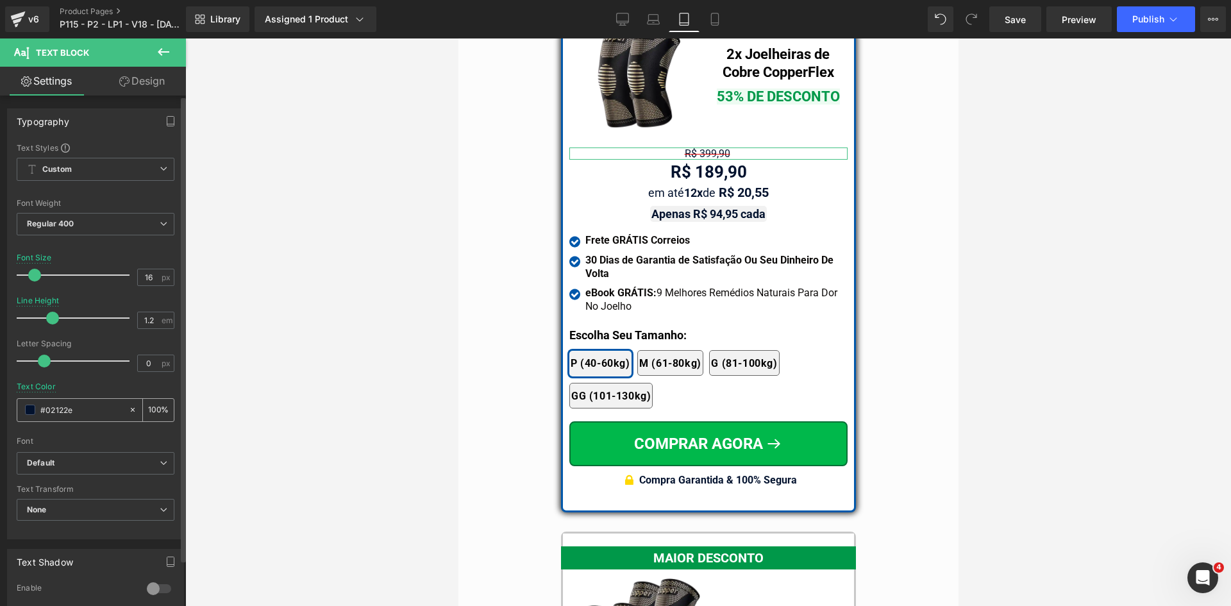
click at [79, 420] on div "#02122e" at bounding box center [72, 410] width 111 height 22
click at [79, 415] on input "#02122e" at bounding box center [81, 410] width 82 height 14
paste input "d50000"
type input "#d50000"
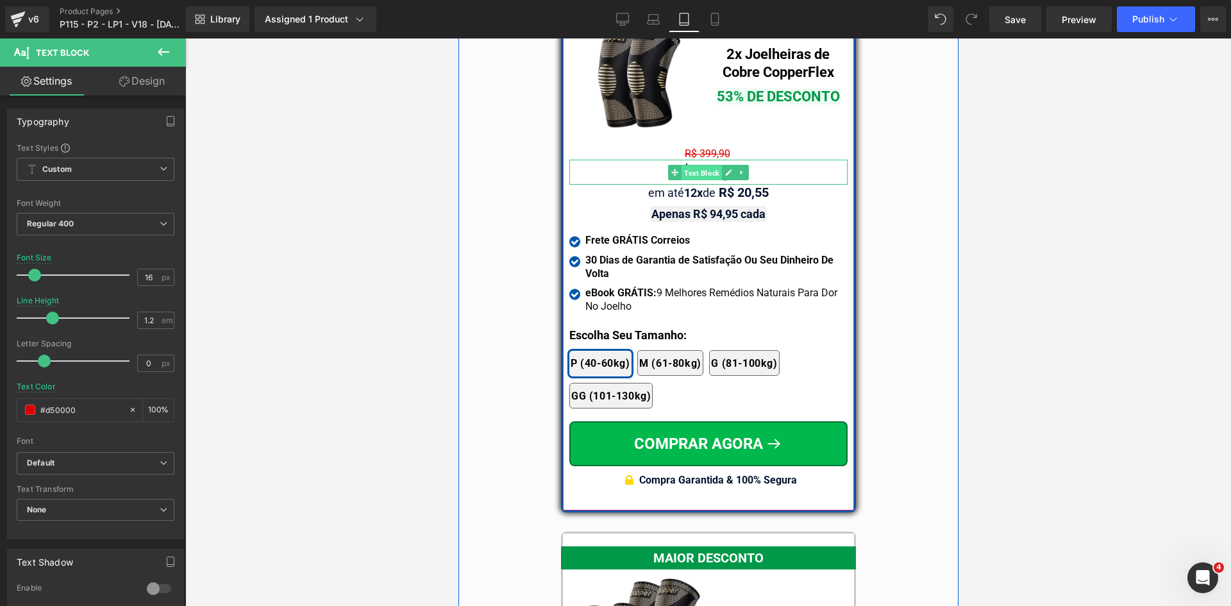
click at [697, 165] on span "Text Block" at bounding box center [701, 172] width 40 height 15
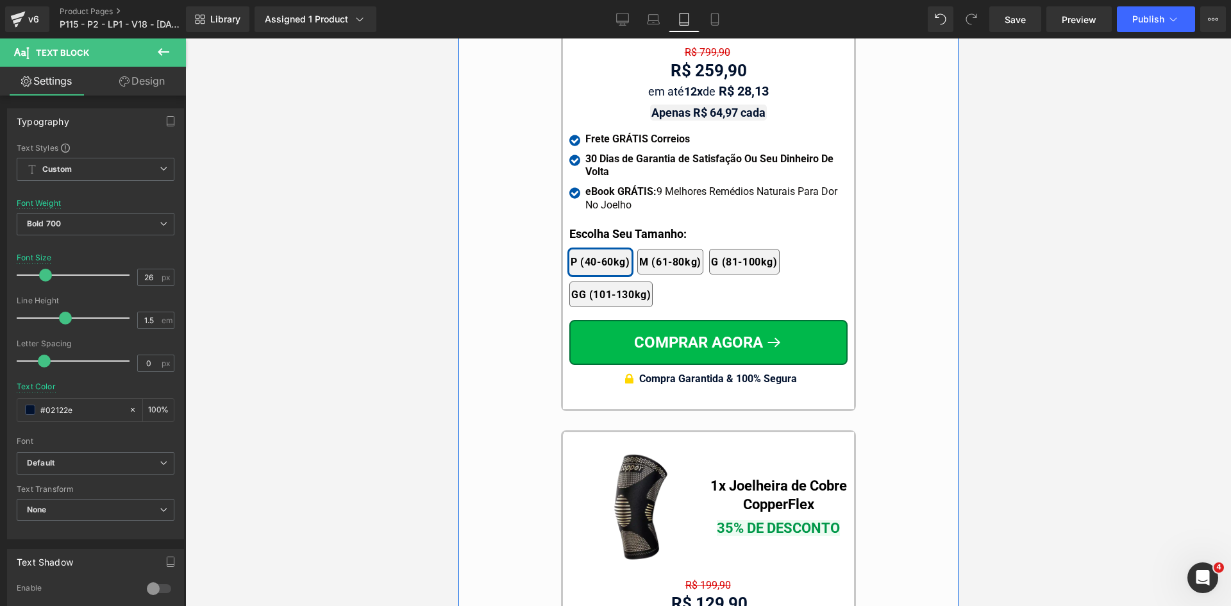
scroll to position [12088, 0]
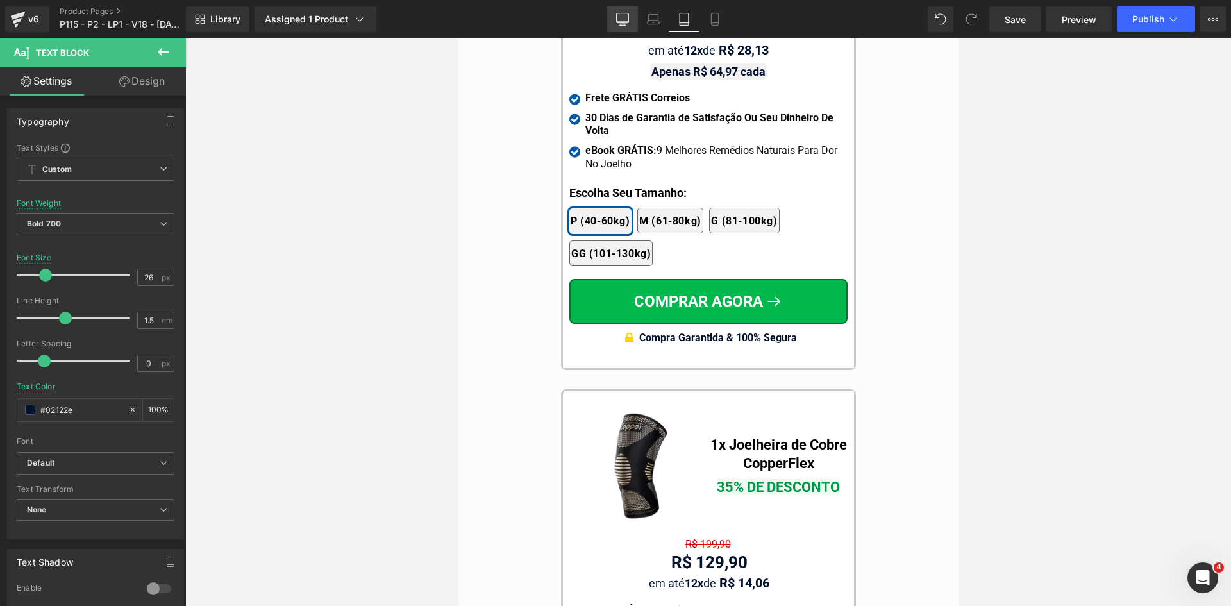
click at [620, 24] on icon at bounding box center [622, 19] width 13 height 13
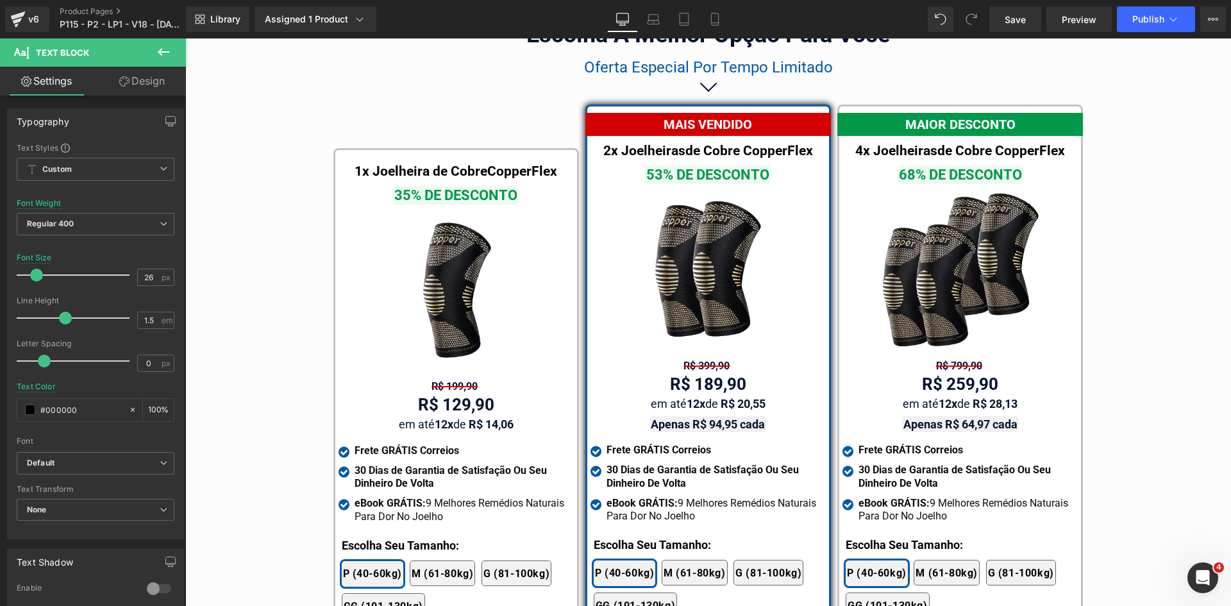
scroll to position [7882, 0]
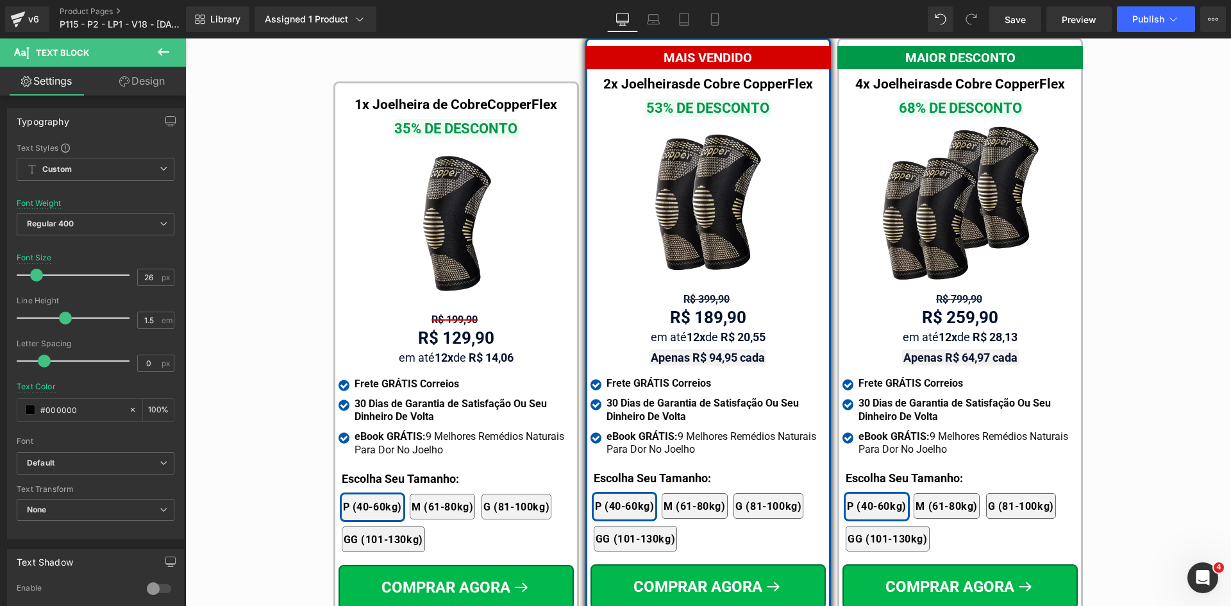
click at [694, 293] on div "R$ 399,90 Text Block" at bounding box center [708, 299] width 235 height 12
click at [81, 411] on input "#02122e" at bounding box center [81, 410] width 82 height 14
paste input "d50000"
type input "#d50000"
click at [88, 222] on span "Bold 700" at bounding box center [96, 224] width 158 height 22
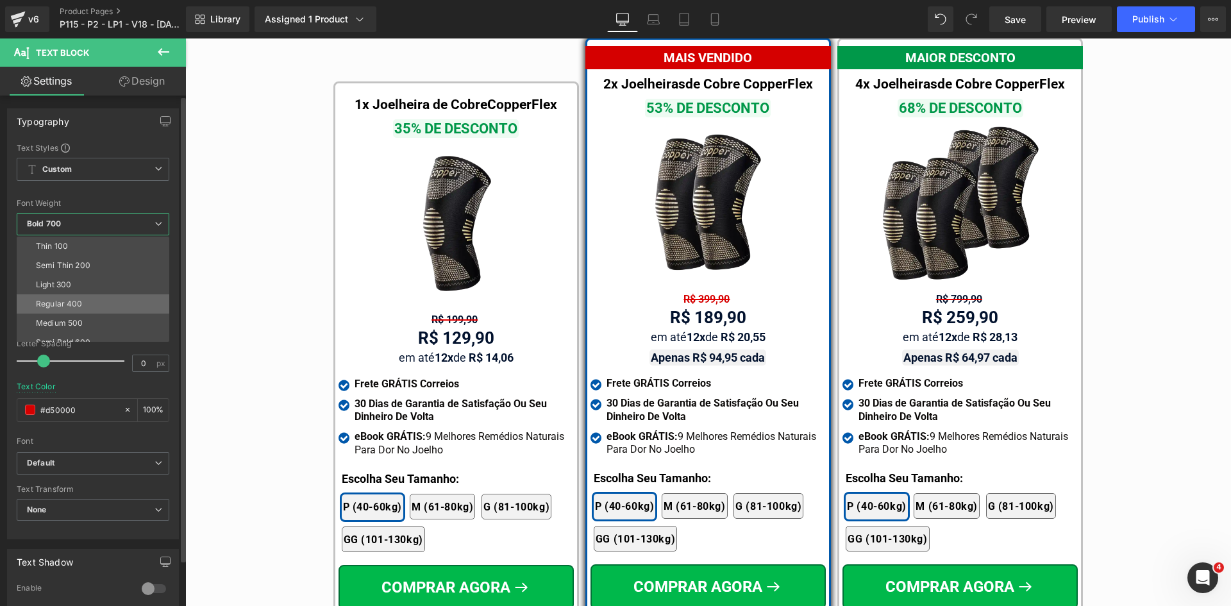
click at [80, 298] on li "Regular 400" at bounding box center [96, 303] width 158 height 19
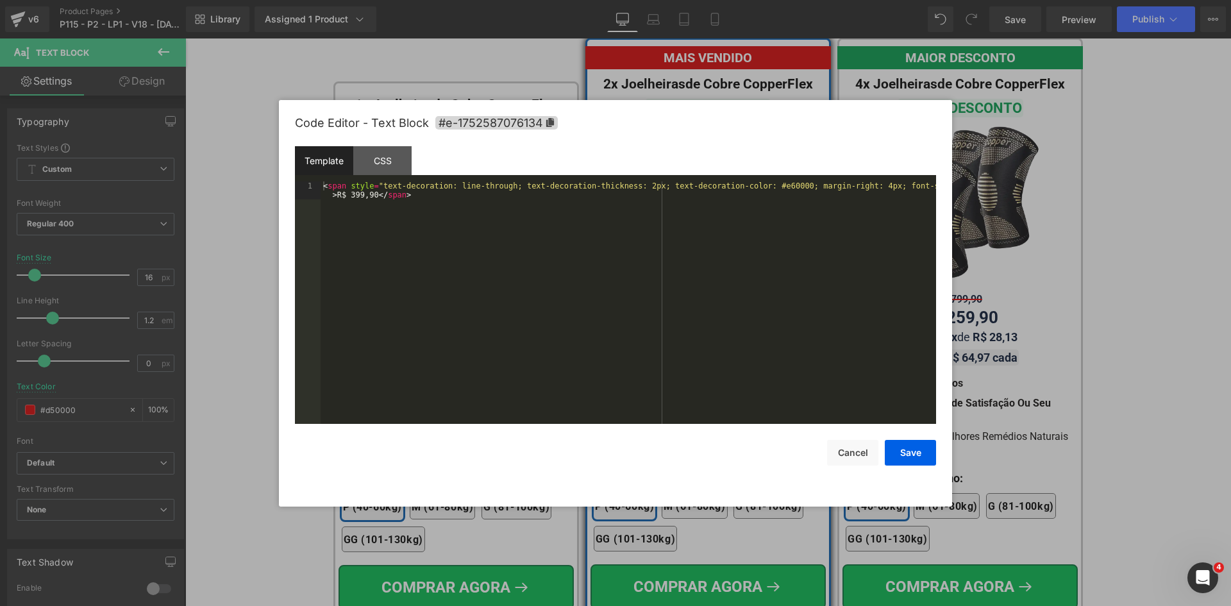
drag, startPoint x: 682, startPoint y: 344, endPoint x: 516, endPoint y: 257, distance: 188.5
click at [681, 0] on div "Text Block You are previewing how the will restyle your page. You can not edit …" at bounding box center [615, 0] width 1231 height 0
click at [623, 185] on div "< span style = "text-decoration: line-through; text-decoration-thickness: 2px; …" at bounding box center [629, 321] width 616 height 278
drag, startPoint x: 901, startPoint y: 458, endPoint x: 739, endPoint y: 340, distance: 200.1
click at [901, 458] on button "Save" at bounding box center [910, 453] width 51 height 26
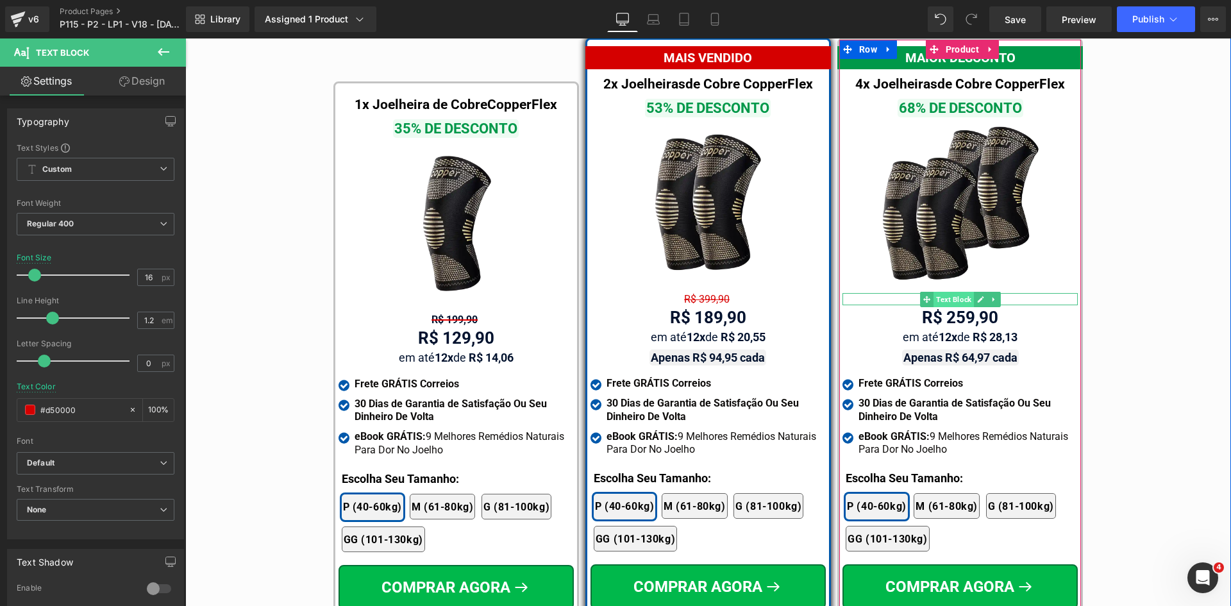
click at [947, 292] on span "Text Block" at bounding box center [954, 299] width 40 height 15
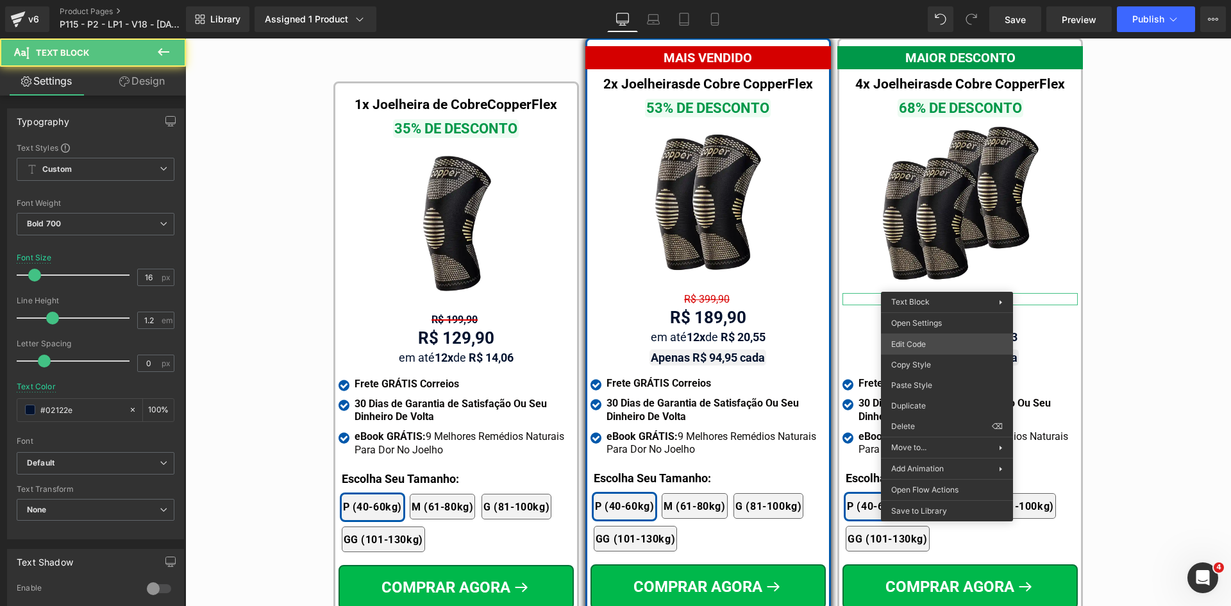
click at [930, 0] on div "Text Block You are previewing how the will restyle your page. You can not edit …" at bounding box center [615, 0] width 1231 height 0
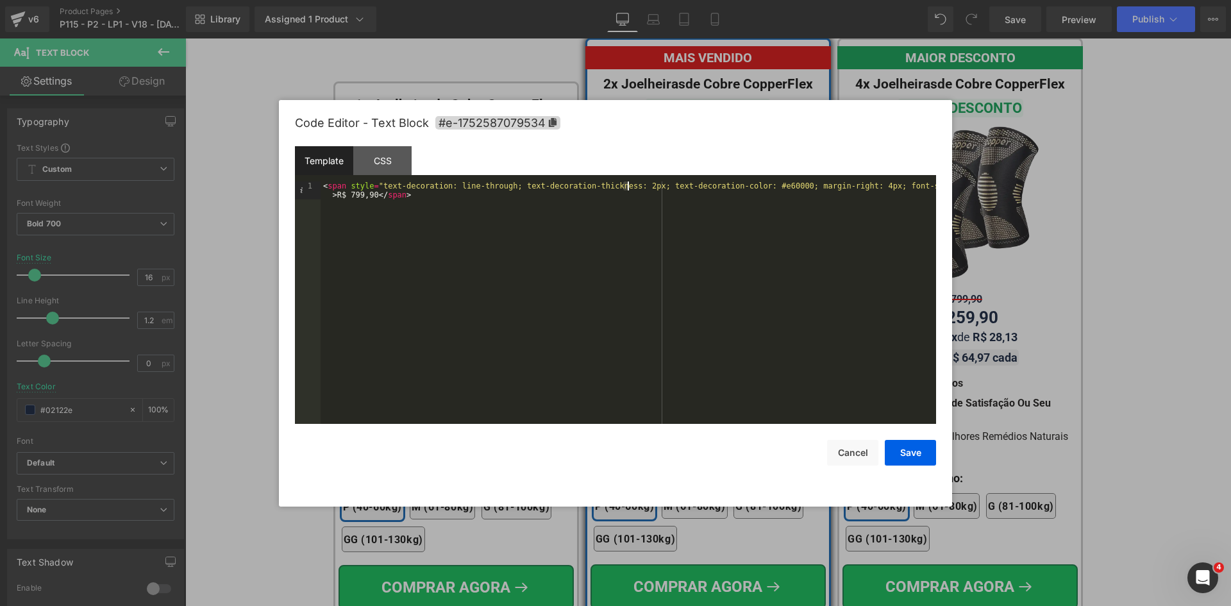
click at [627, 186] on div "< span style = "text-decoration: line-through; text-decoration-thickness: 2px; …" at bounding box center [629, 321] width 616 height 278
drag, startPoint x: 908, startPoint y: 451, endPoint x: 725, endPoint y: 384, distance: 194.0
click at [908, 451] on button "Save" at bounding box center [910, 453] width 51 height 26
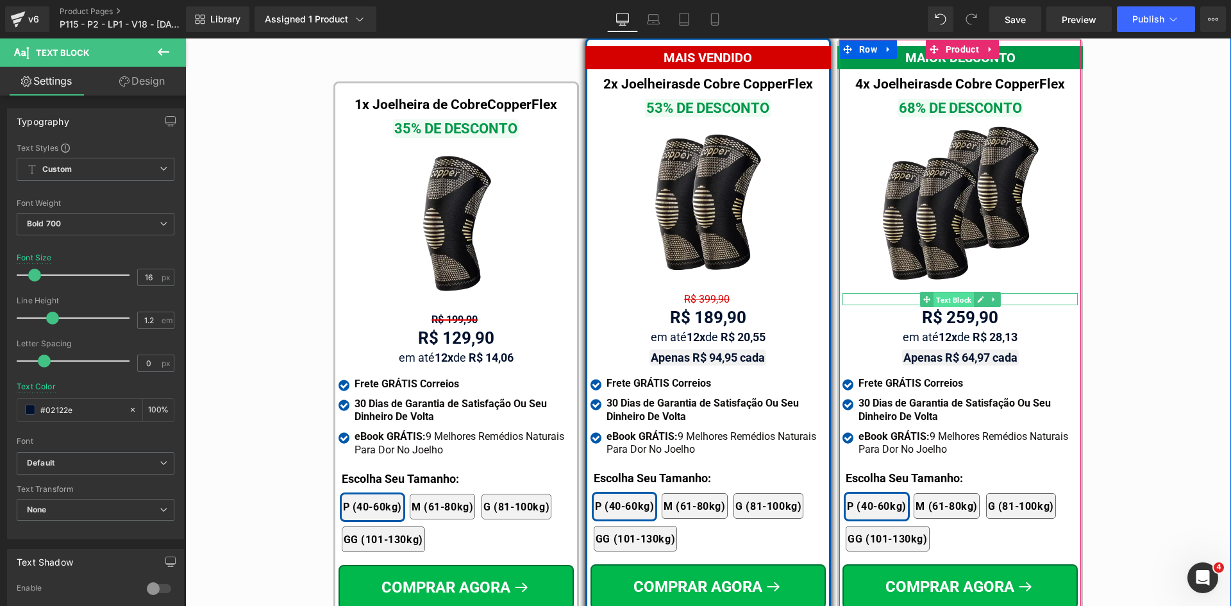
click at [945, 292] on span "Text Block" at bounding box center [954, 299] width 40 height 15
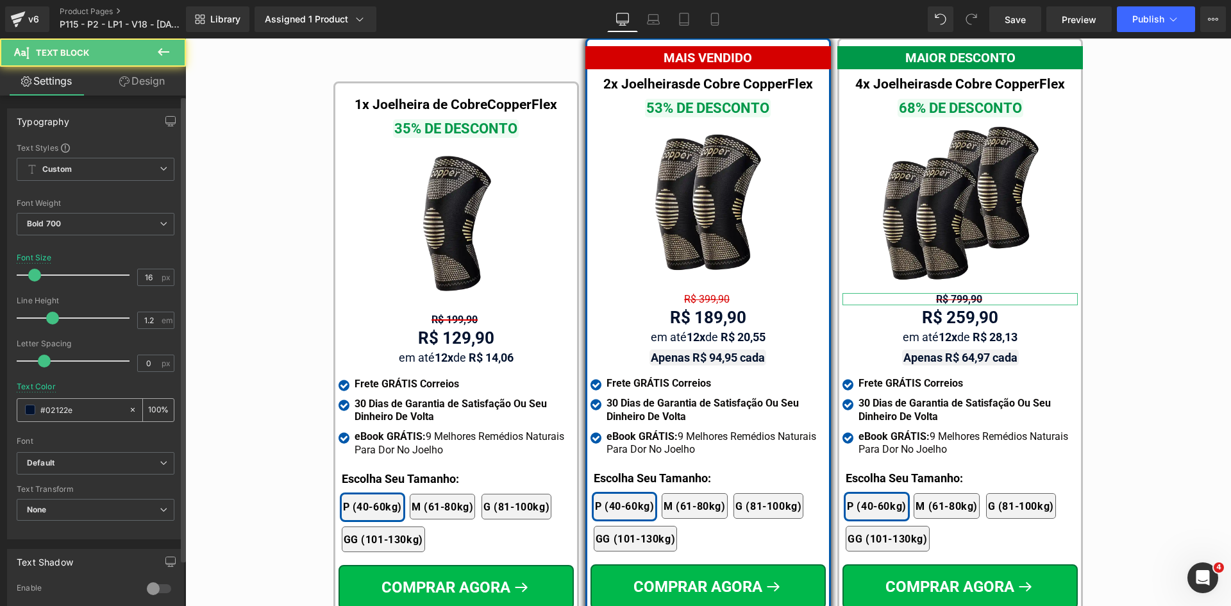
click at [91, 407] on input "#02122e" at bounding box center [81, 410] width 82 height 14
paste input "d50000"
type input "#d50000"
click at [79, 224] on span "Bold 700" at bounding box center [96, 224] width 158 height 22
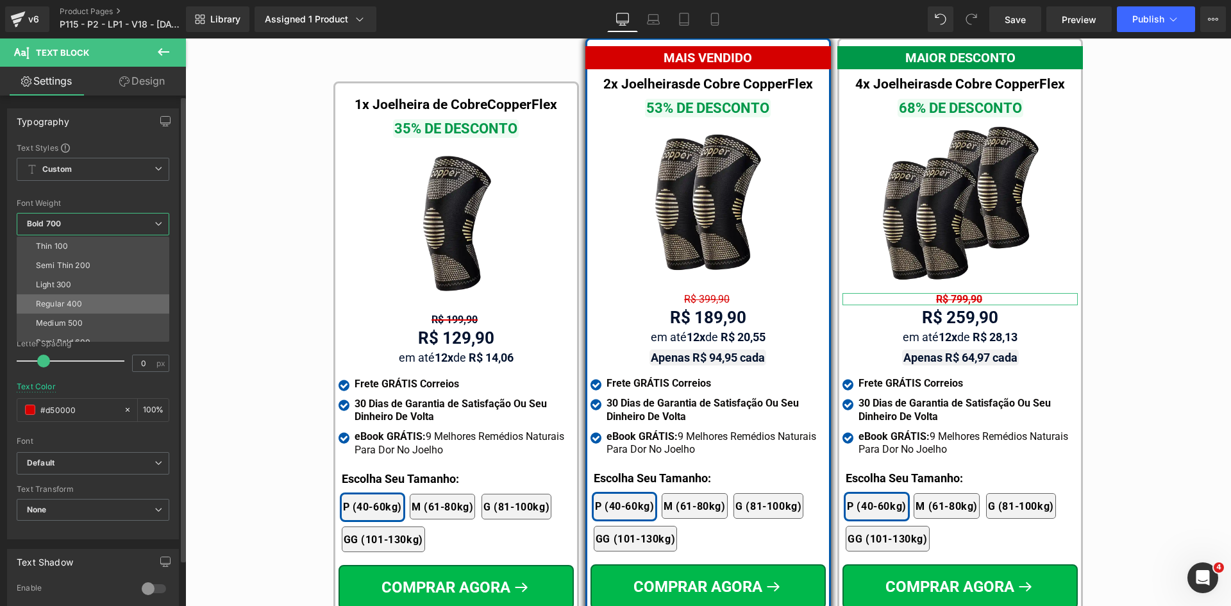
drag, startPoint x: 106, startPoint y: 310, endPoint x: 567, endPoint y: 349, distance: 462.2
click at [106, 310] on li "Regular 400" at bounding box center [96, 303] width 158 height 19
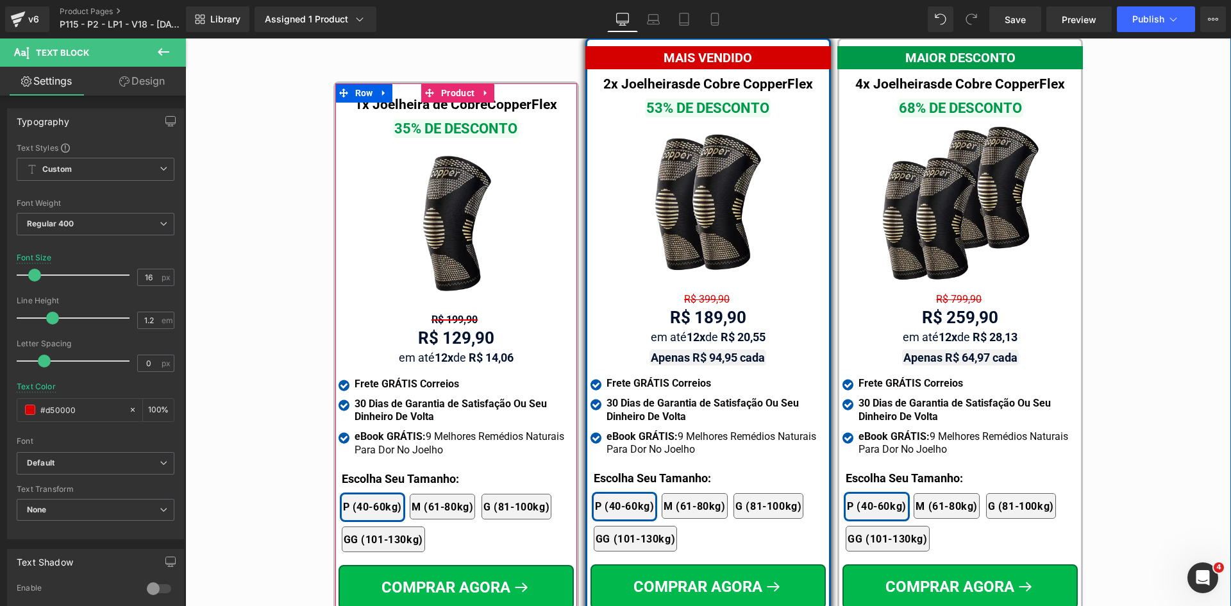
click at [448, 314] on div "R$ 199,90 Text Block" at bounding box center [456, 320] width 235 height 12
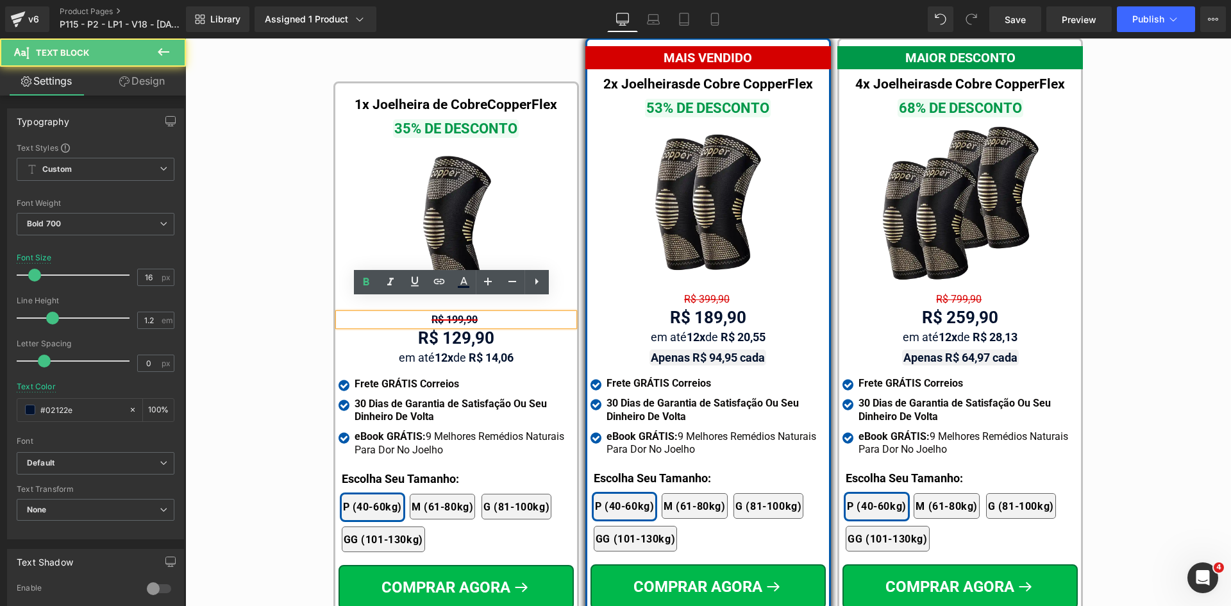
click at [447, 314] on span "R$ 199,90" at bounding box center [455, 320] width 46 height 12
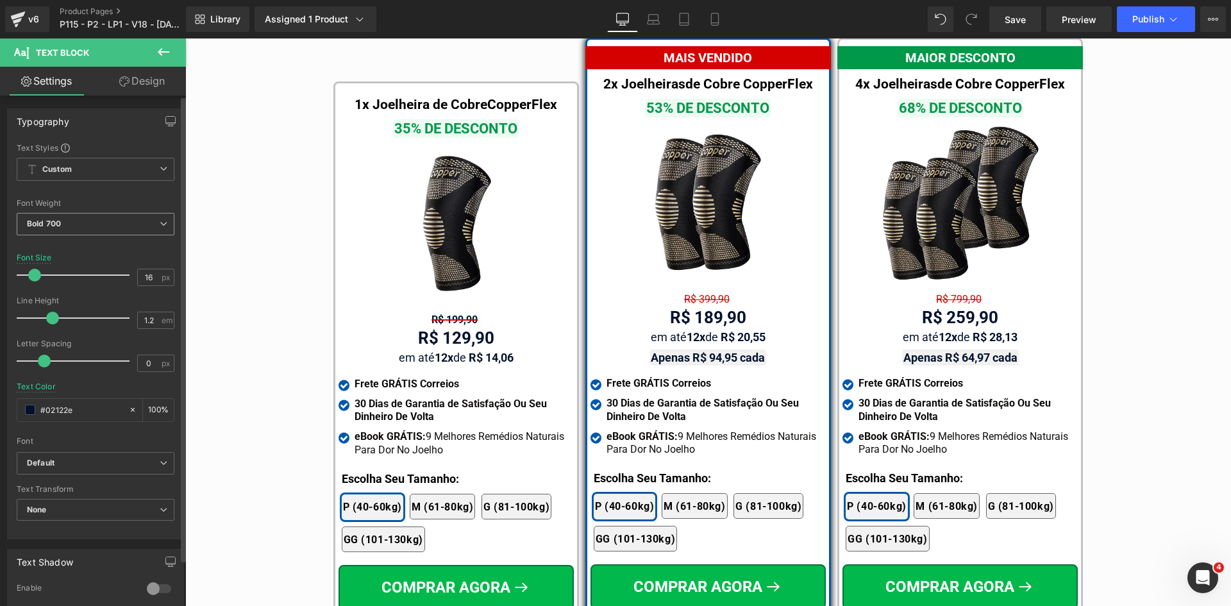
click at [64, 221] on span "Bold 700" at bounding box center [96, 224] width 158 height 22
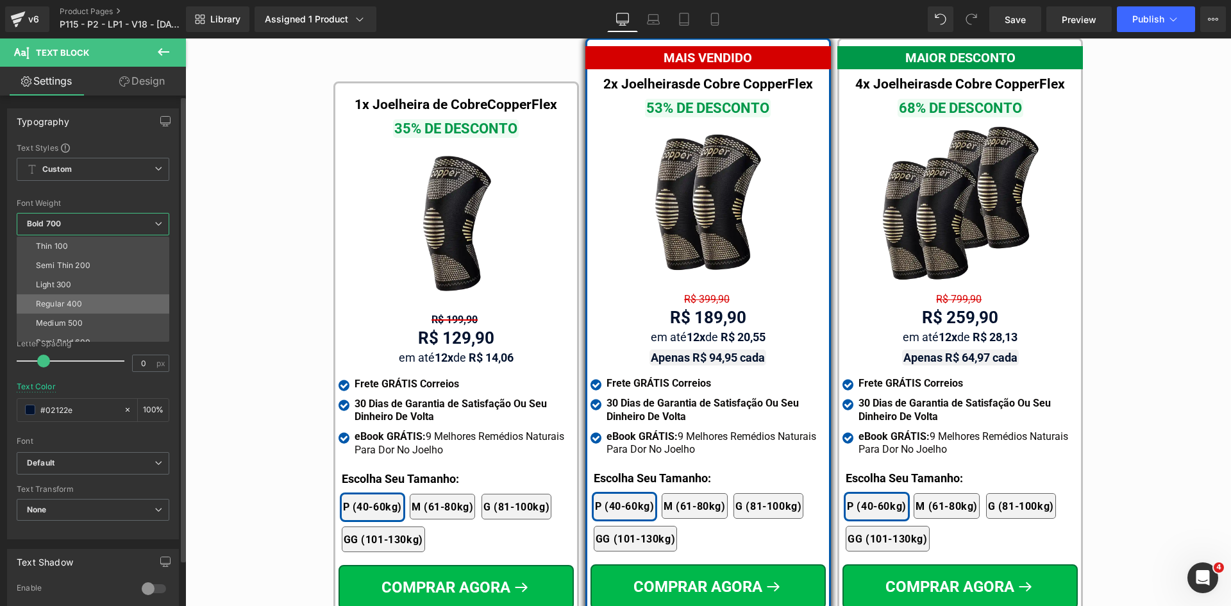
click at [58, 303] on div "Regular 400" at bounding box center [59, 304] width 47 height 9
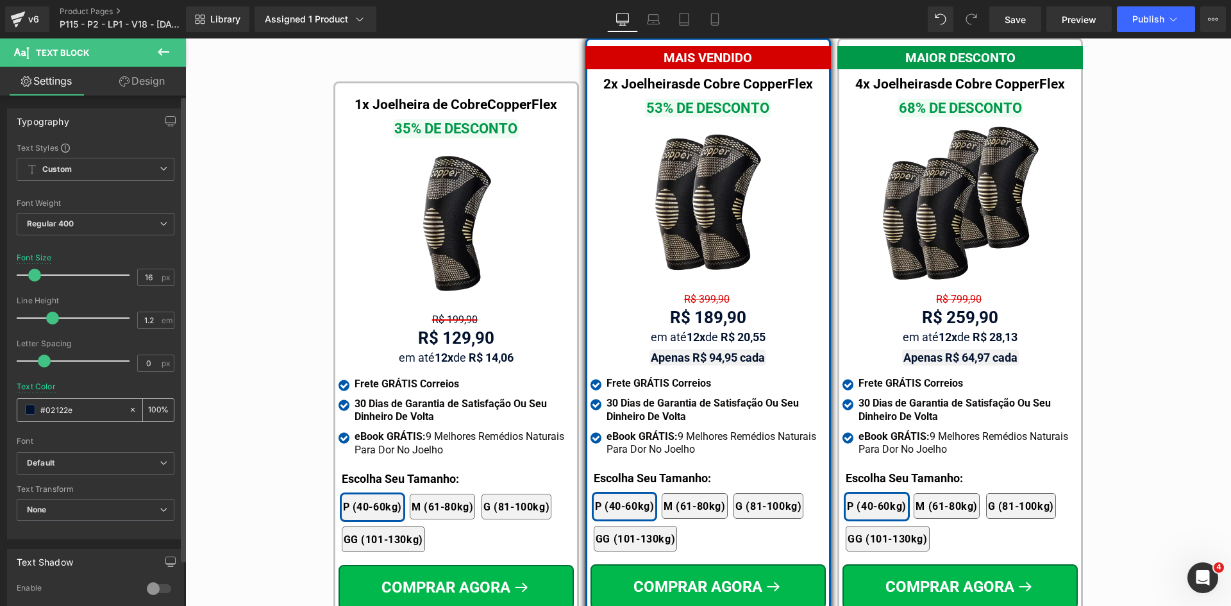
click at [78, 402] on div "#02122e" at bounding box center [72, 410] width 111 height 22
click at [78, 410] on input "#02122e" at bounding box center [81, 410] width 82 height 14
paste input "d50000"
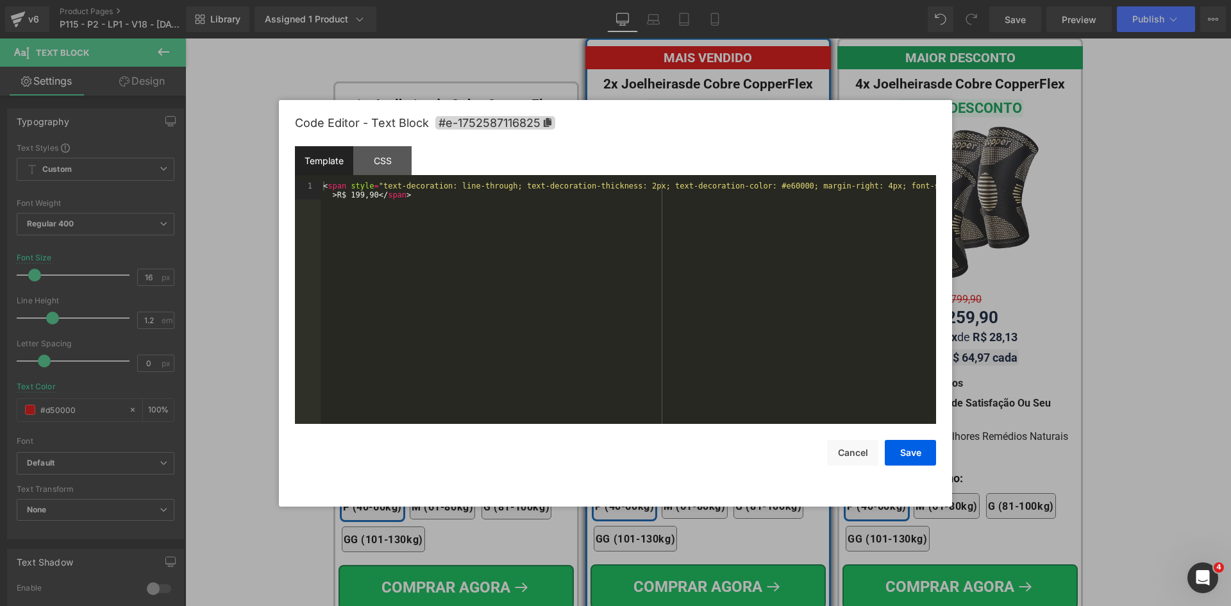
click at [442, 0] on div "Text Block You are previewing how the will restyle your page. You can not edit …" at bounding box center [615, 0] width 1231 height 0
type input "#d50000"
click at [625, 185] on div "< span style = "text-decoration: line-through; text-decoration-thickness: 2px; …" at bounding box center [629, 321] width 616 height 278
click at [904, 444] on button "Save" at bounding box center [910, 453] width 51 height 26
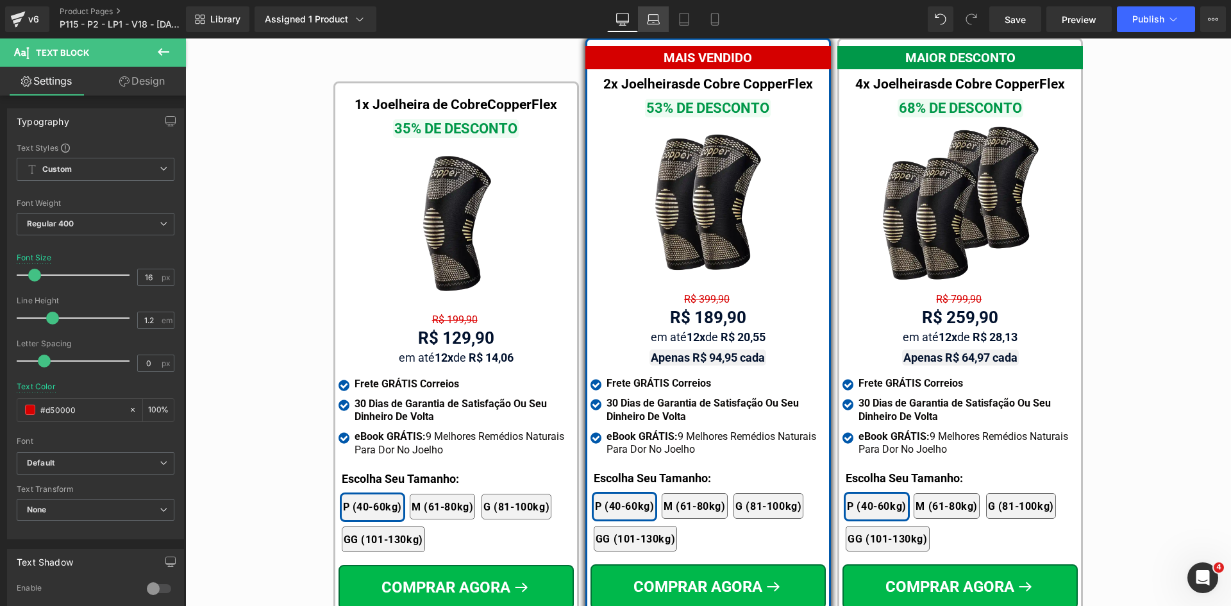
click at [656, 15] on icon at bounding box center [653, 19] width 13 height 13
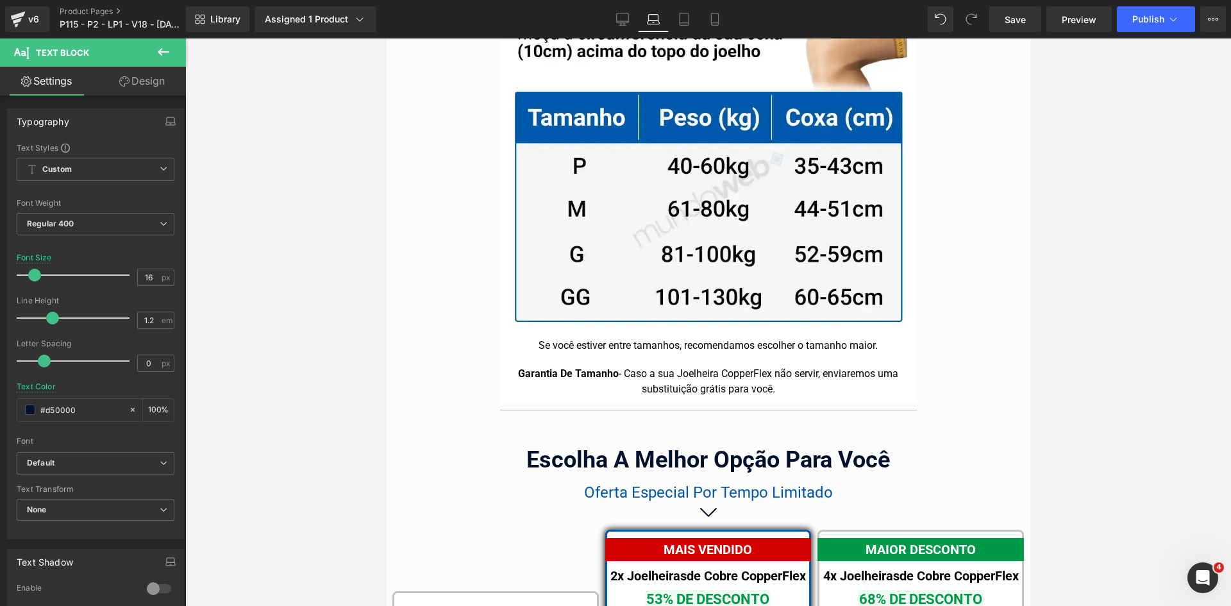
scroll to position [8381, 0]
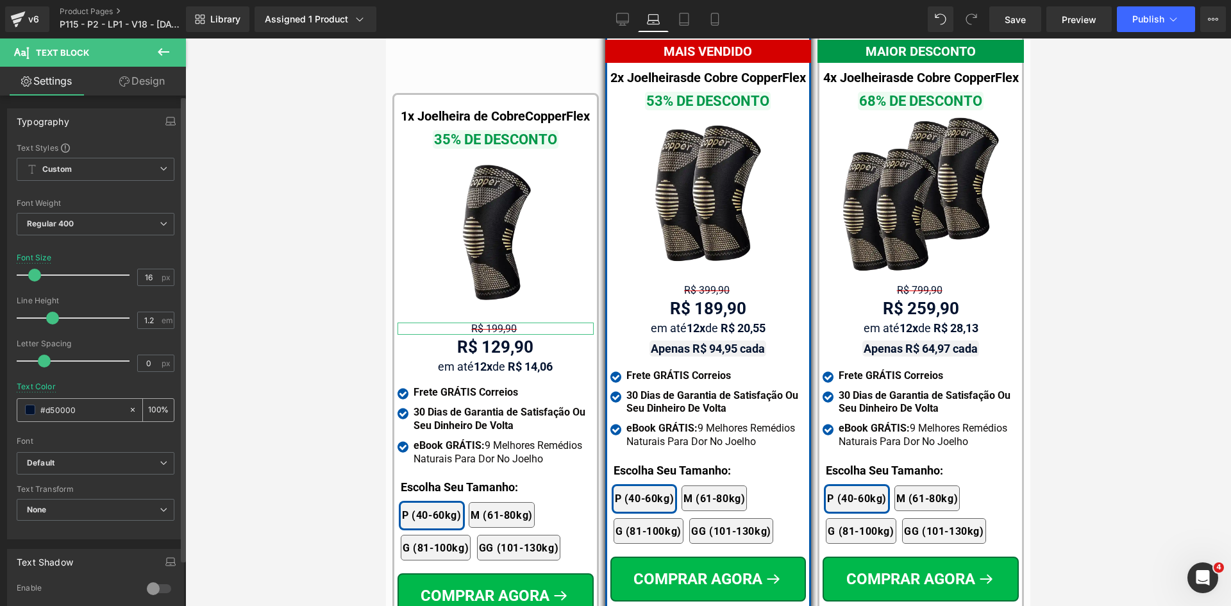
click at [94, 410] on input "#d50000" at bounding box center [81, 410] width 82 height 14
paste input "d50000"
type input "#d50000"
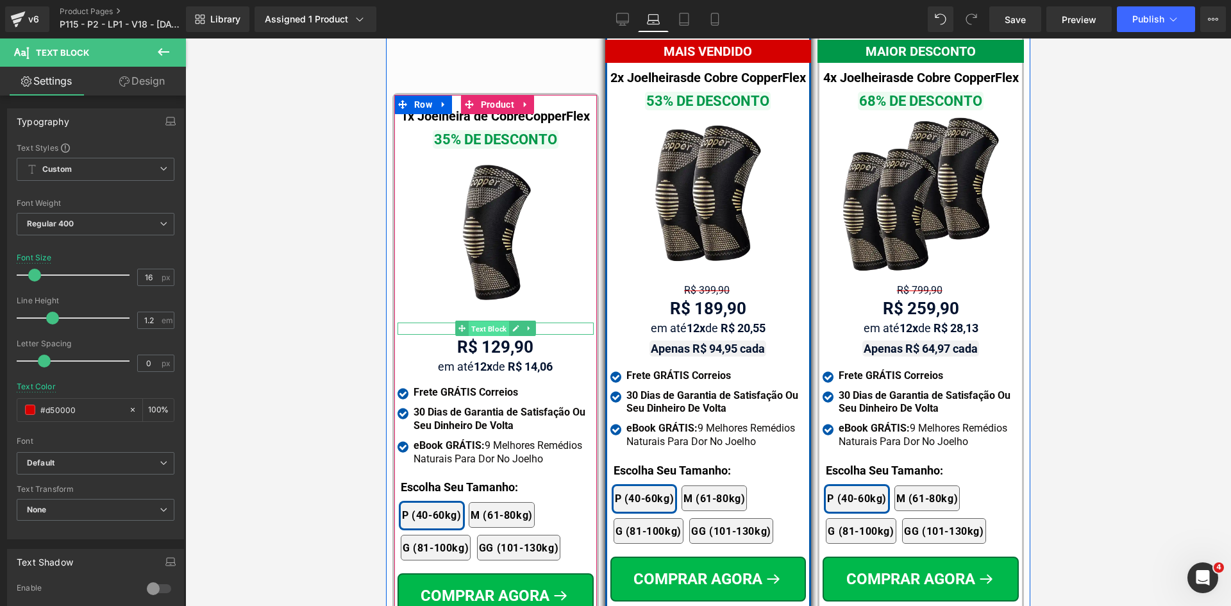
click at [495, 321] on span "Text Block" at bounding box center [489, 328] width 40 height 15
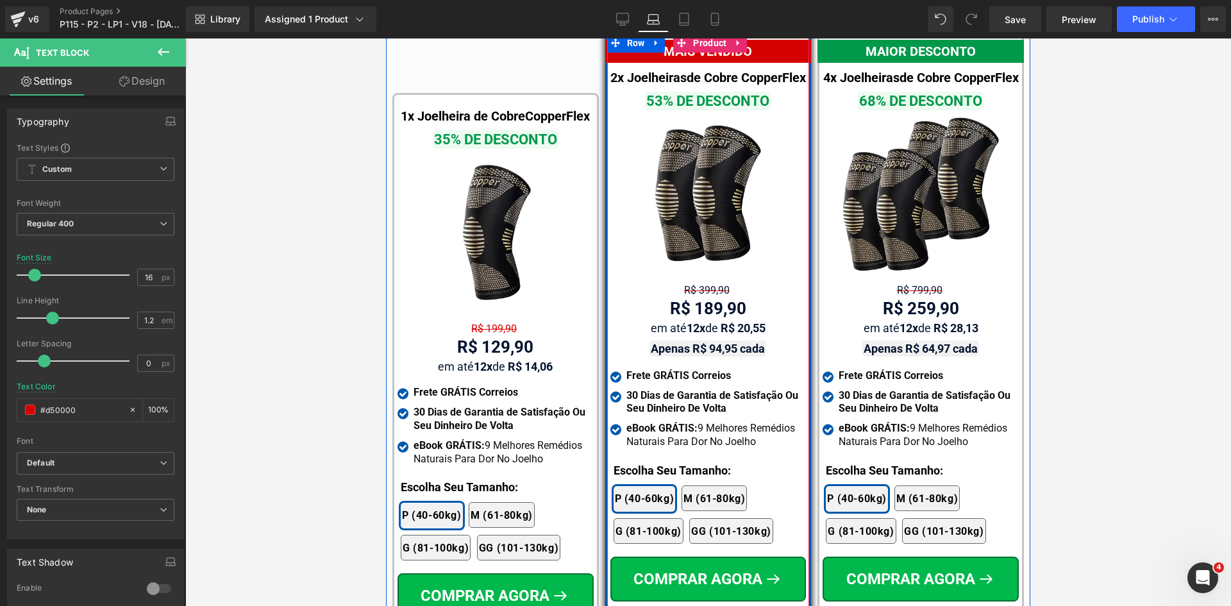
click at [701, 285] on span "Text Block" at bounding box center [721, 289] width 40 height 15
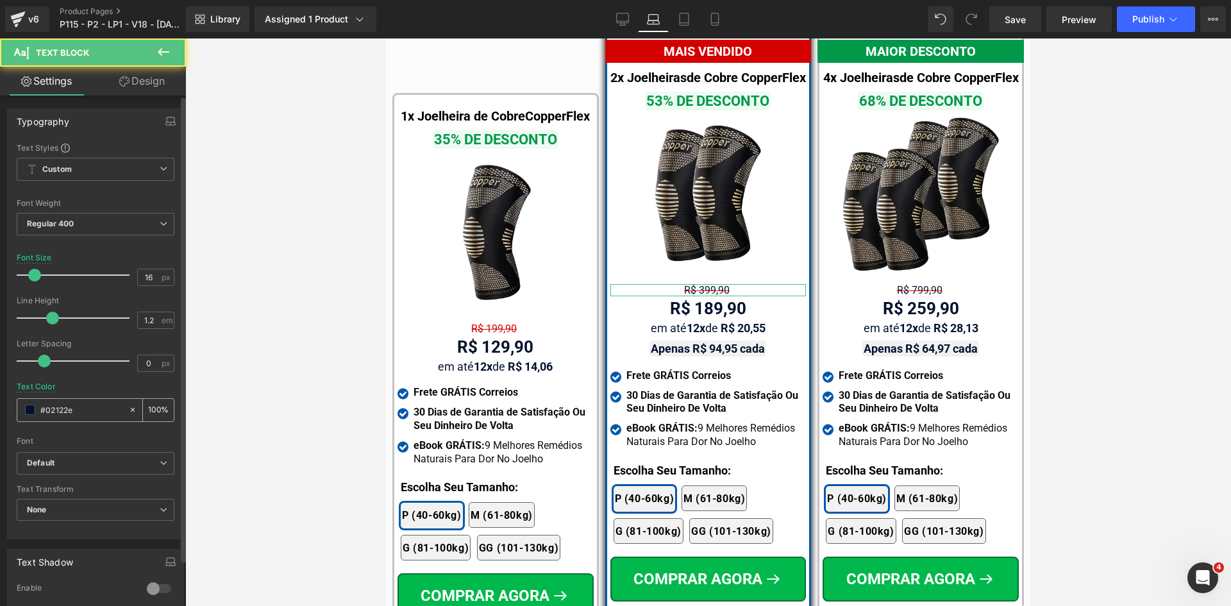
click at [72, 414] on input "#02122e" at bounding box center [81, 410] width 82 height 14
paste input "d50000"
type input "#d50000"
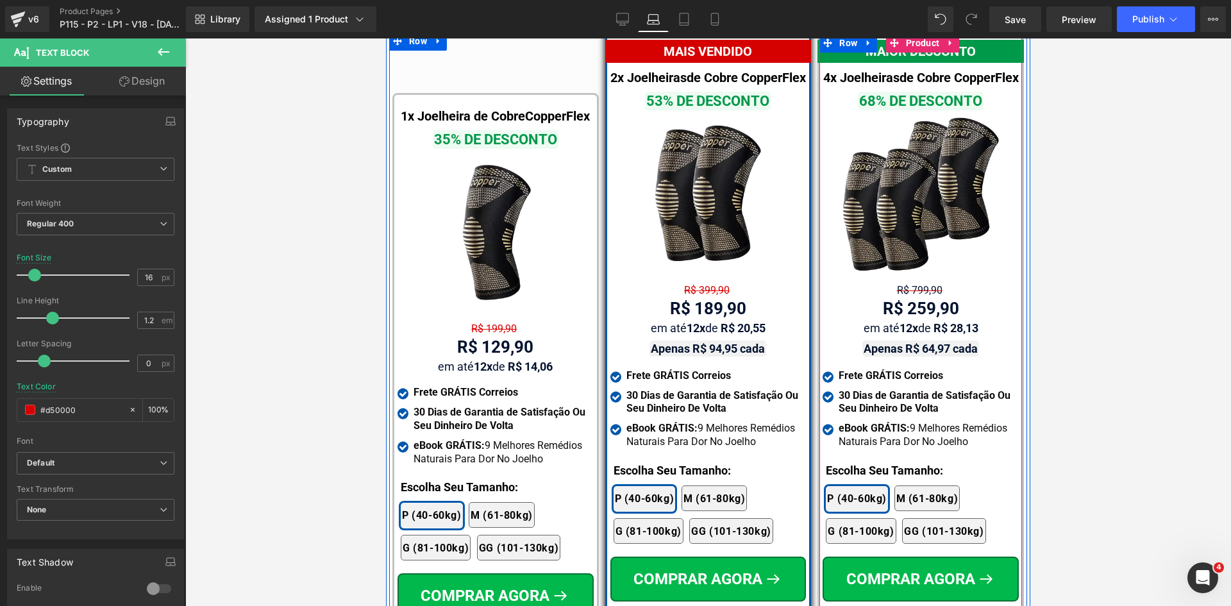
click at [915, 275] on div "MAIOR DESCONTO Text Block 4x Joelheiras de Cobre CopperFlex Text Block 68% DE D…" at bounding box center [921, 335] width 196 height 590
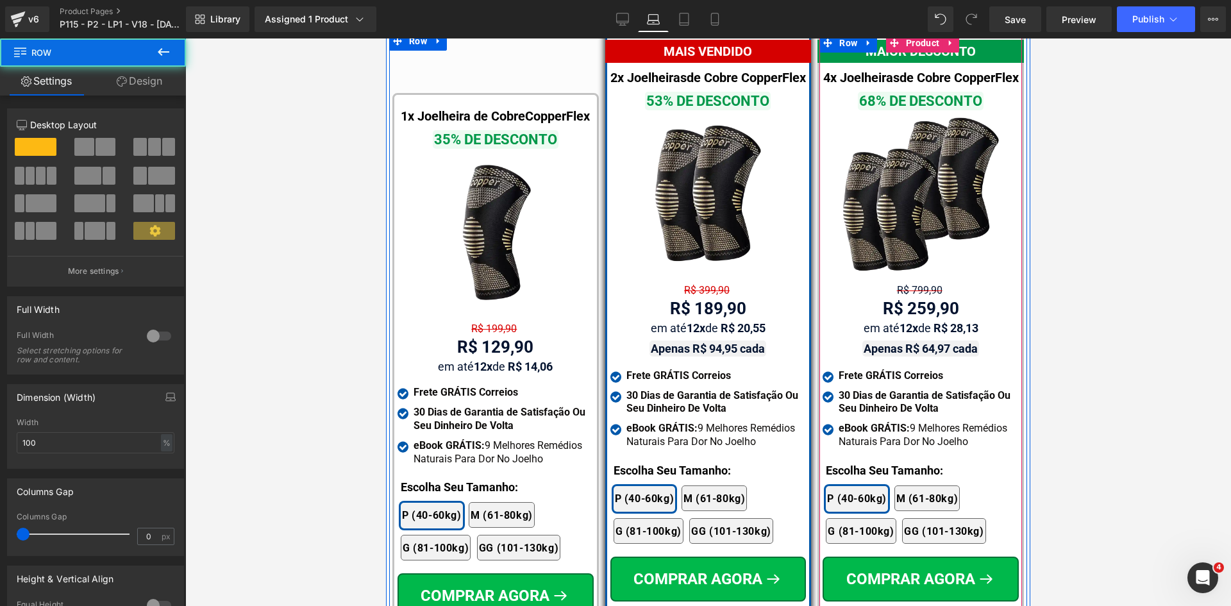
click at [913, 284] on div "R$ 799,90 Text Block" at bounding box center [921, 290] width 196 height 12
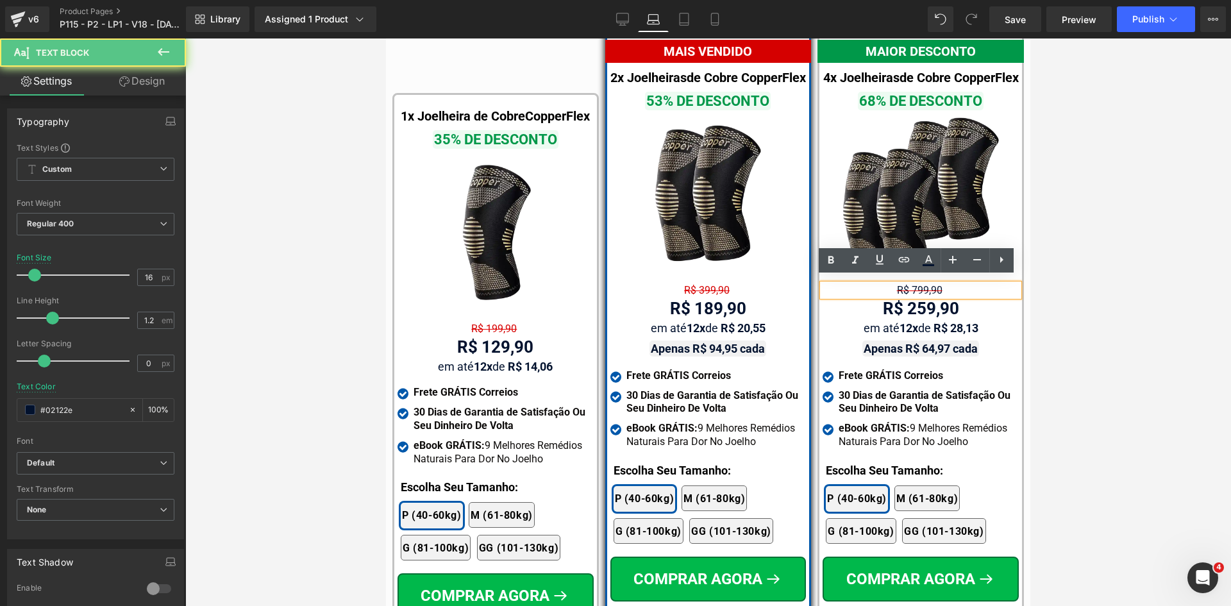
click at [906, 285] on span "R$ 799,90" at bounding box center [920, 290] width 46 height 12
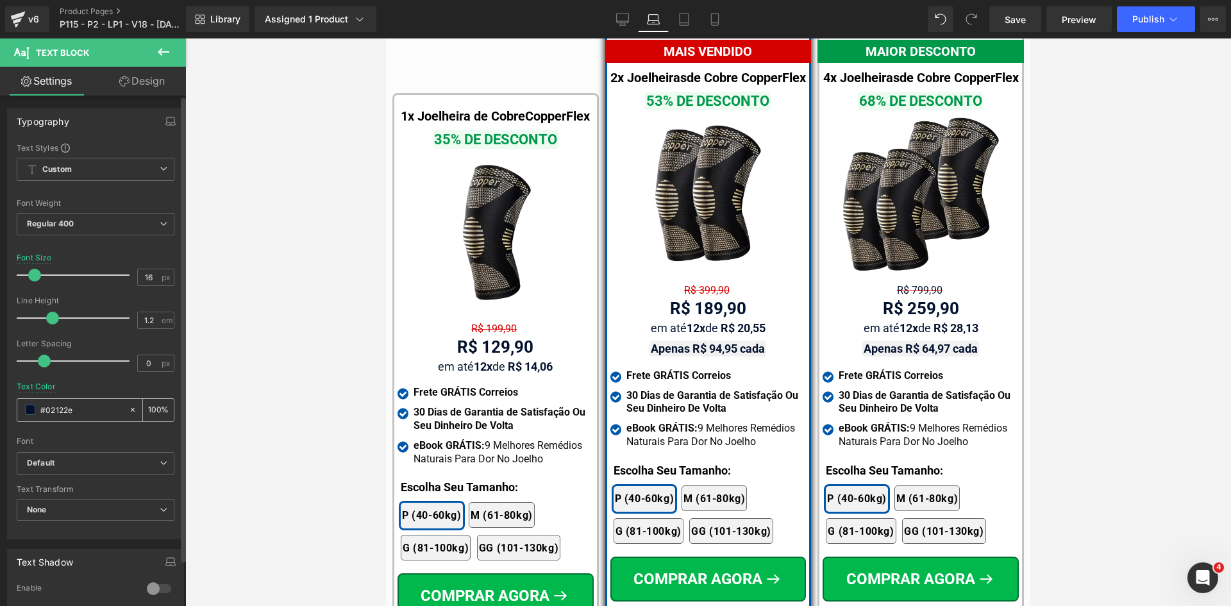
click at [46, 408] on input "#02122e" at bounding box center [81, 410] width 82 height 14
type input "#d50000"
click at [1149, 22] on span "Publish" at bounding box center [1149, 19] width 32 height 10
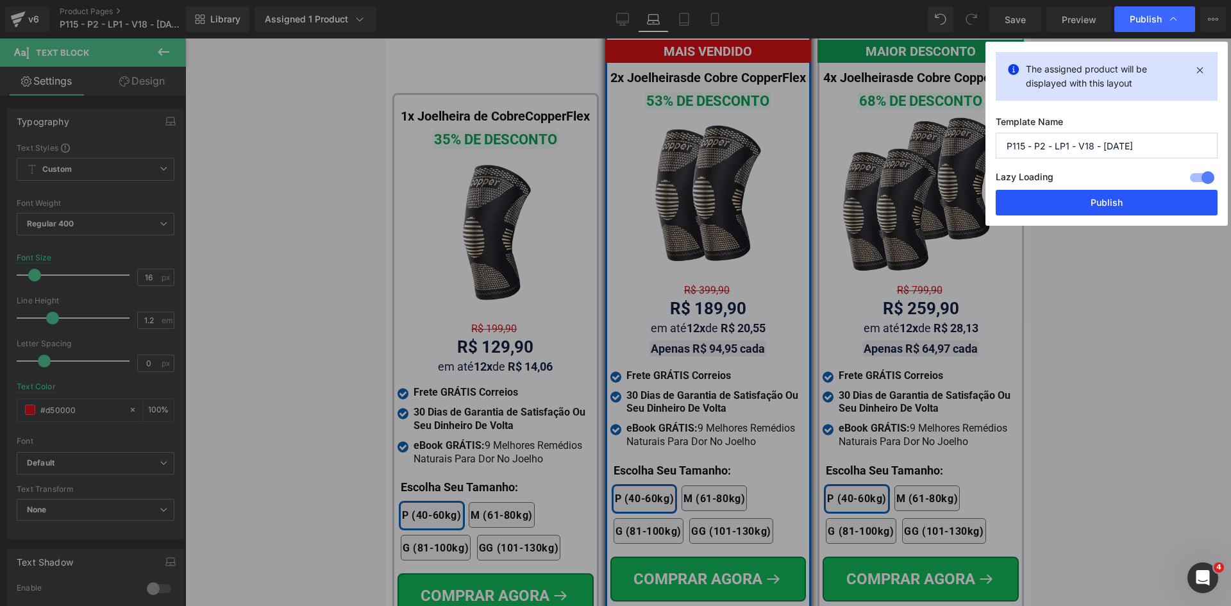
drag, startPoint x: 552, startPoint y: 125, endPoint x: 1085, endPoint y: 201, distance: 538.4
click at [1085, 201] on button "Publish" at bounding box center [1107, 203] width 222 height 26
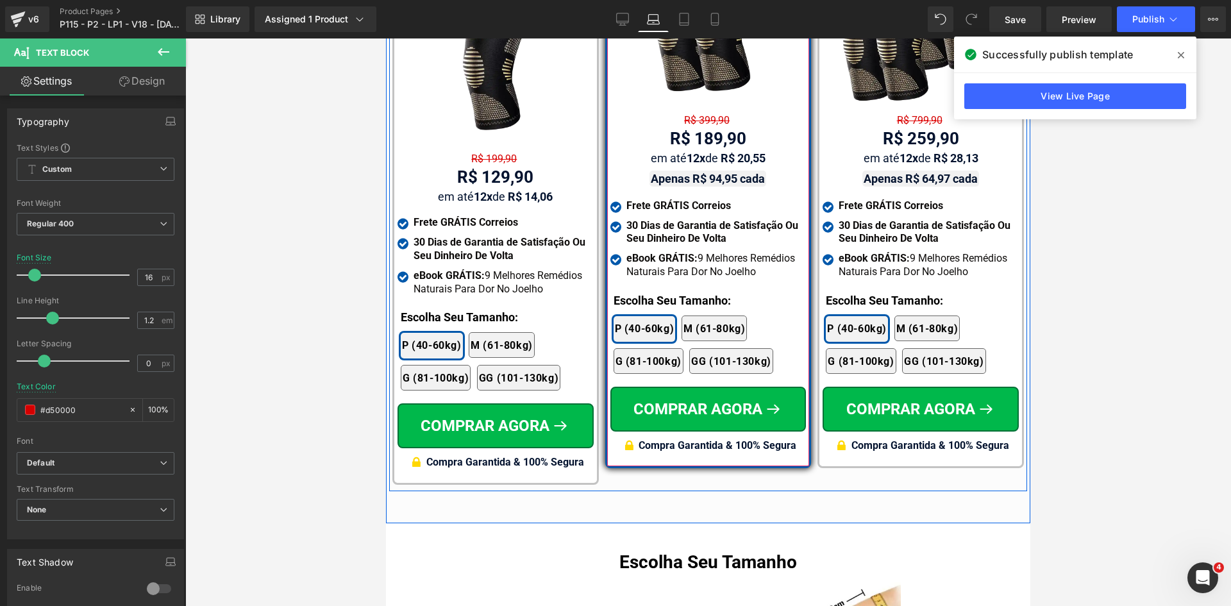
scroll to position [8573, 0]
